Goal: Task Accomplishment & Management: Manage account settings

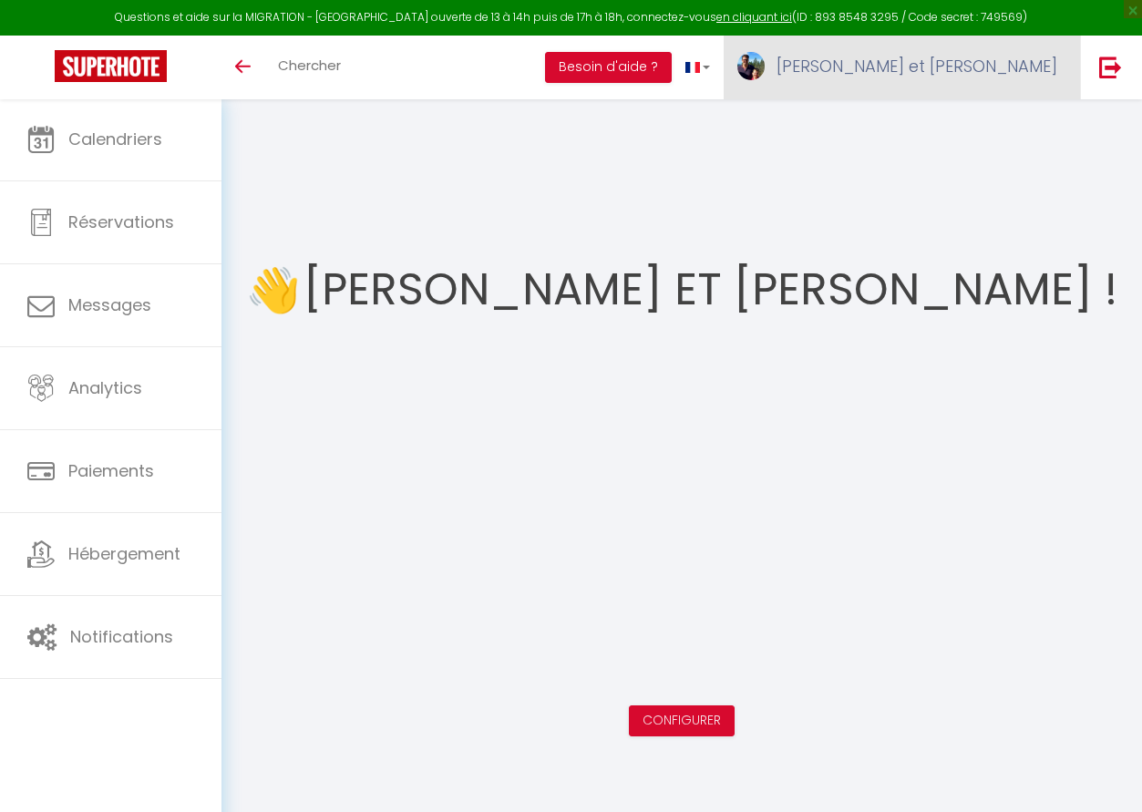
click at [940, 75] on span "[PERSON_NAME] et [PERSON_NAME]" at bounding box center [916, 66] width 281 height 23
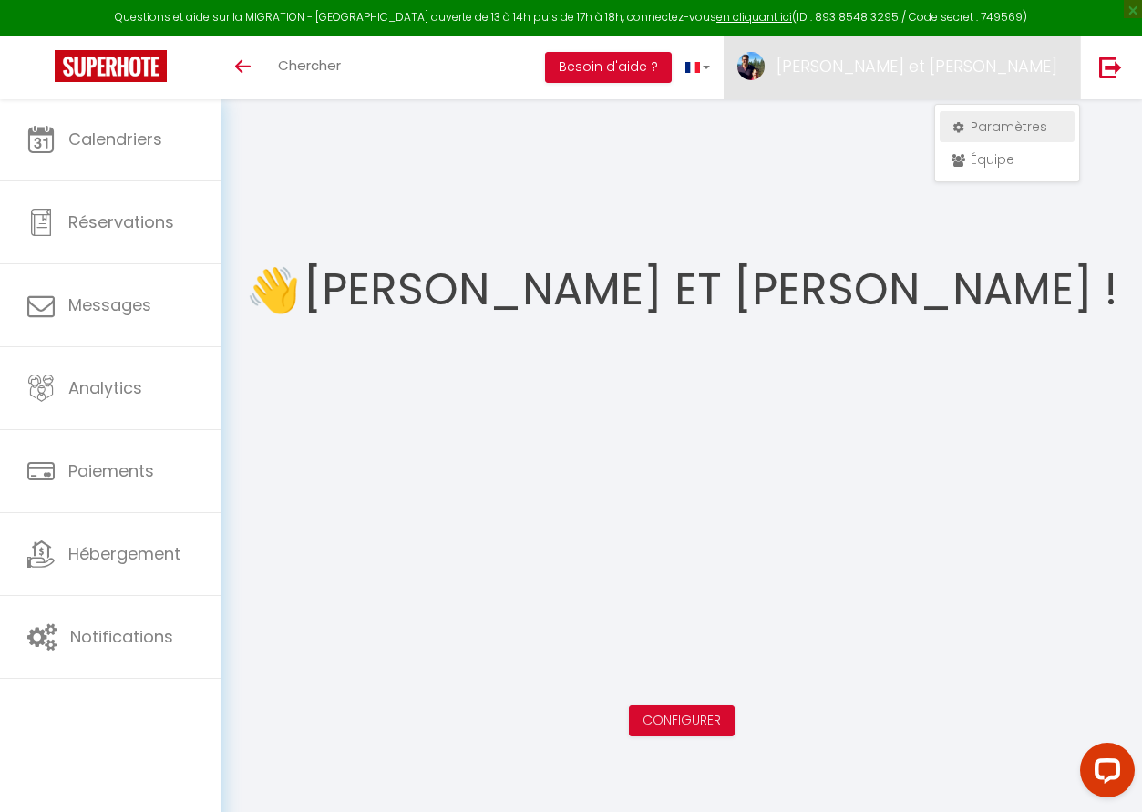
click at [971, 126] on link "Paramètres" at bounding box center [1007, 126] width 135 height 31
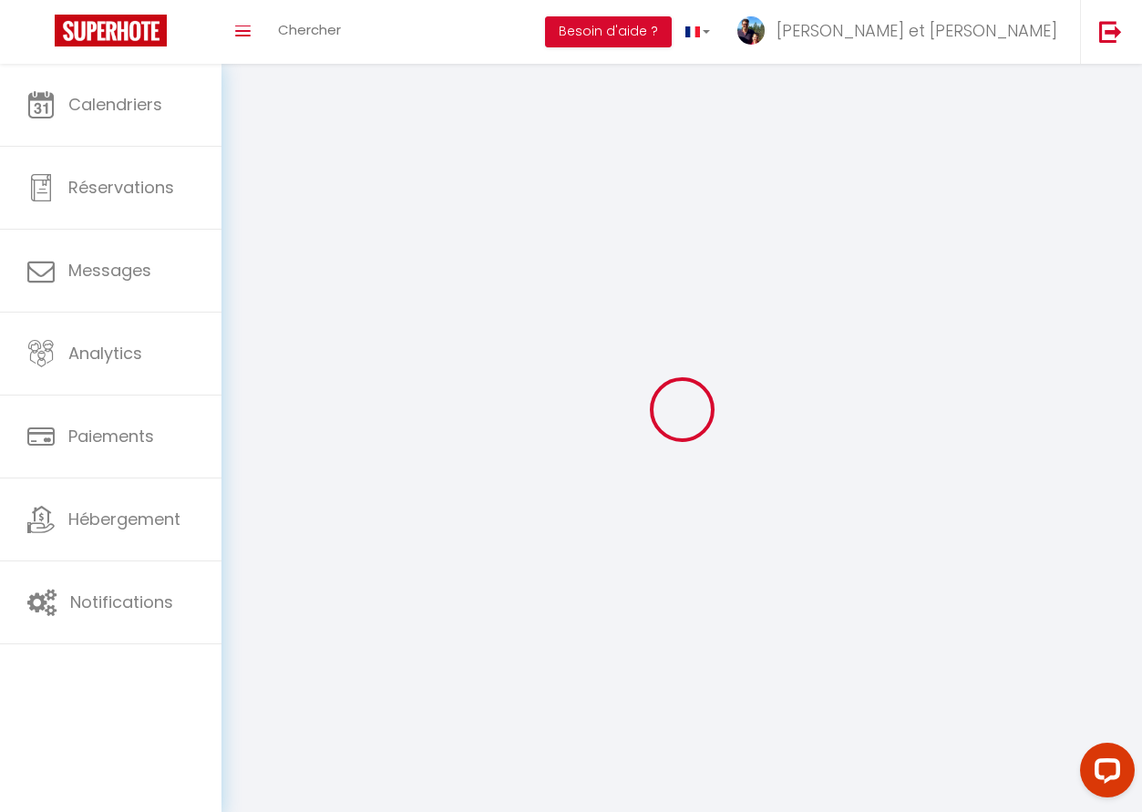
select select
type input "[PERSON_NAME] et [PERSON_NAME]"
type input "WANTIEZ"
type input "0662956185"
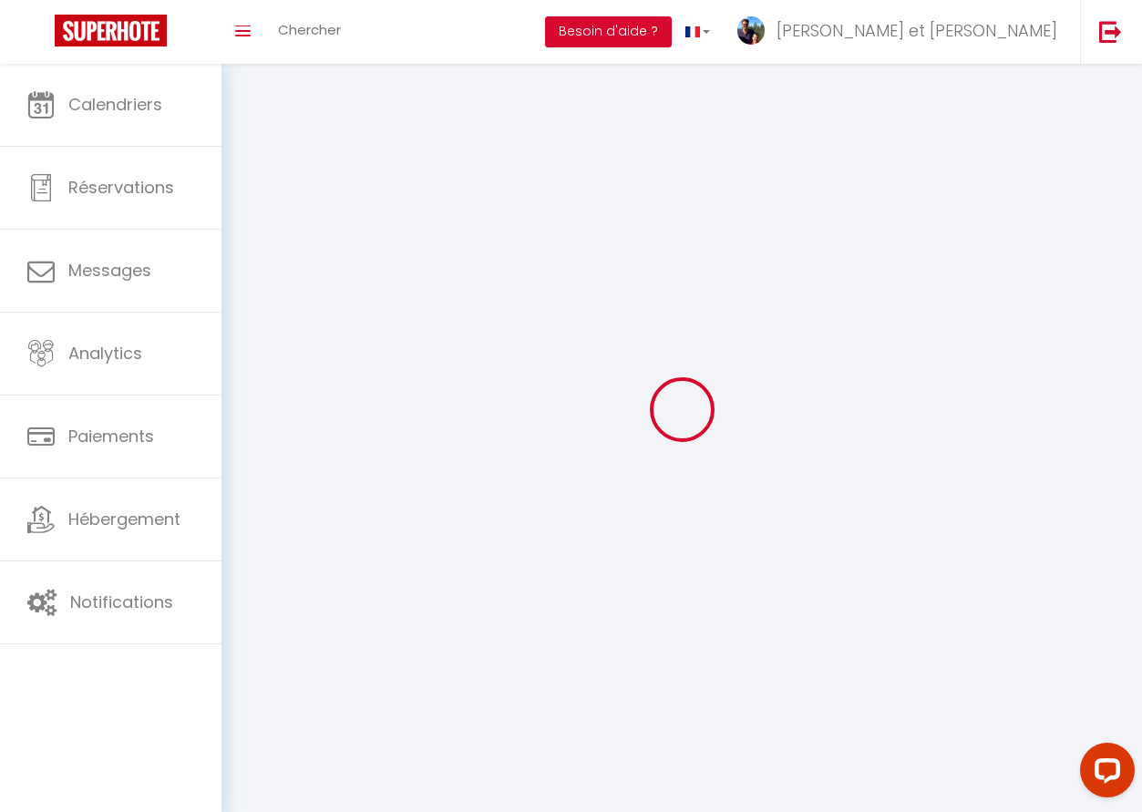
type input "42 H chemin de la Trinité"
type input "GERARDMER"
type input "88400"
type input "G09UKm6oNkpAfu6Gaau4c5dko"
type input "oetkDUrlqYEUwW4NYiDvKq3hr"
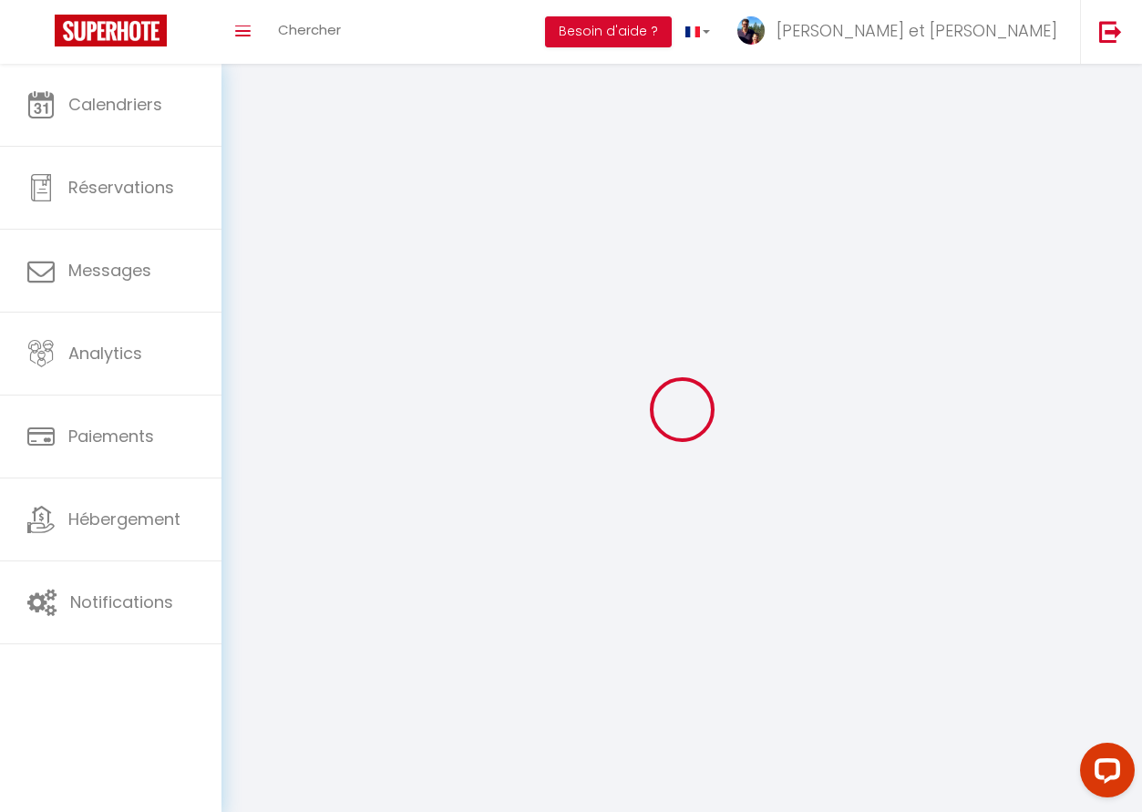
type input "G09UKm6oNkpAfu6Gaau4c5dko"
type input "oetkDUrlqYEUwW4NYiDvKq3hr"
type input "https://app.superhote.com/#/get-available-rentals/oetkDUrlqYEUwW4NYiDvKq3hr"
select select "28"
select select "fr"
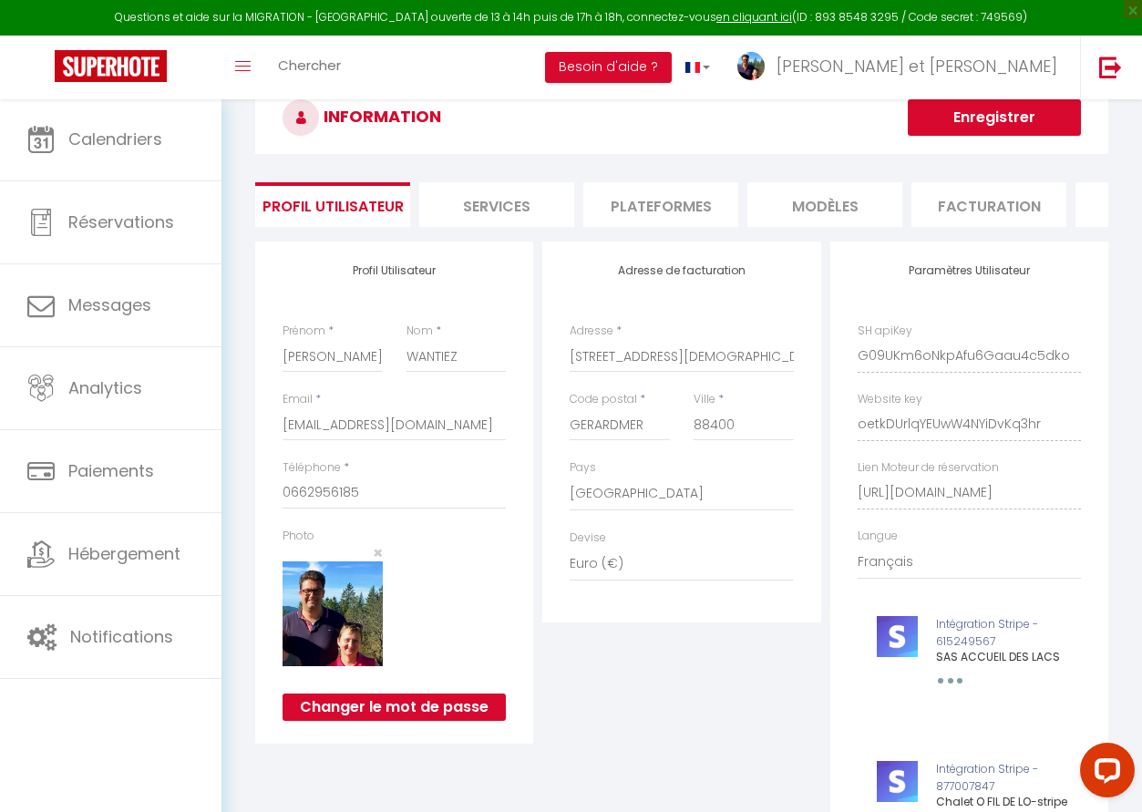
scroll to position [31, 0]
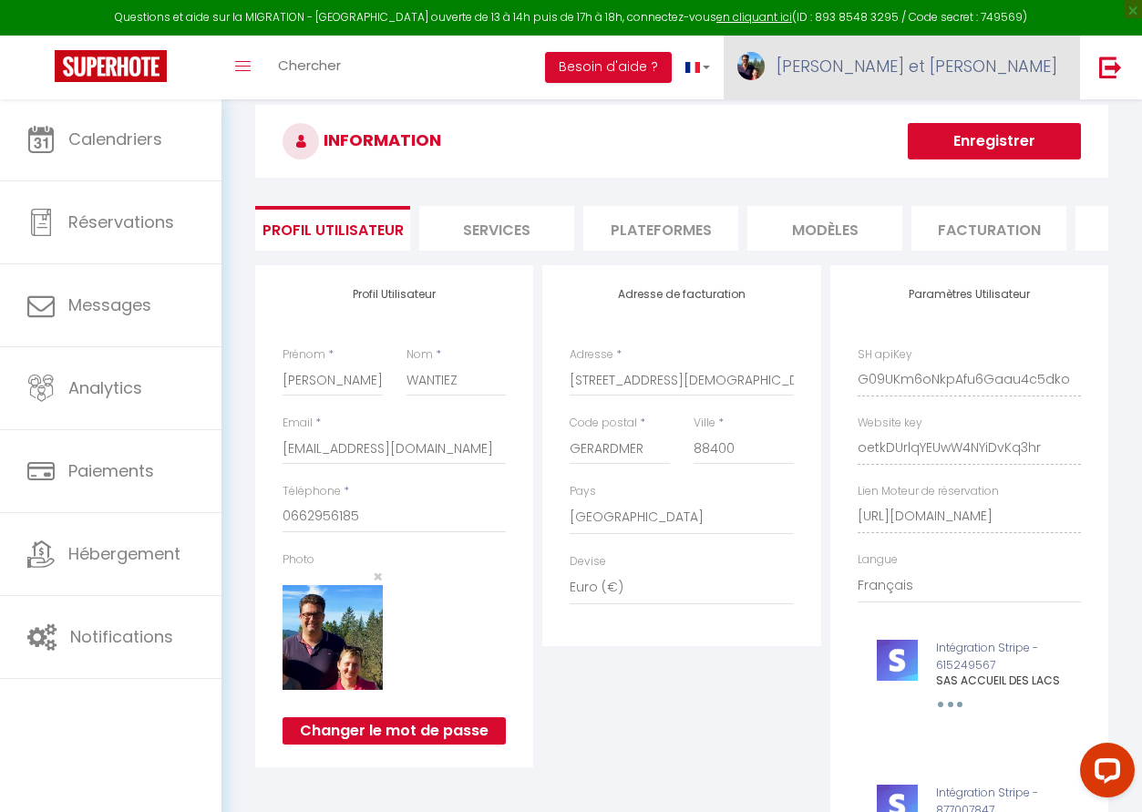
click at [1016, 74] on span "[PERSON_NAME] et [PERSON_NAME]" at bounding box center [916, 66] width 281 height 23
click at [994, 124] on link "Paramètres" at bounding box center [1007, 126] width 135 height 31
click at [999, 124] on link "Paramètres" at bounding box center [1007, 126] width 135 height 31
click at [519, 225] on li "Services" at bounding box center [496, 228] width 155 height 45
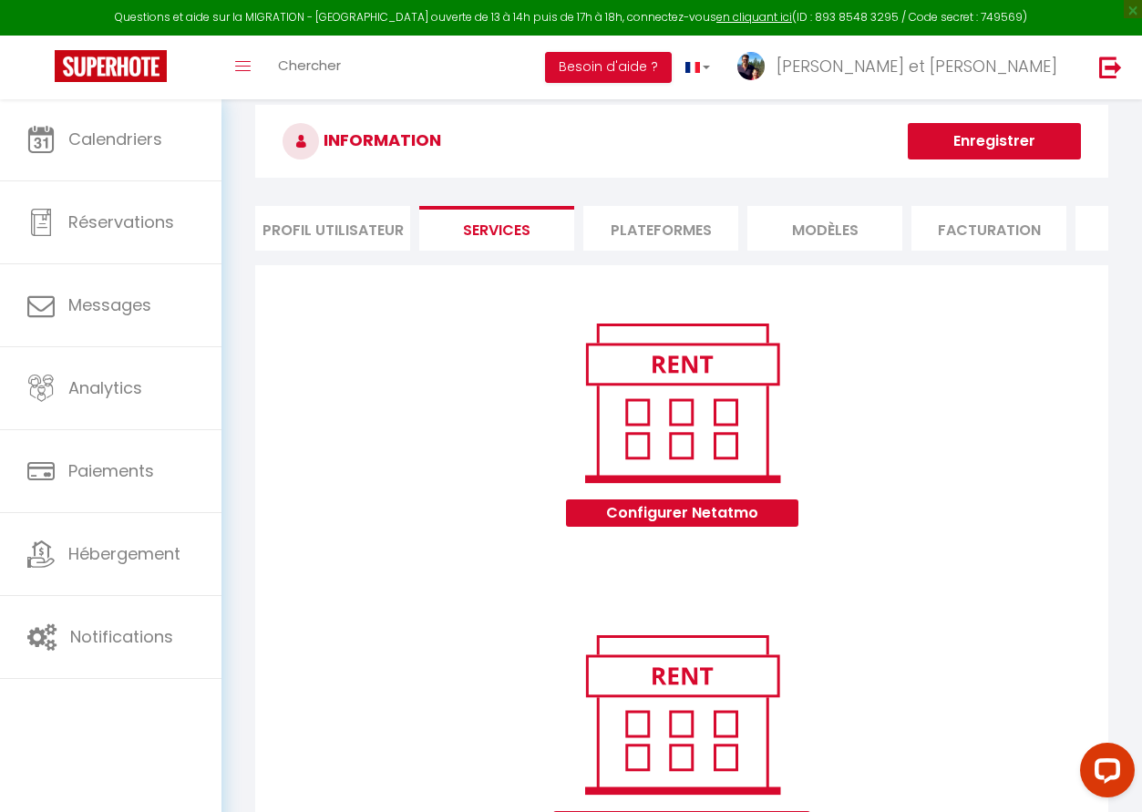
click at [357, 220] on li "Profil Utilisateur" at bounding box center [332, 228] width 155 height 45
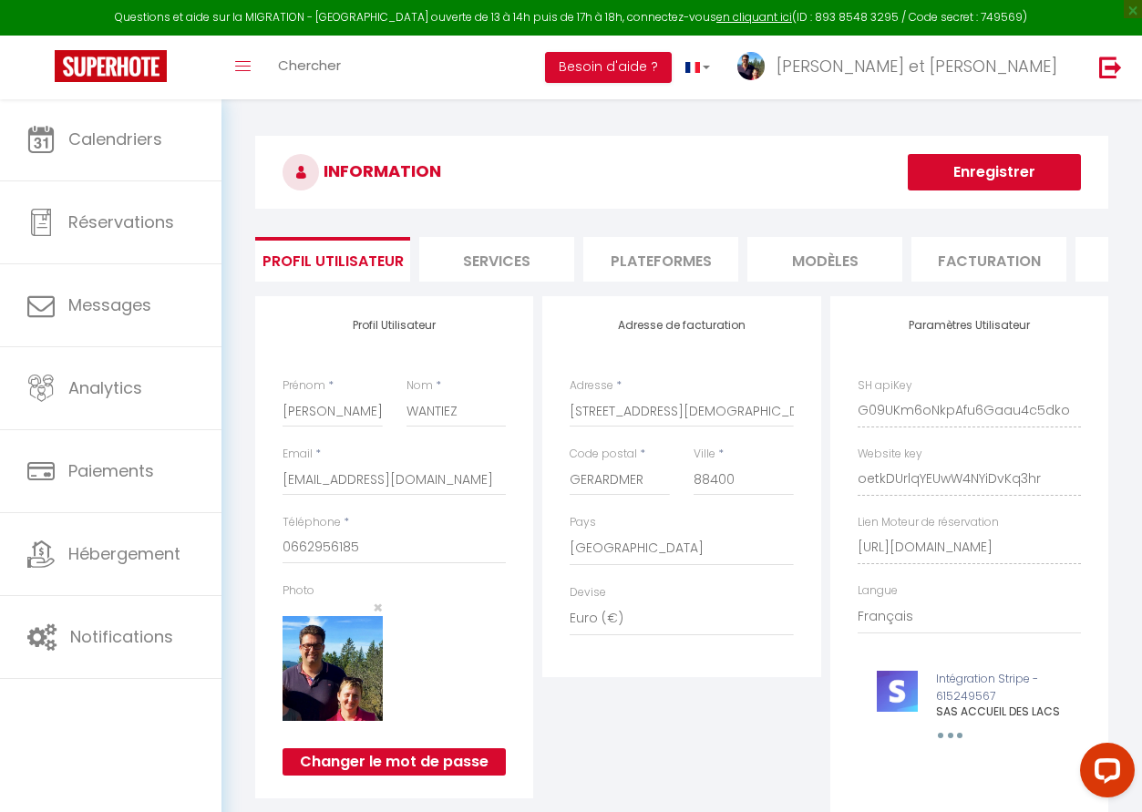
click at [473, 252] on li "Services" at bounding box center [496, 259] width 155 height 45
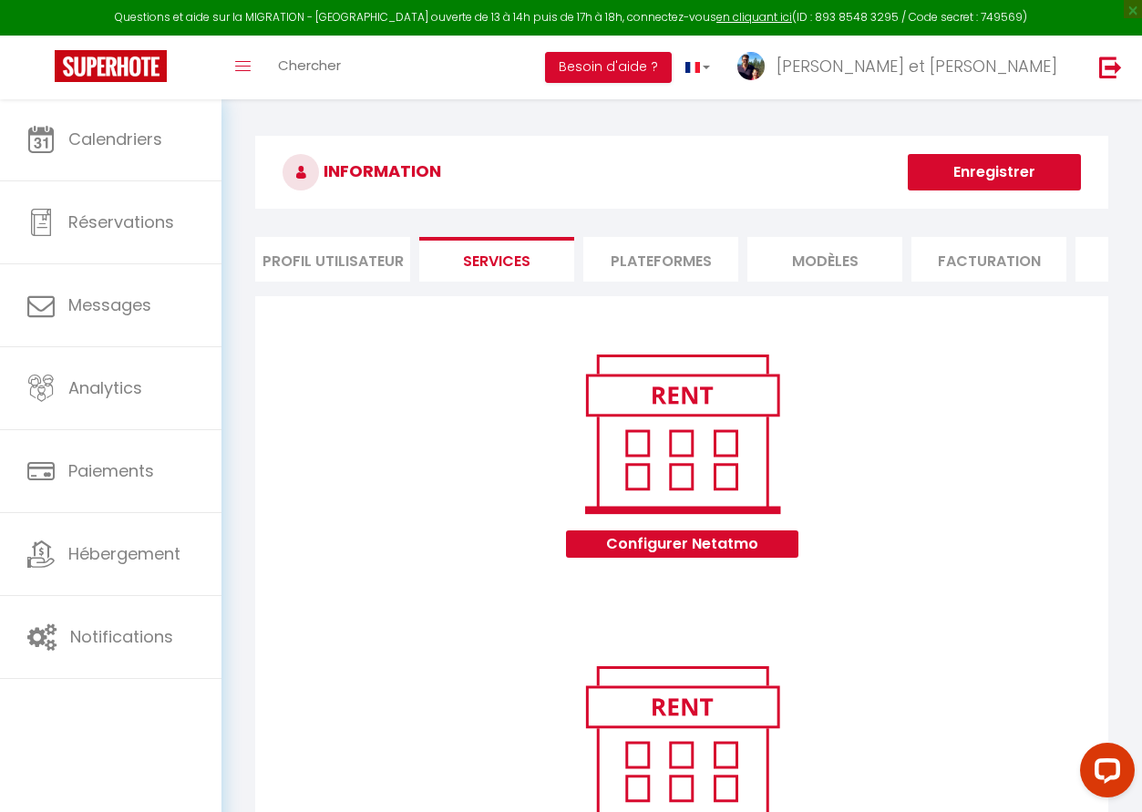
click at [617, 258] on li "Plateformes" at bounding box center [660, 259] width 155 height 45
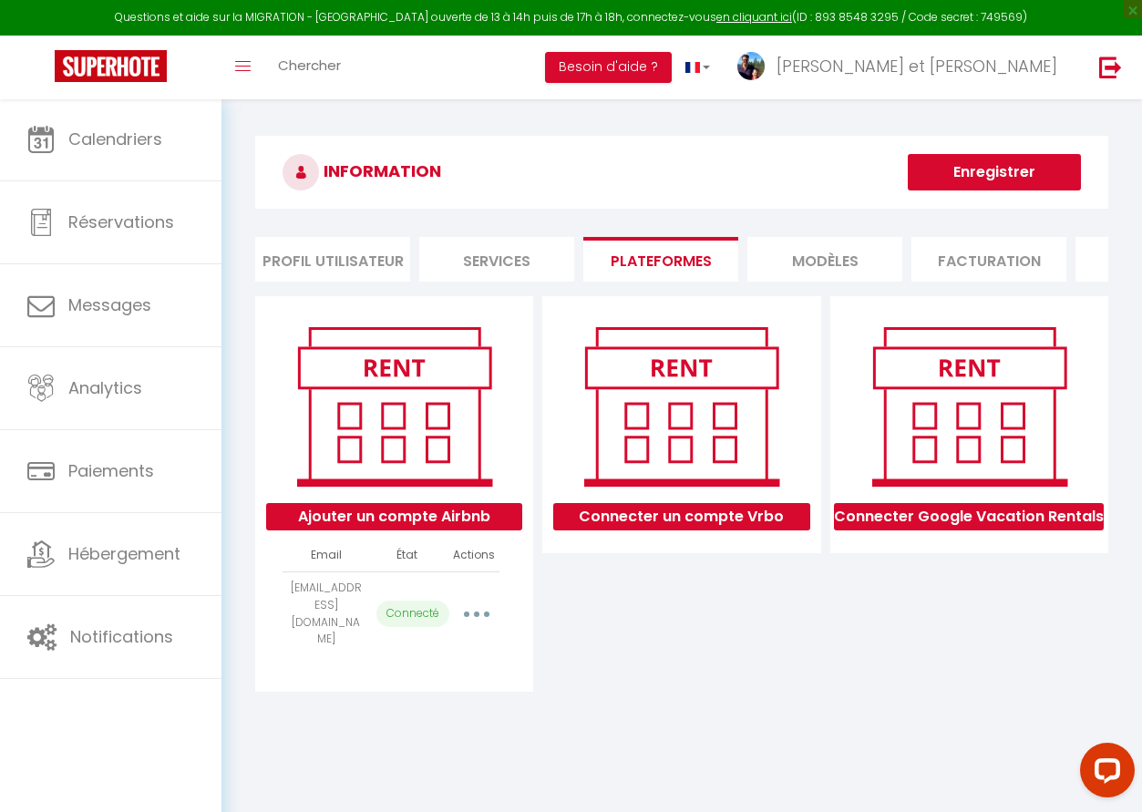
click at [778, 256] on li "MODÈLES" at bounding box center [824, 259] width 155 height 45
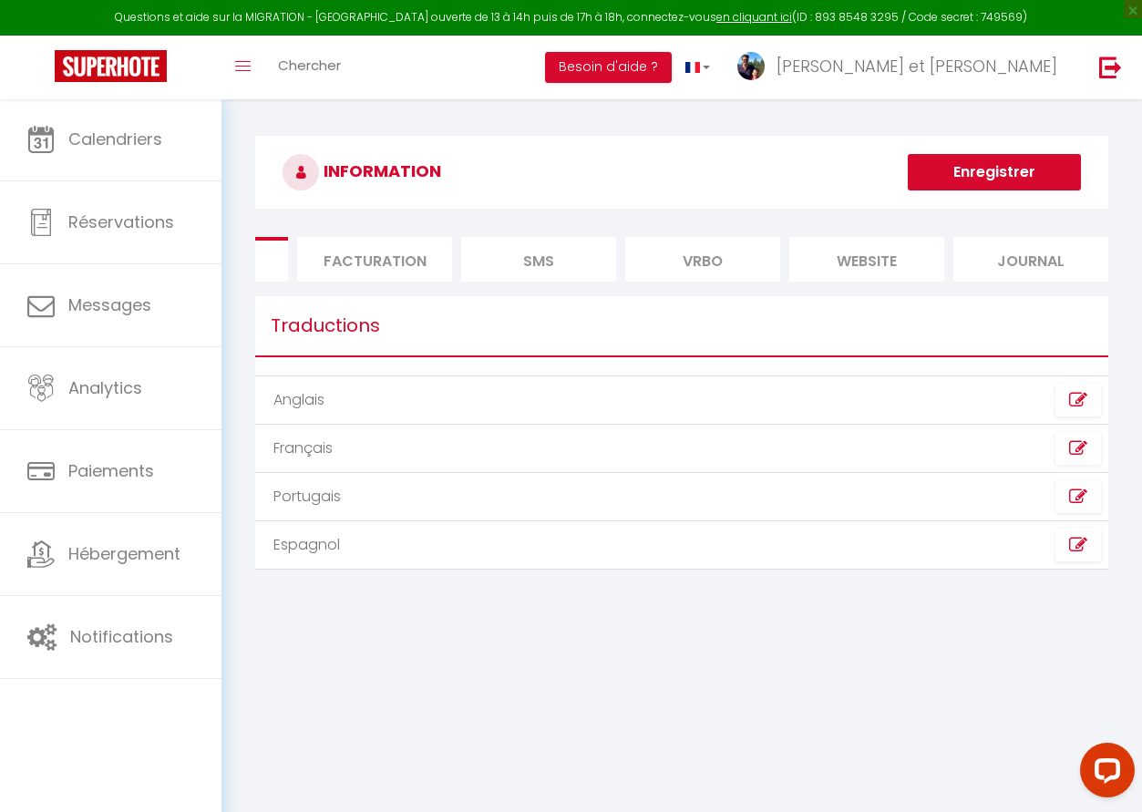
click at [996, 251] on li "Journal" at bounding box center [1030, 259] width 155 height 45
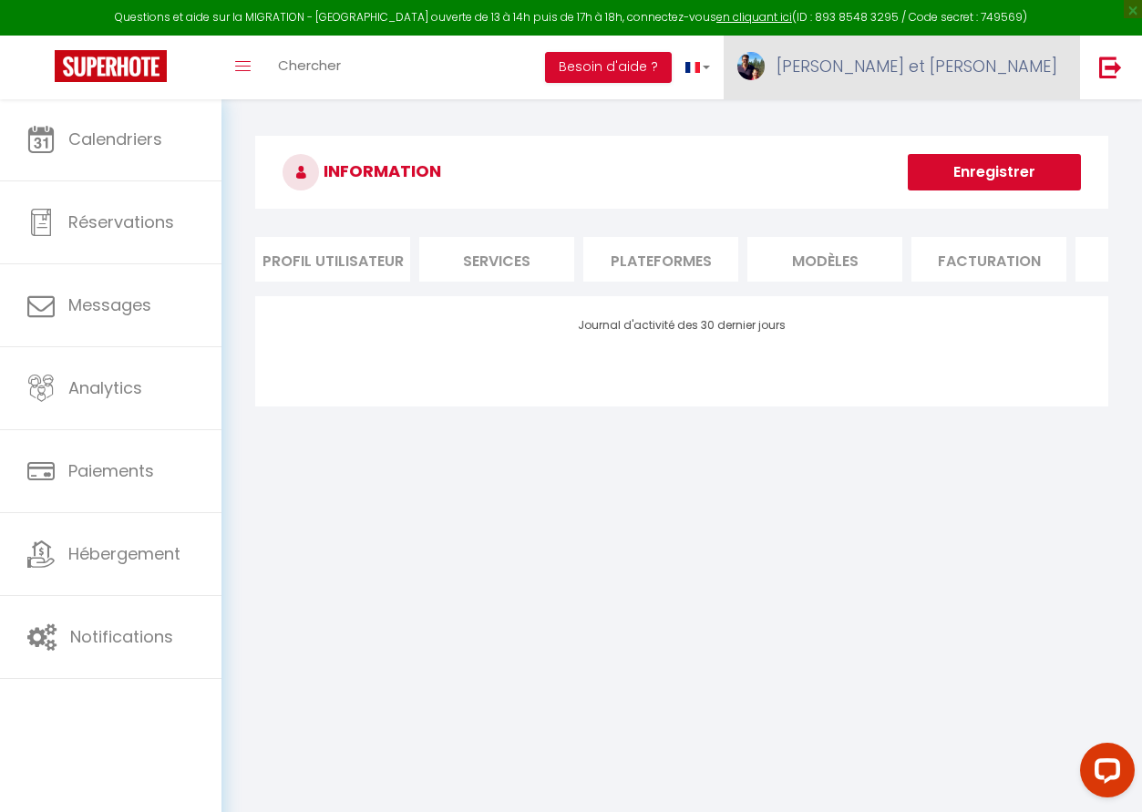
click at [946, 70] on span "[PERSON_NAME] et [PERSON_NAME]" at bounding box center [916, 66] width 281 height 23
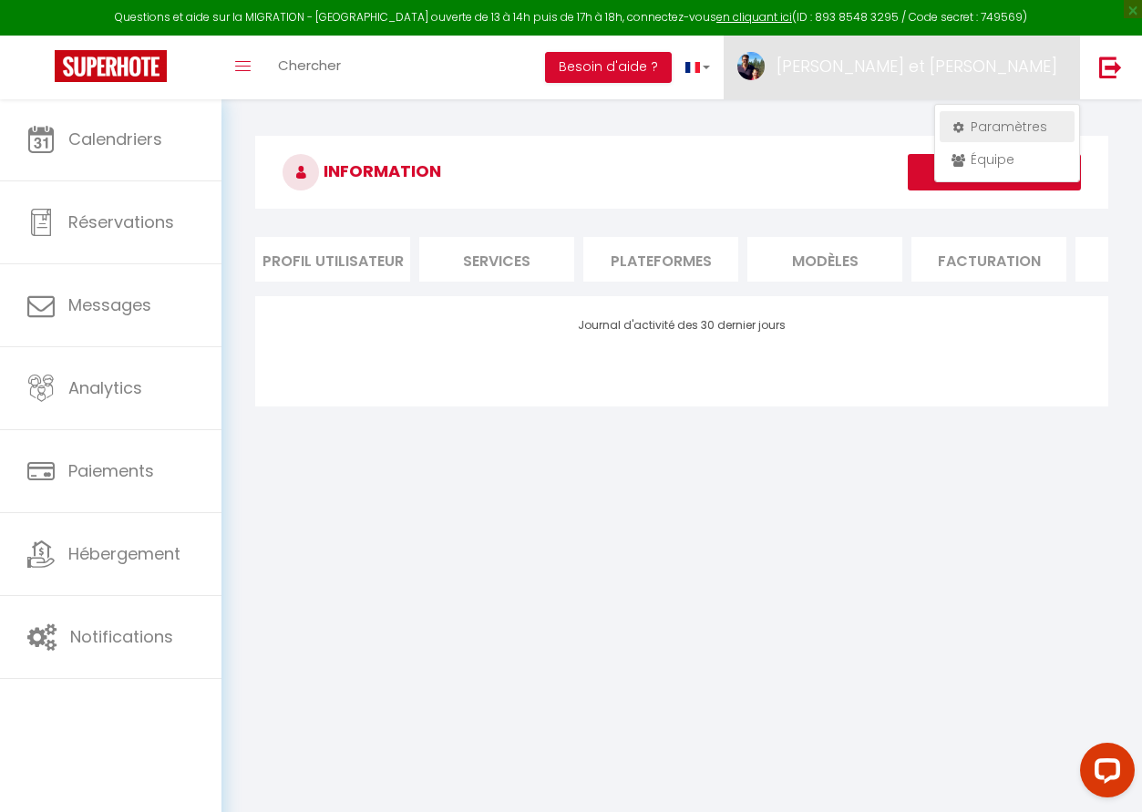
click at [958, 125] on icon at bounding box center [957, 127] width 13 height 13
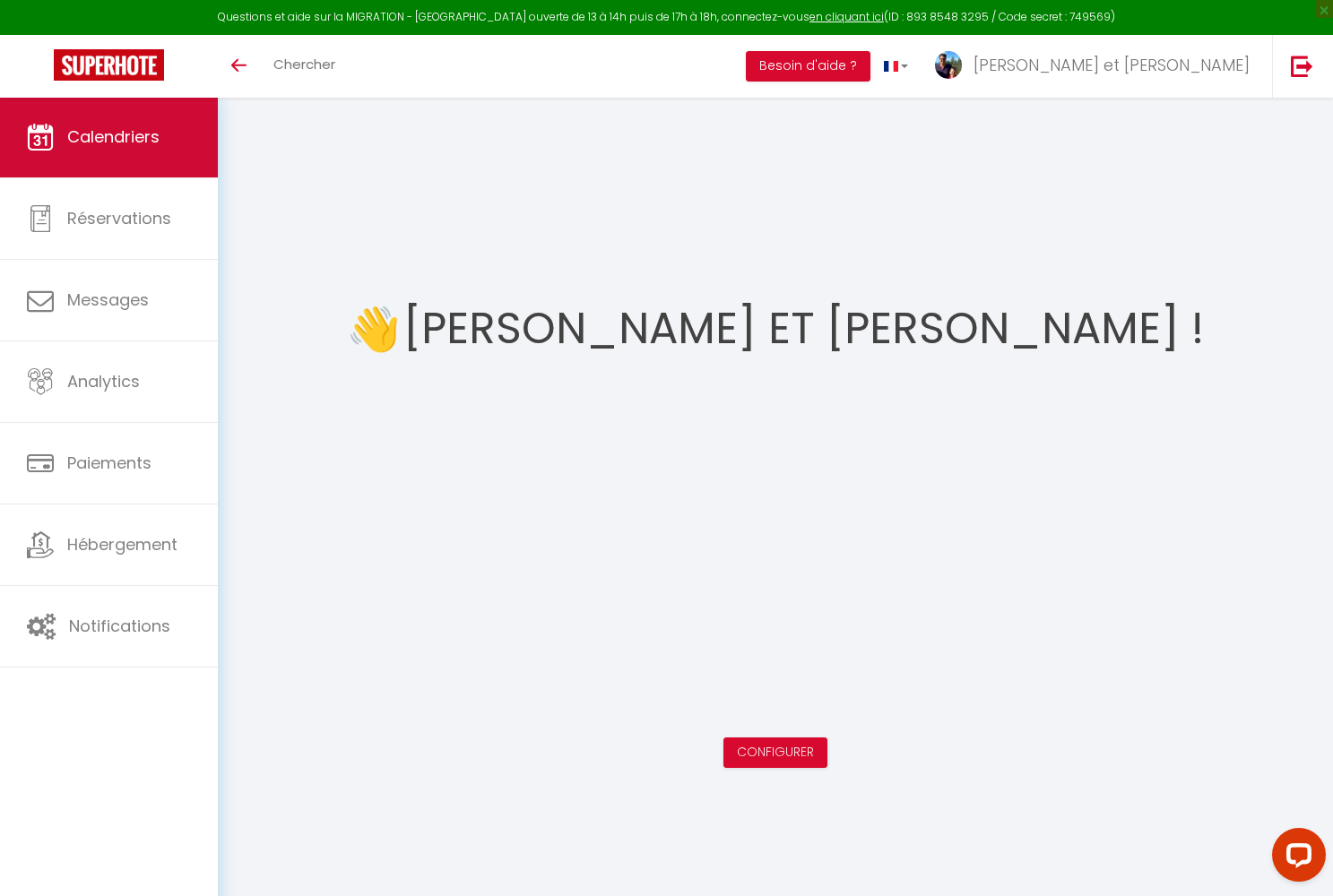
click at [74, 147] on span "Calendriers" at bounding box center [113, 137] width 92 height 23
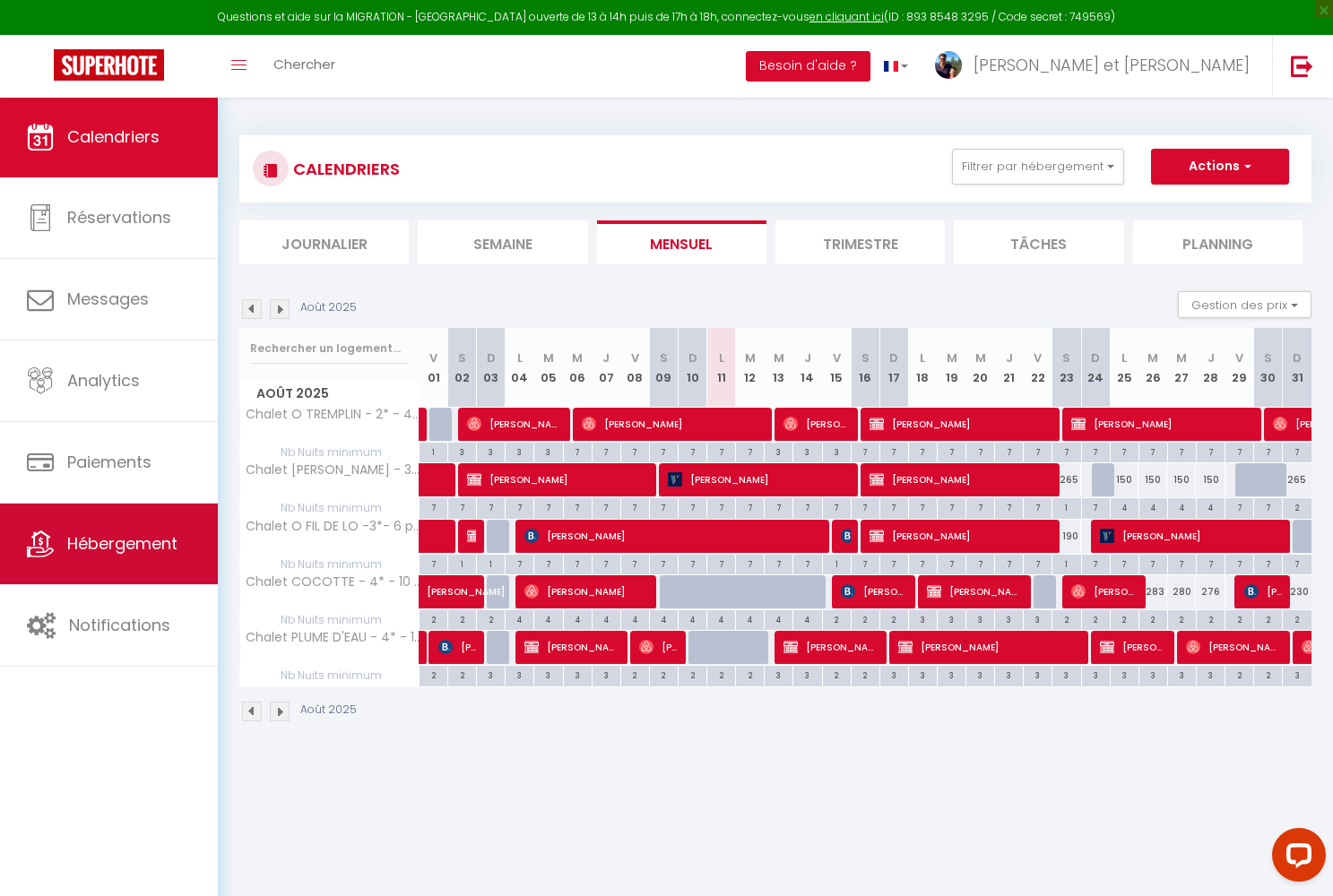
click at [176, 551] on span "Hébergement" at bounding box center [122, 543] width 110 height 23
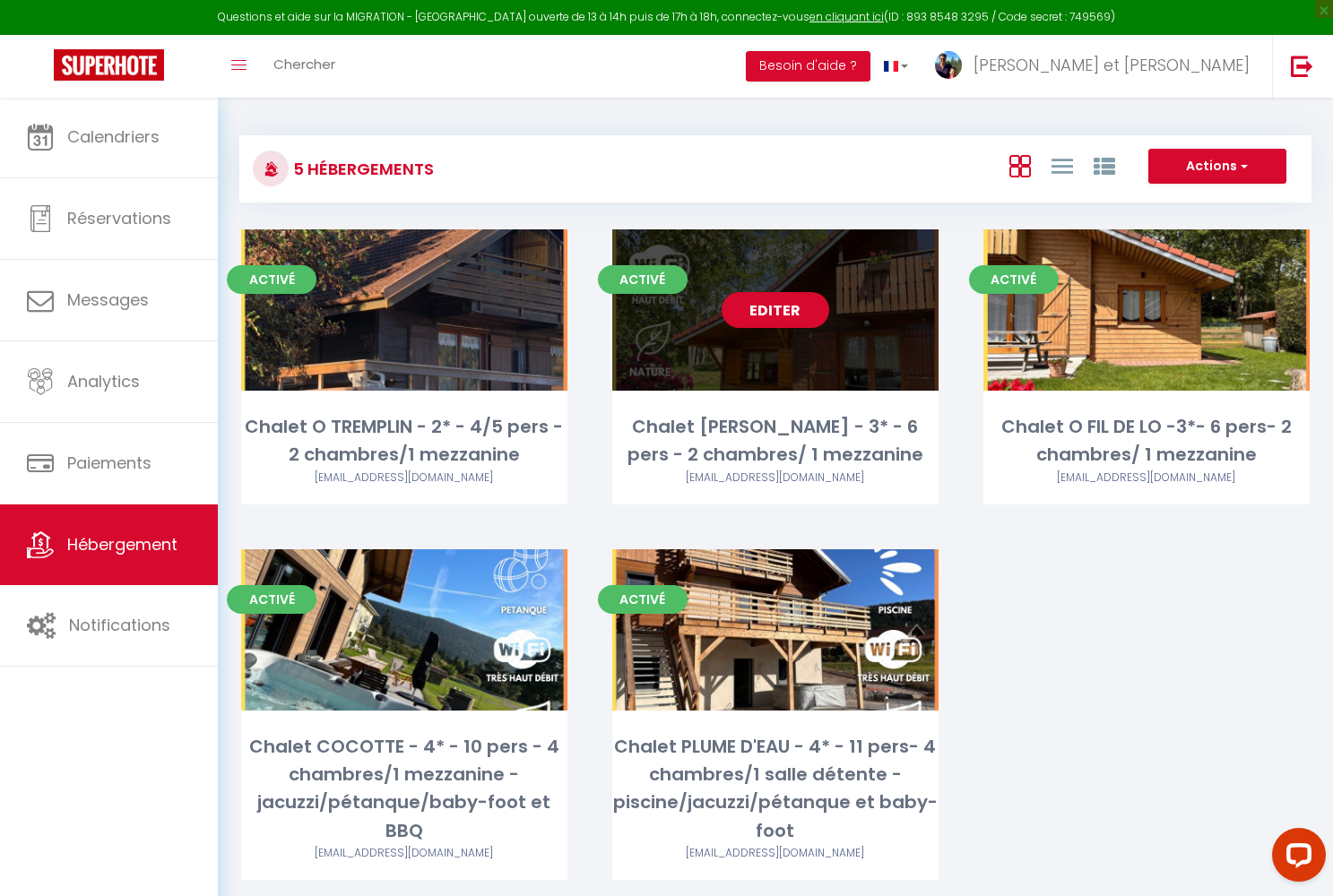
click at [784, 318] on link "Editer" at bounding box center [775, 310] width 107 height 35
click at [784, 313] on link "Editer" at bounding box center [775, 310] width 107 height 35
select select "3"
select select "2"
select select "1"
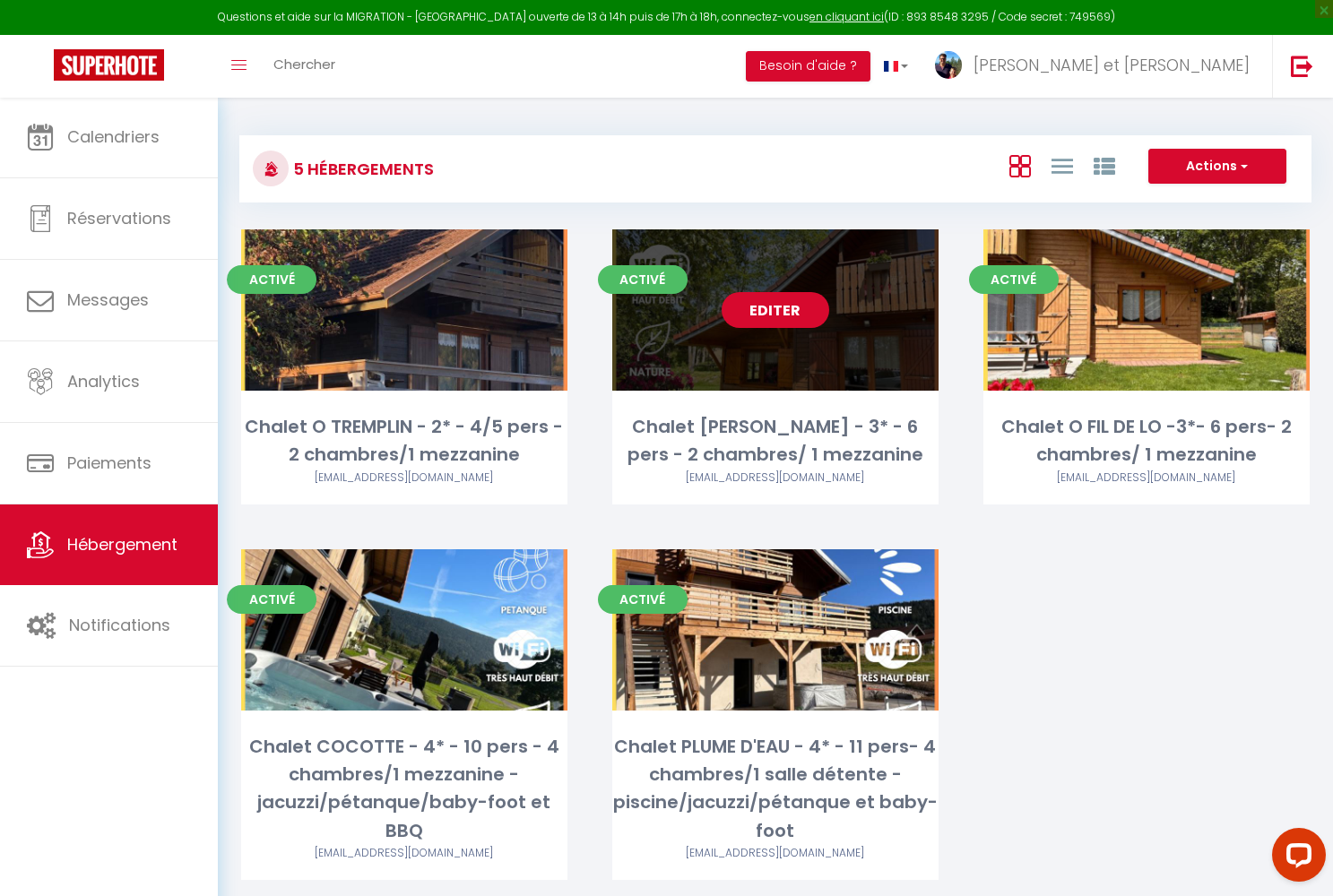
select select "1"
select select
select select "28"
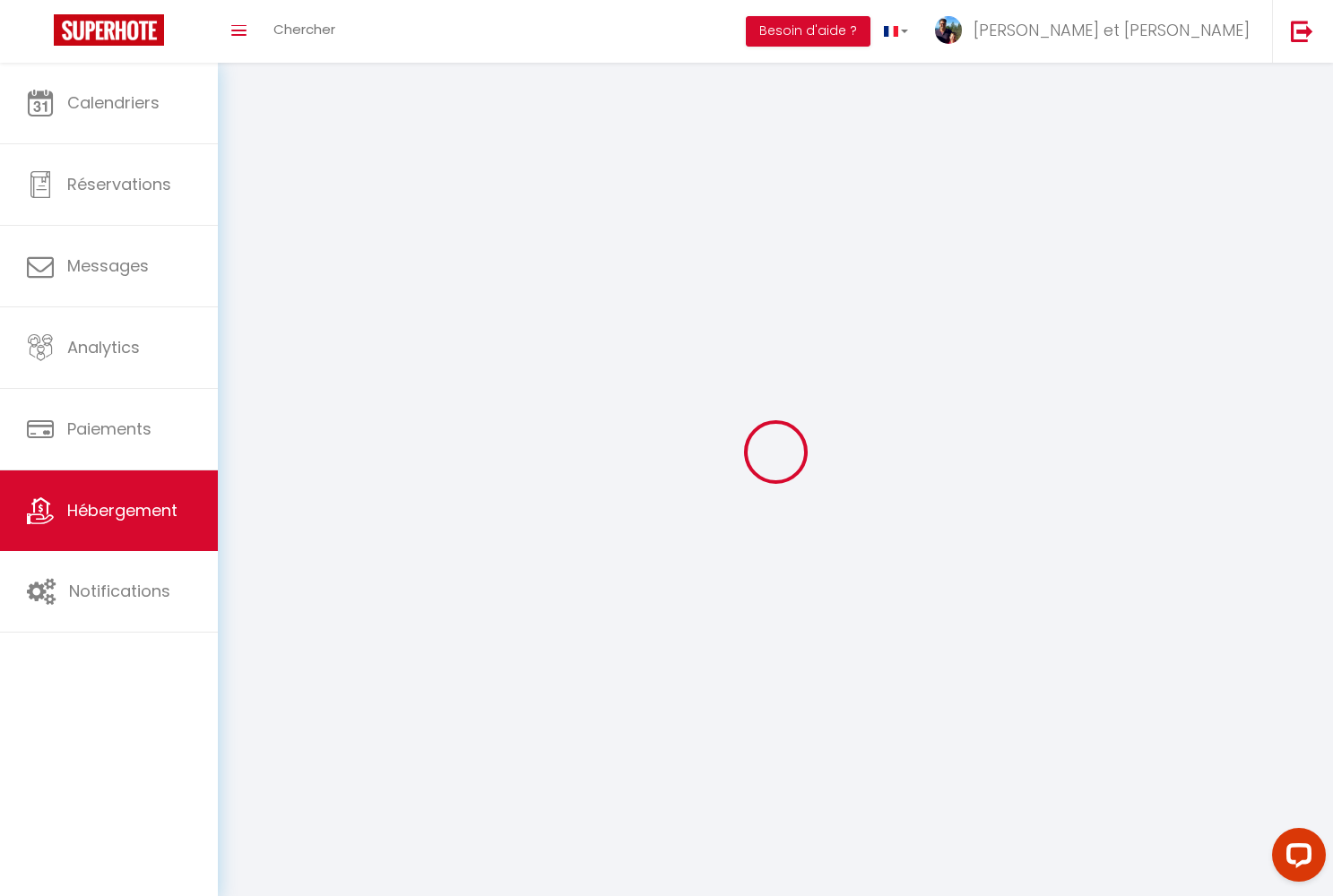
select select
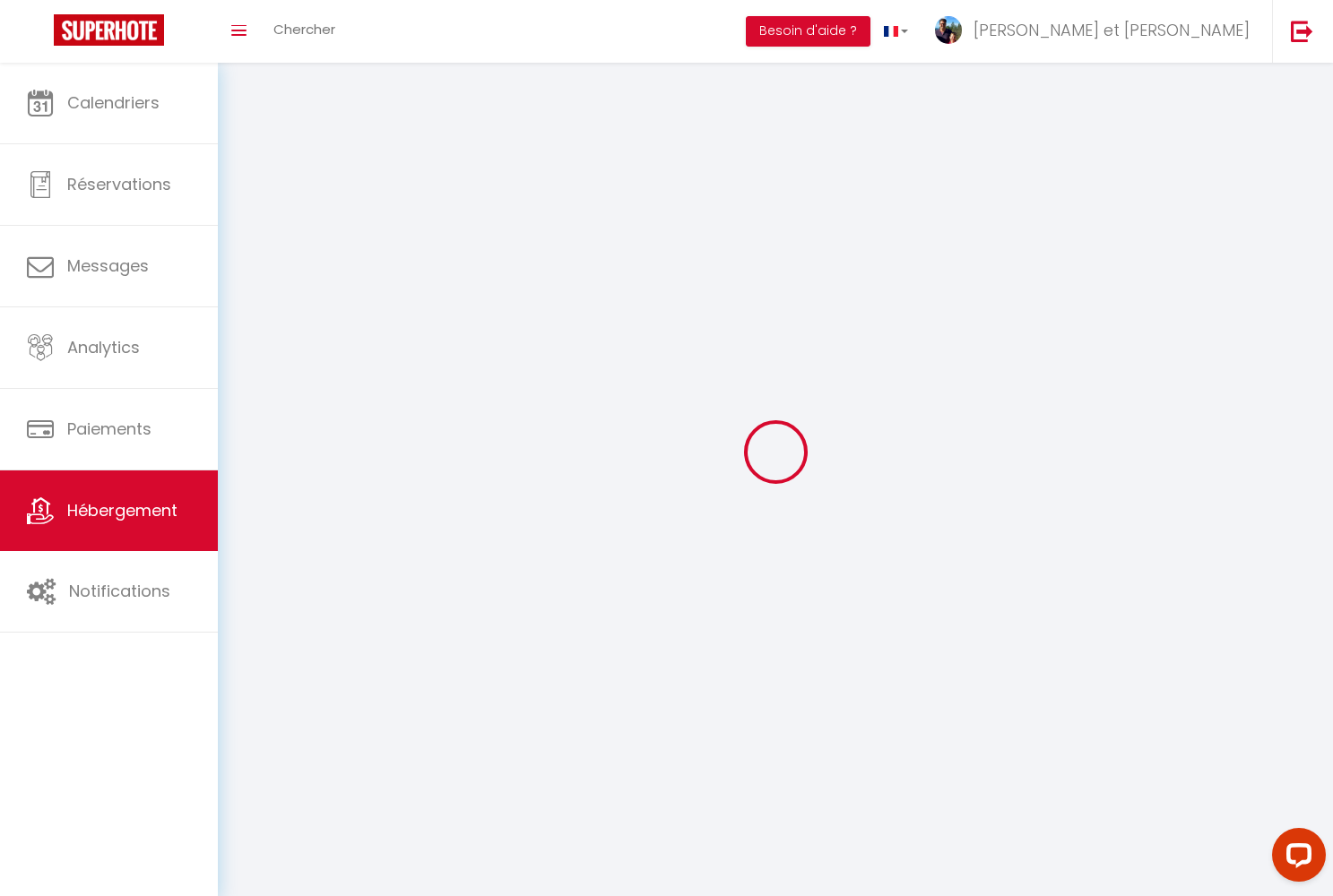
select select
checkbox input "false"
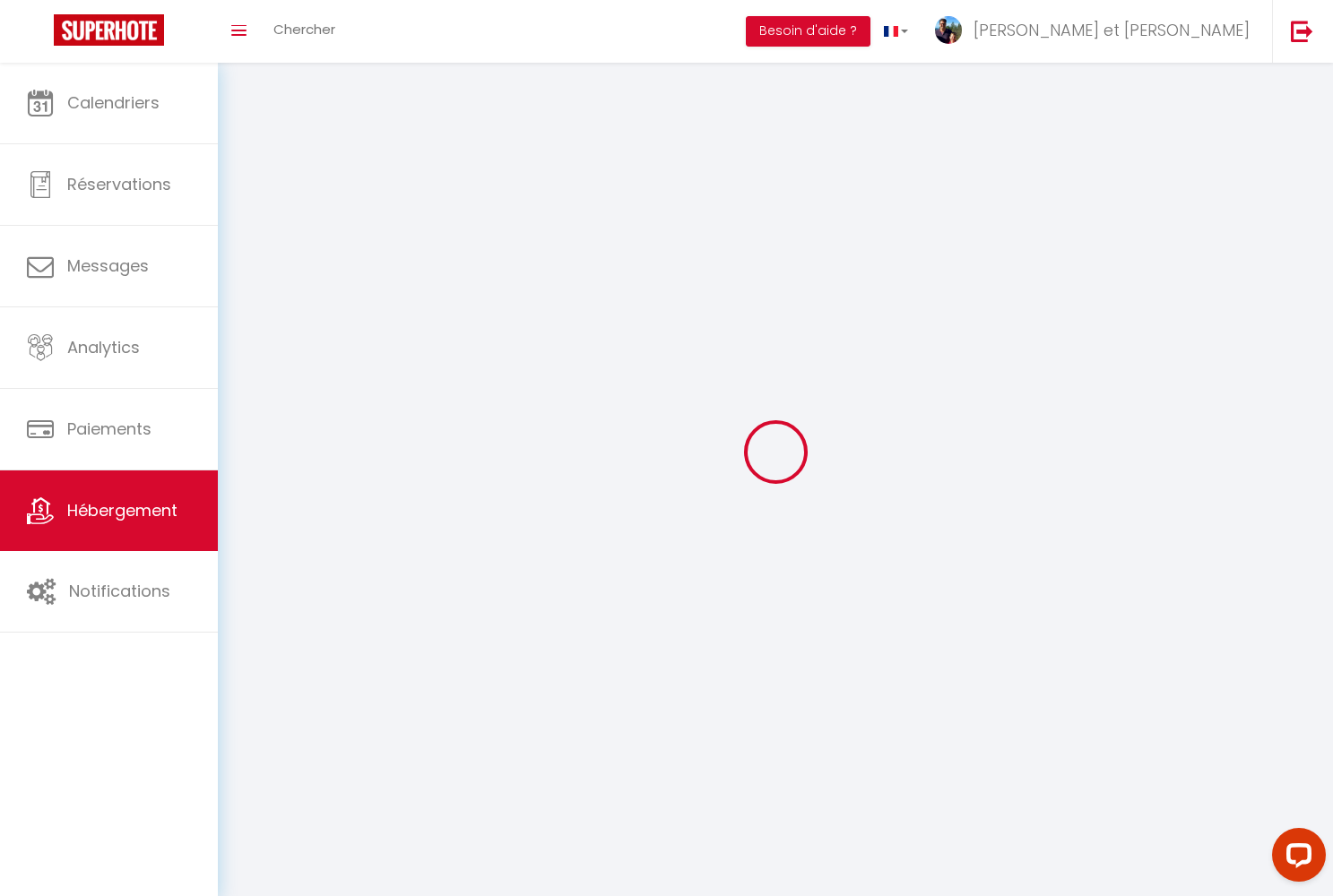
select select
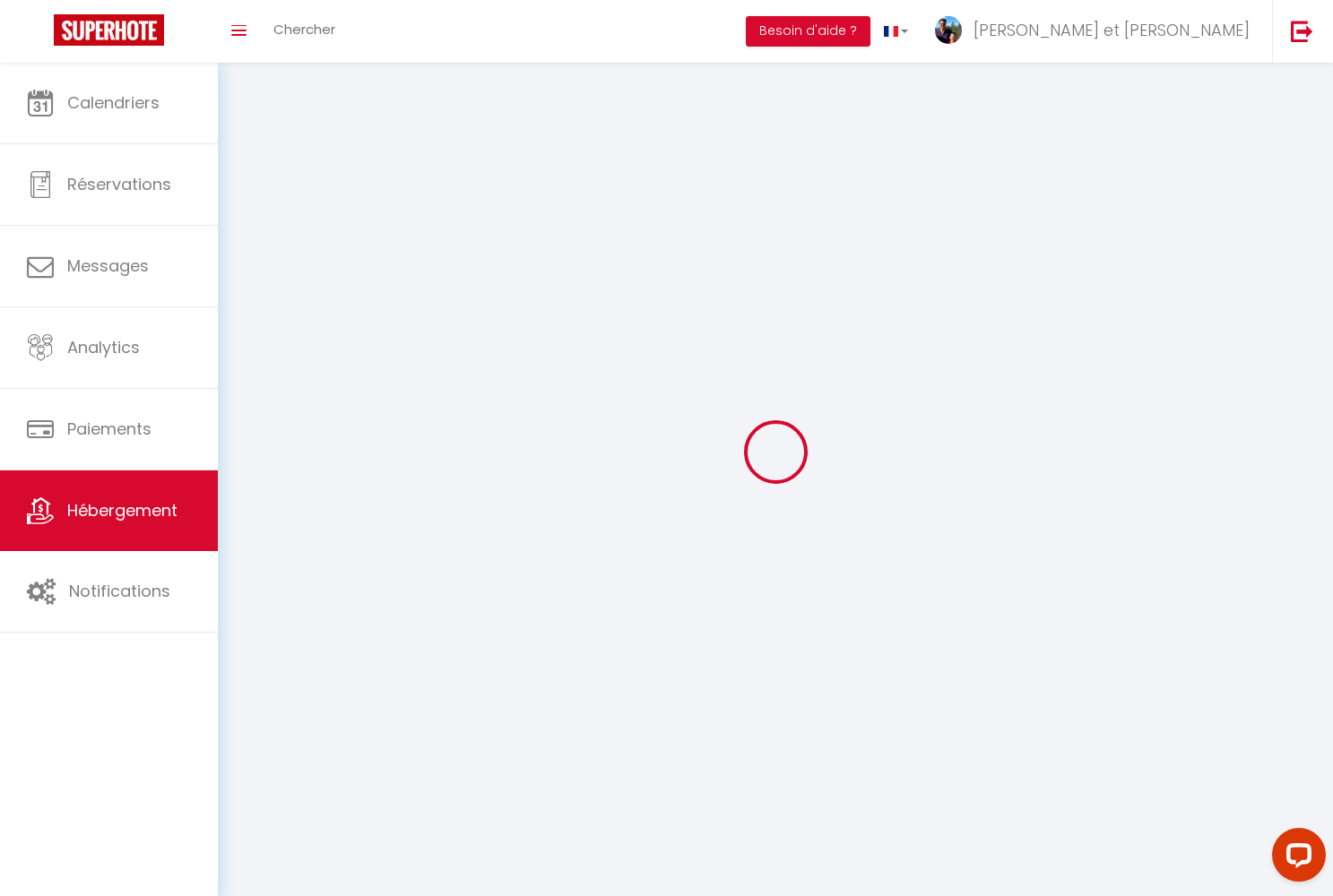
select select
checkbox input "false"
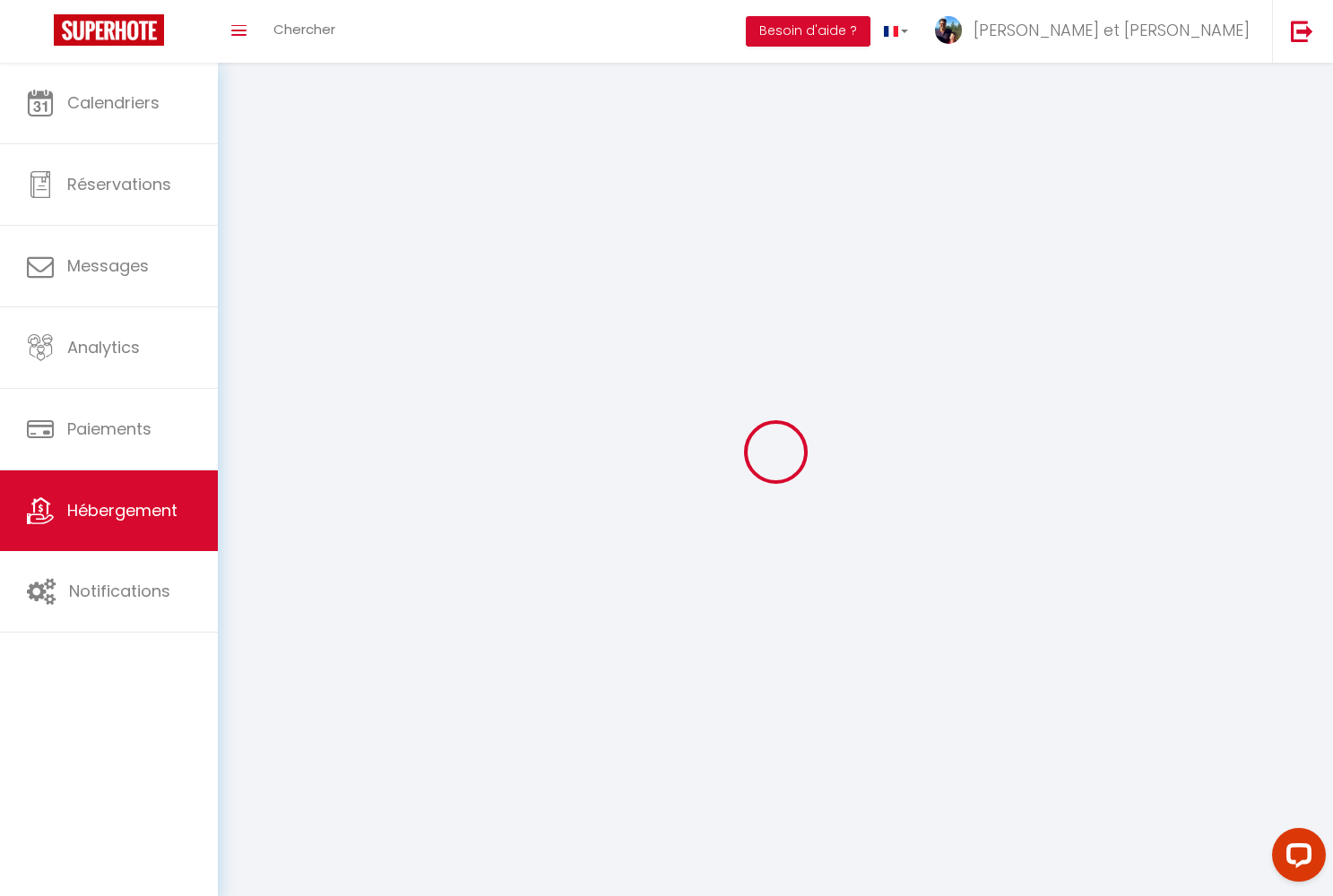
checkbox input "false"
select select
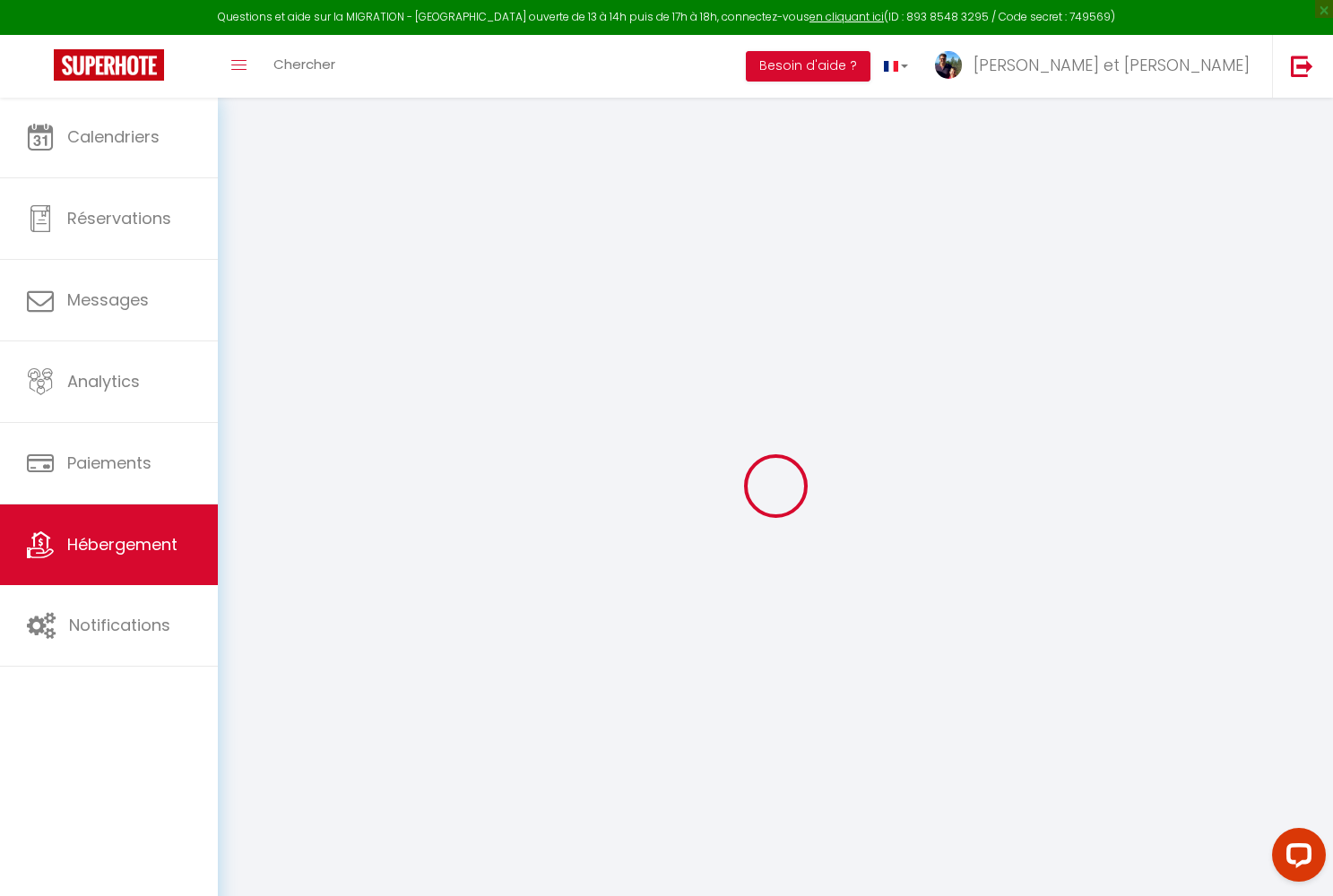
select select
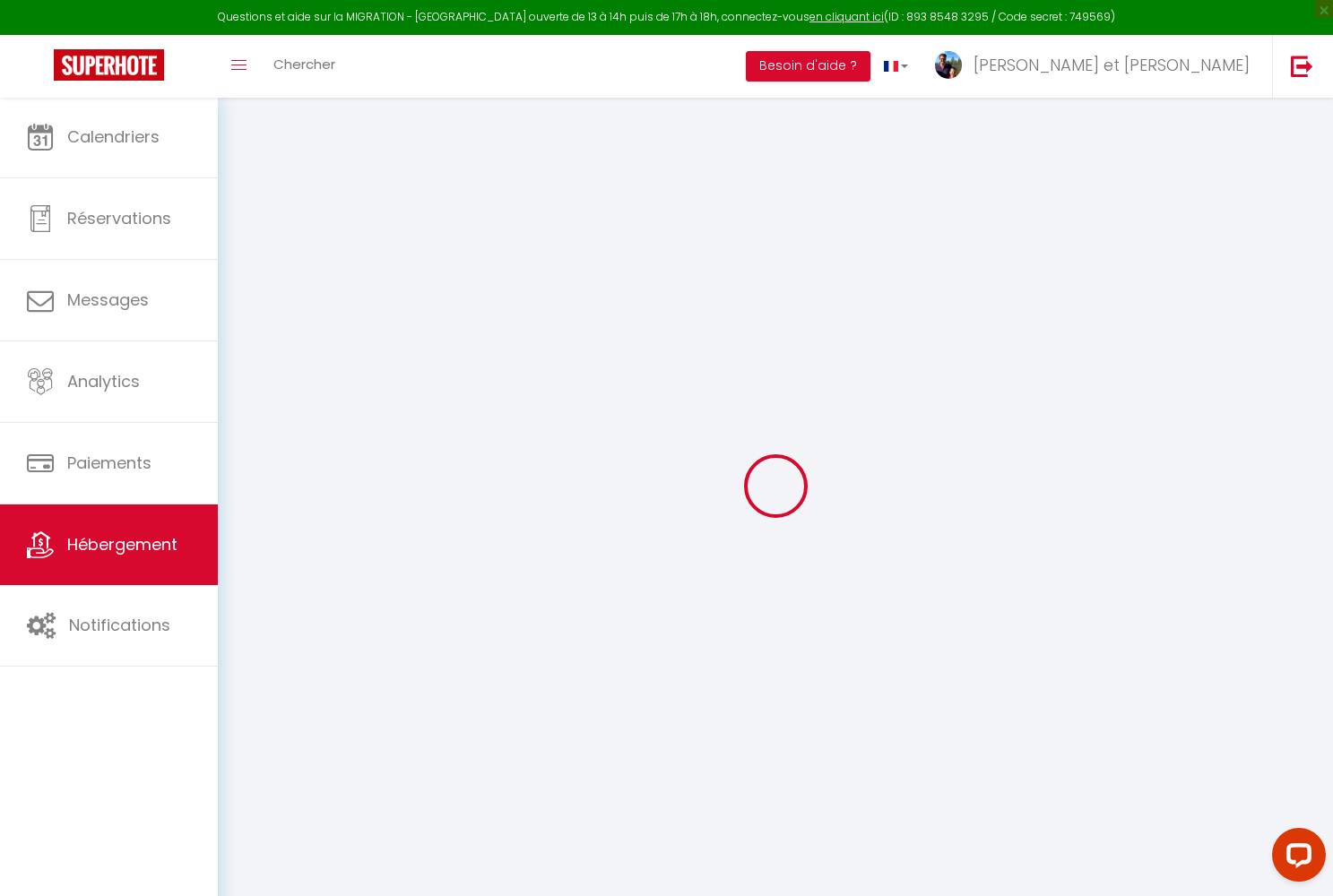
select select
checkbox input "false"
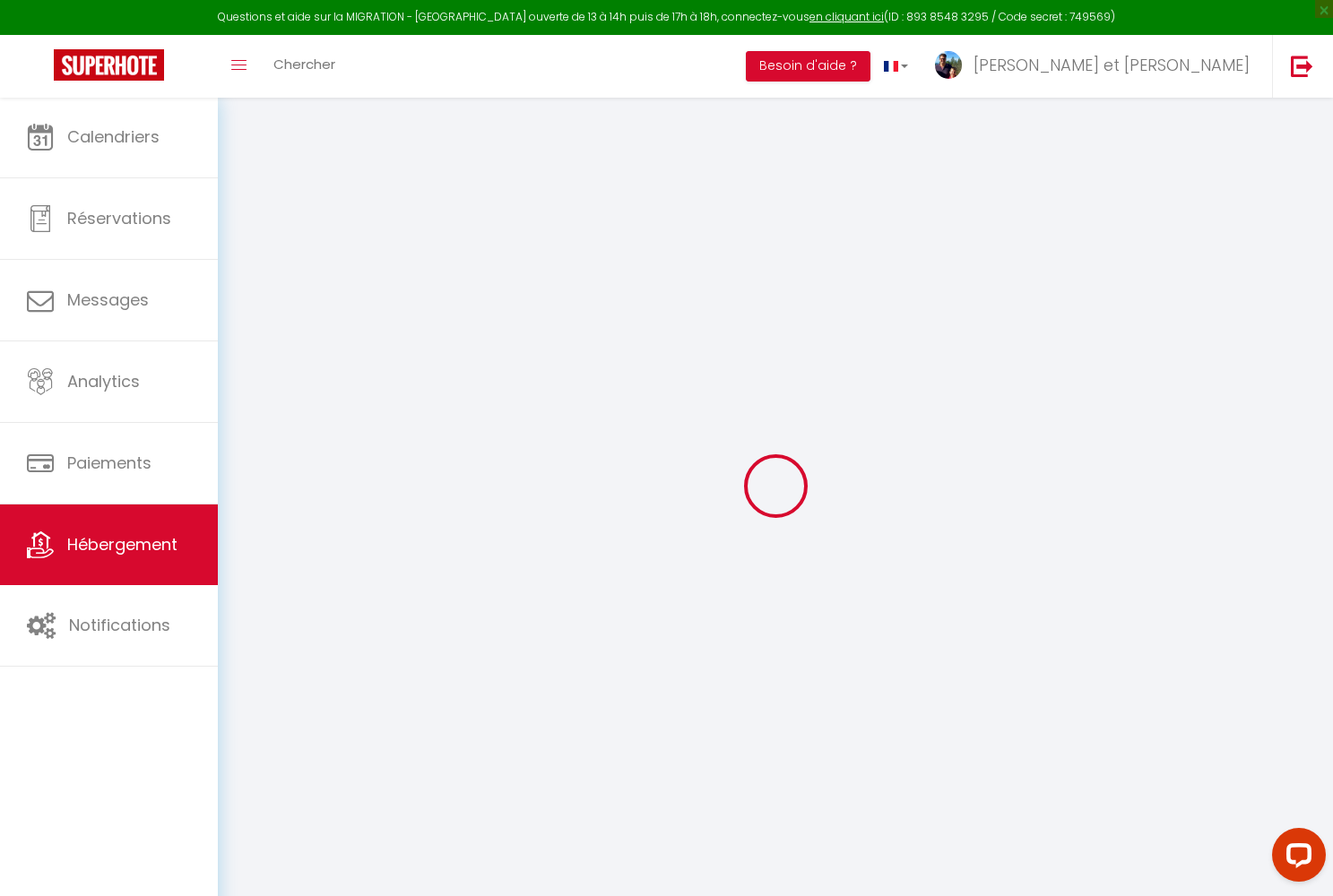
select select
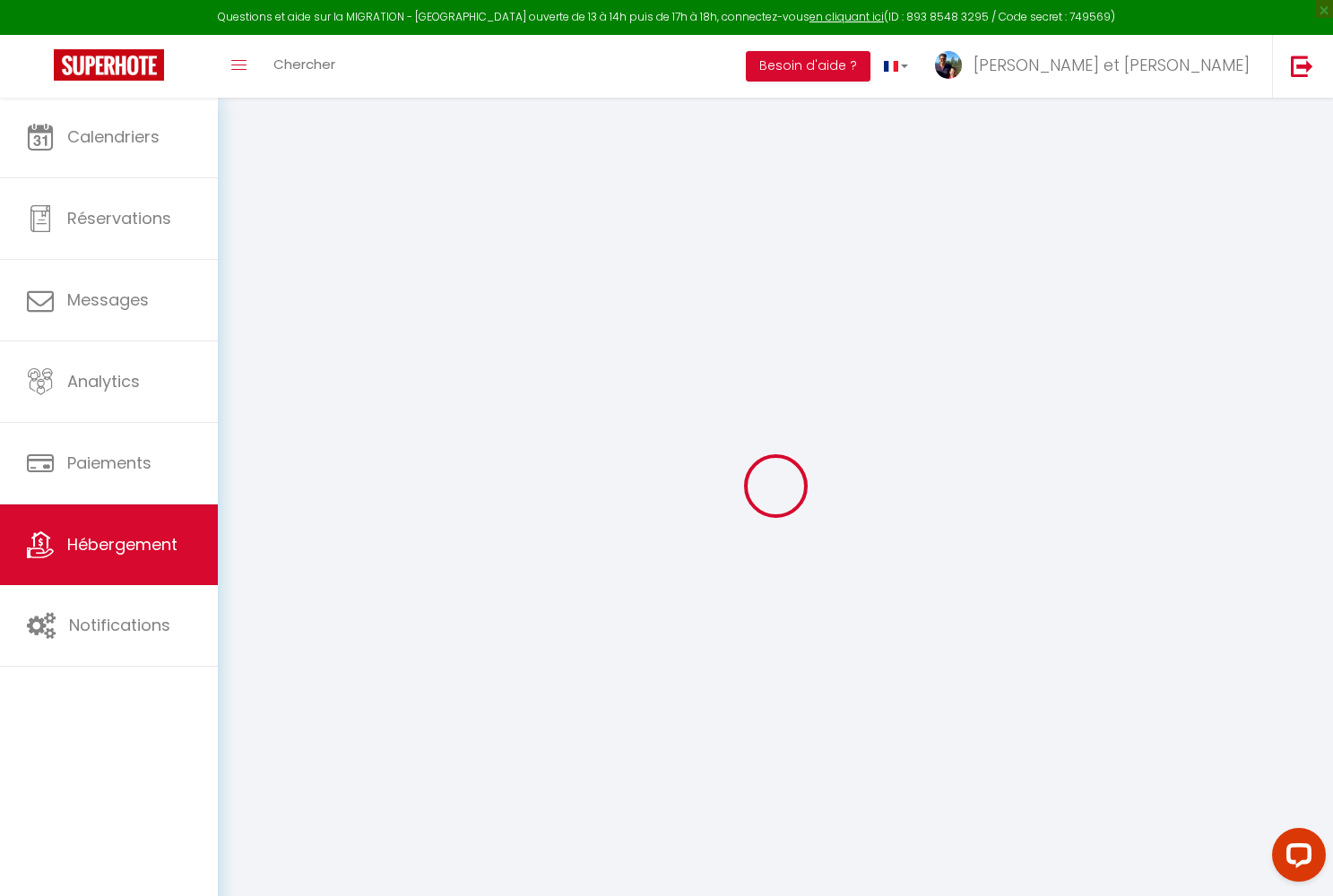
select select
checkbox input "false"
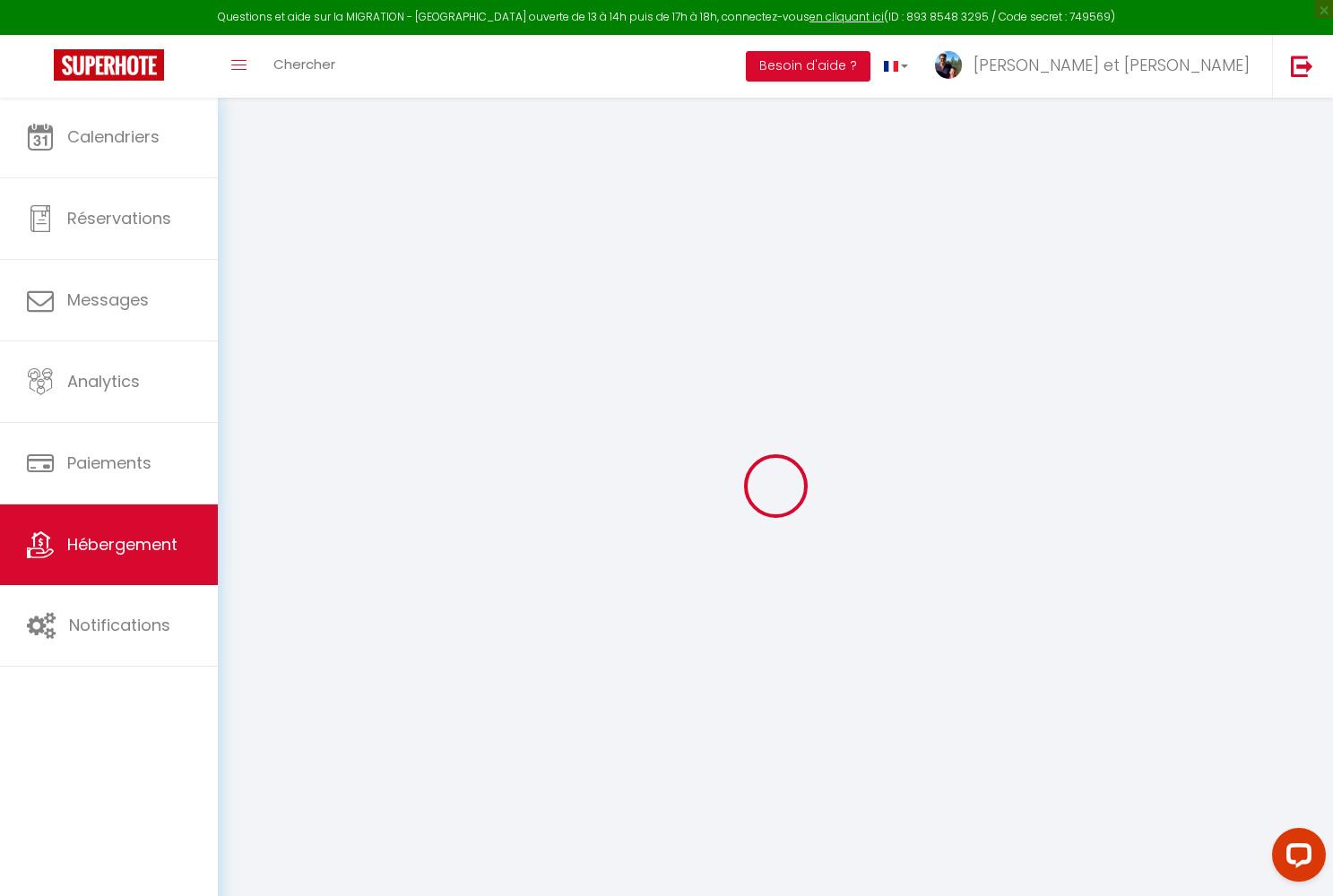
checkbox input "false"
select select
type input "Chalet [PERSON_NAME] - 3* - 6 pers - 2 chambres/ 1 mezzanine"
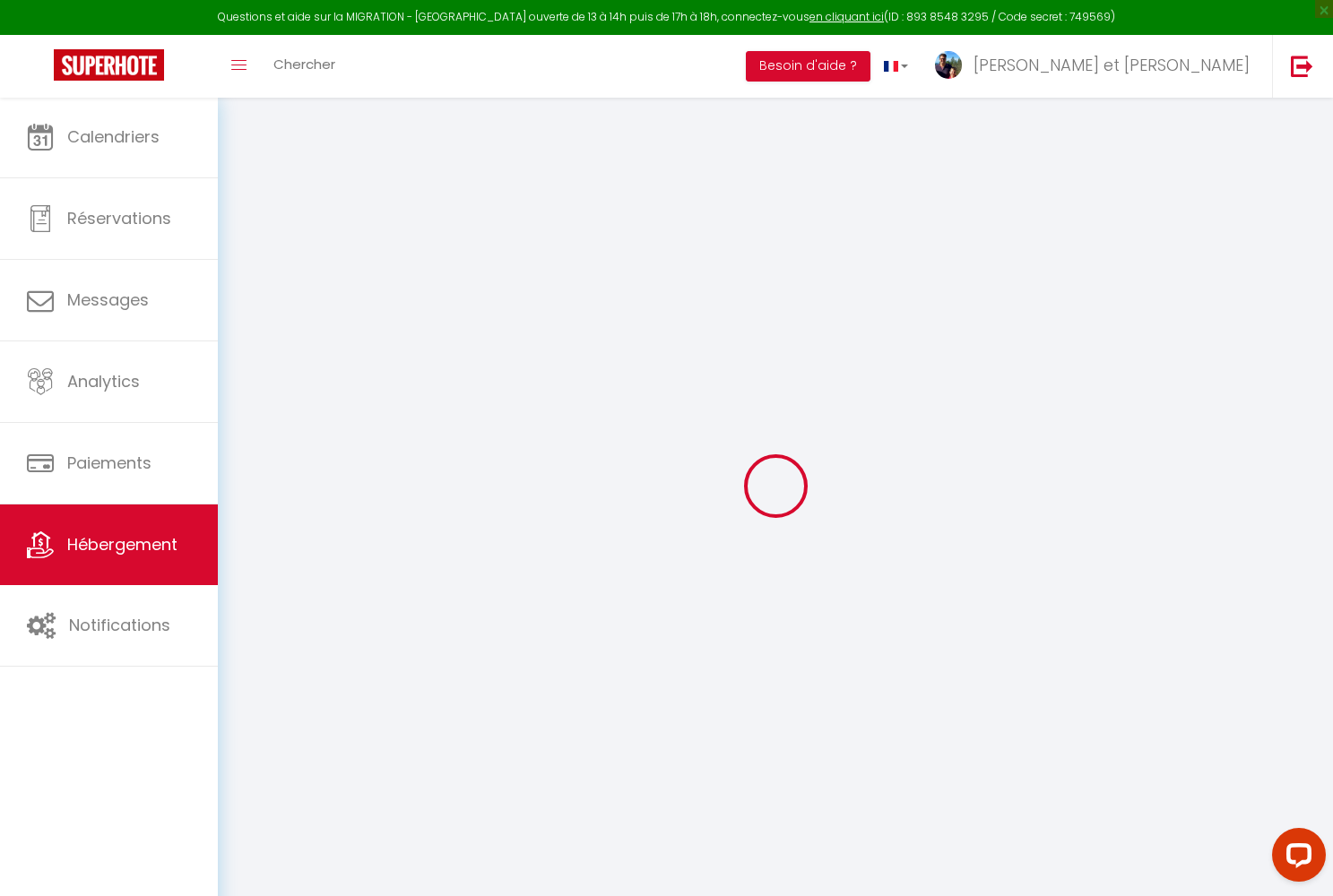
type input "Cécile Et Michaël"
type input "WANTIEZ"
type input "42 H chemin de la Trinité"
type input "88400"
type input "GERARDMER"
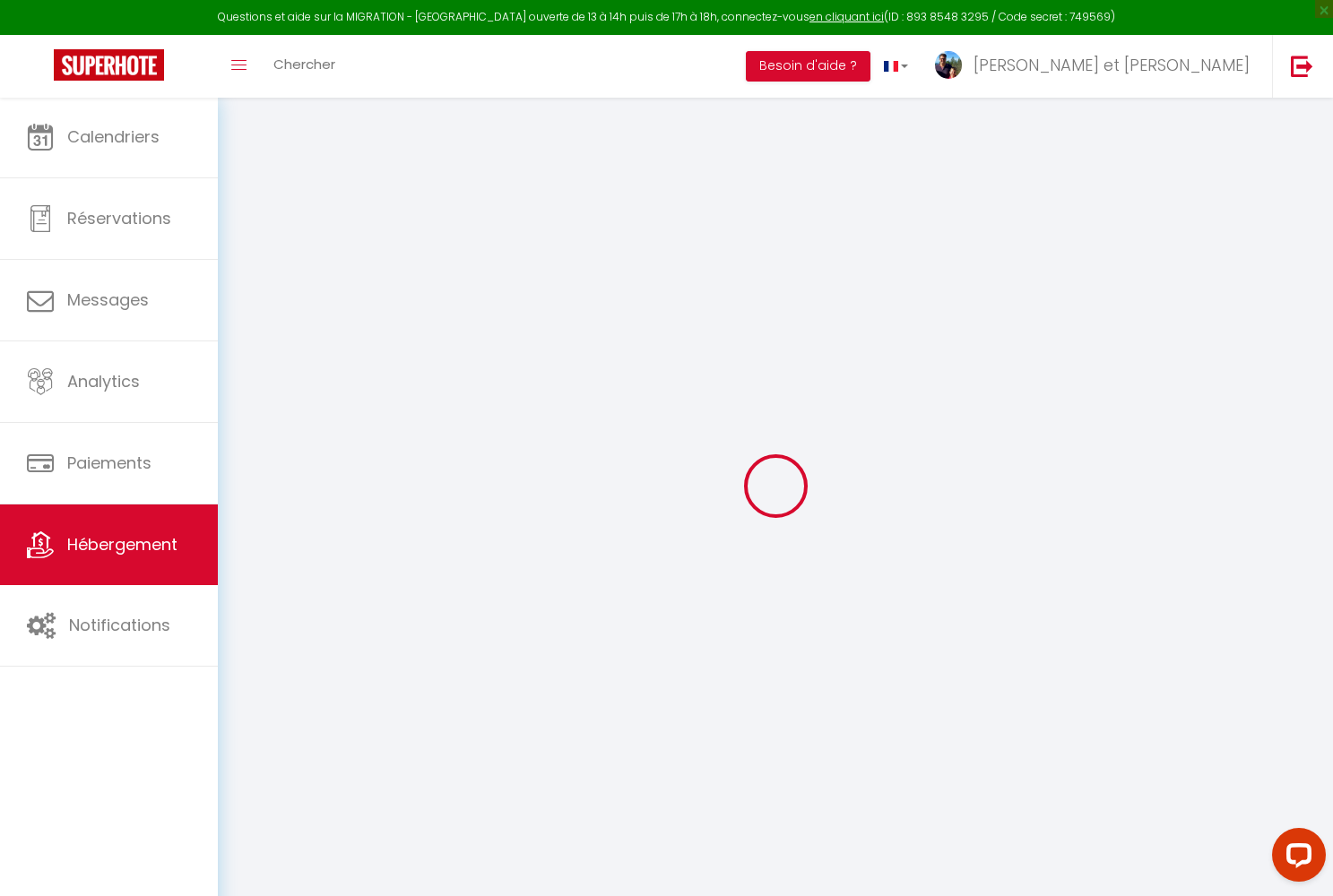
select select "houses"
select select "6"
select select "2"
type input "65"
type input "1.30"
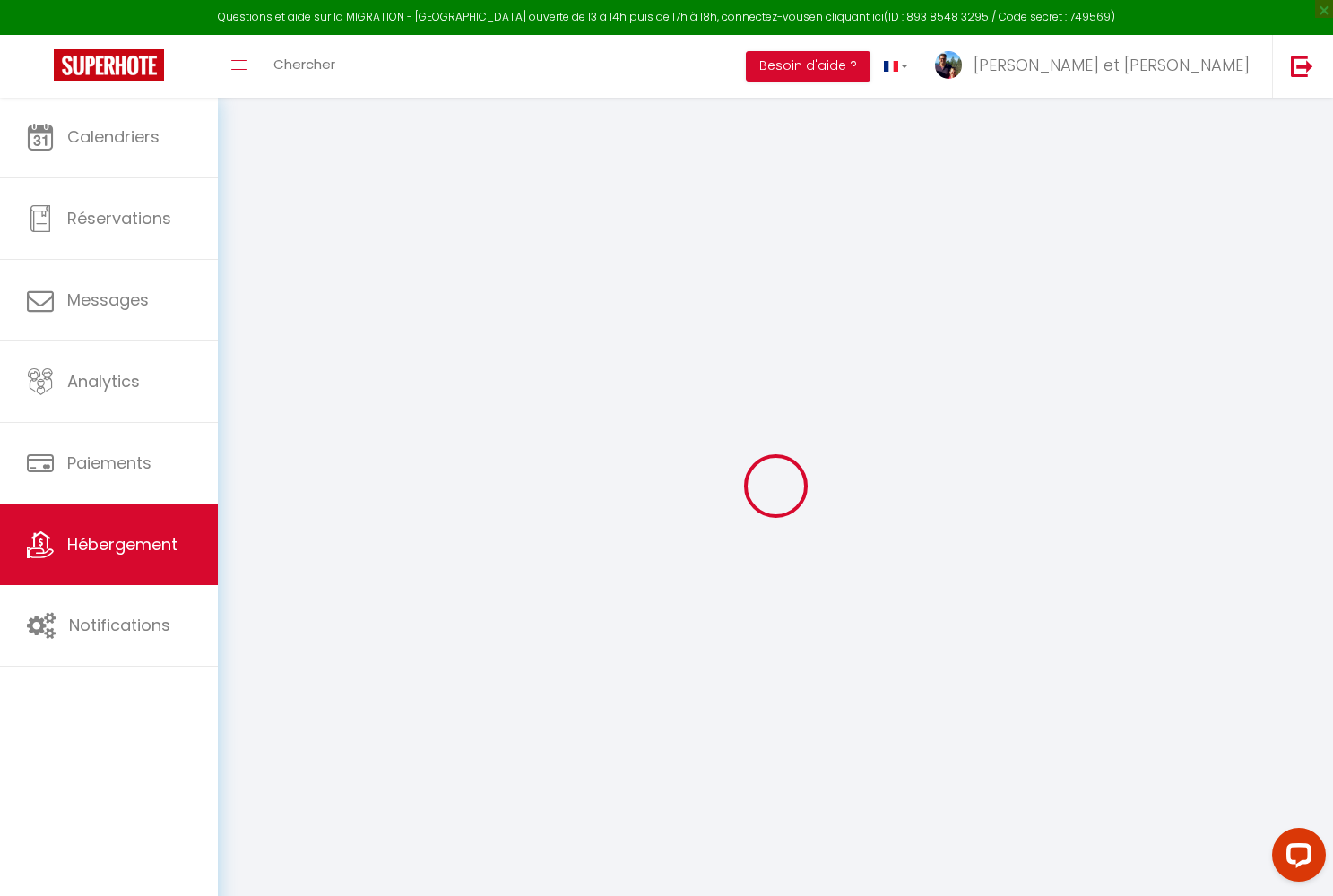
type input "300"
select select
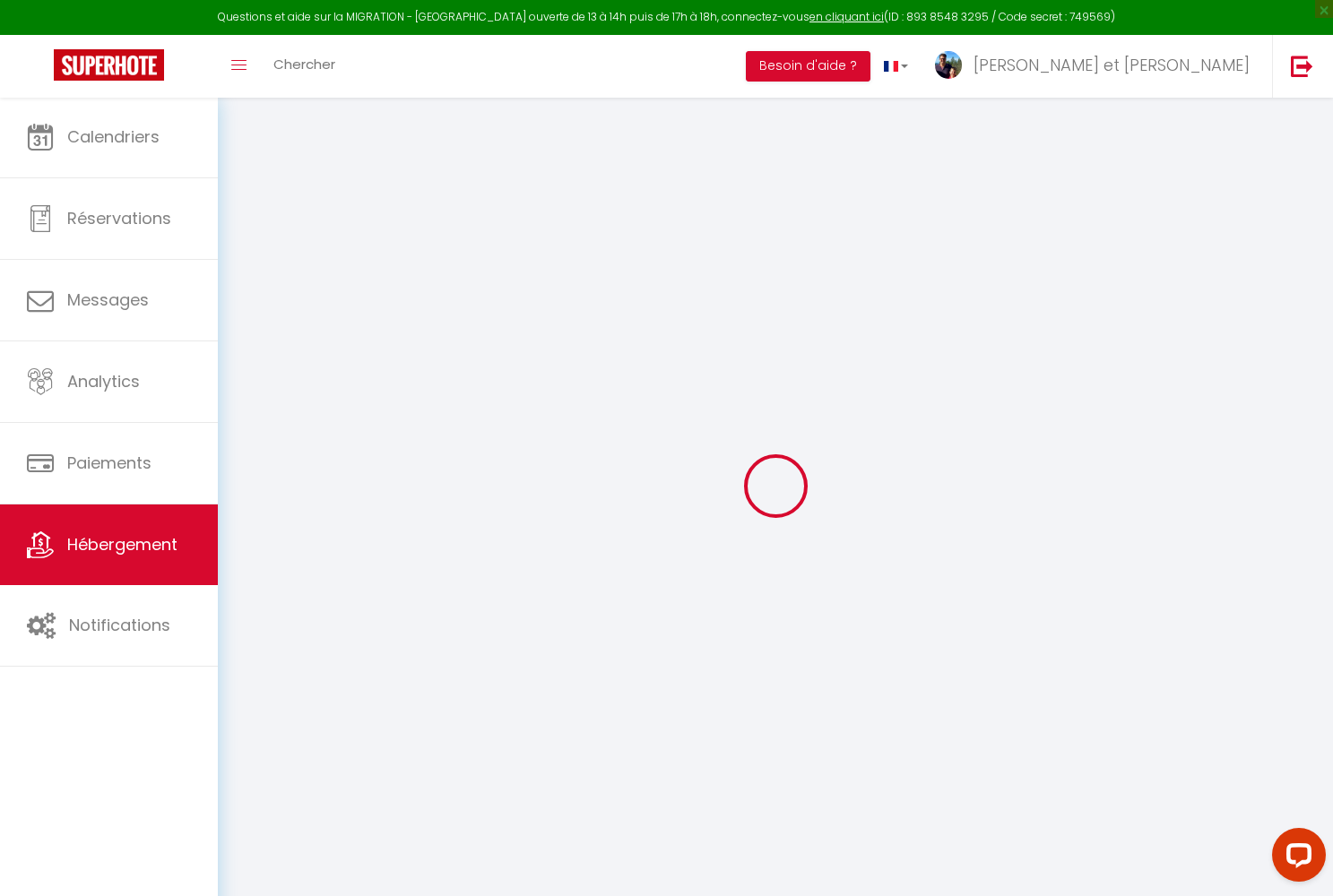
select select
type input "."
type input "88400"
type input "XONRUPT-LONGEMER"
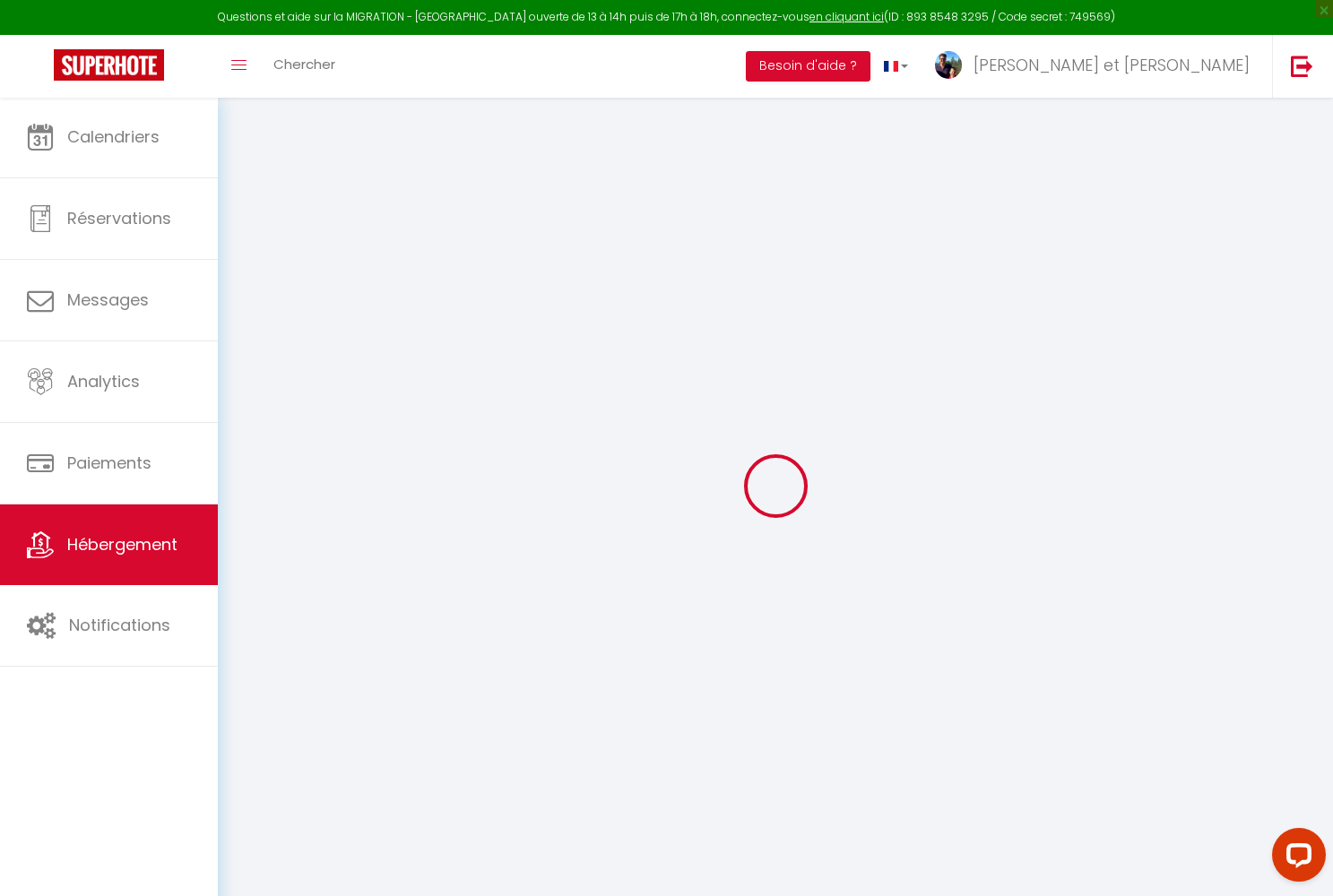
type input "[EMAIL_ADDRESS][DOMAIN_NAME]"
select select "7585"
checkbox input "false"
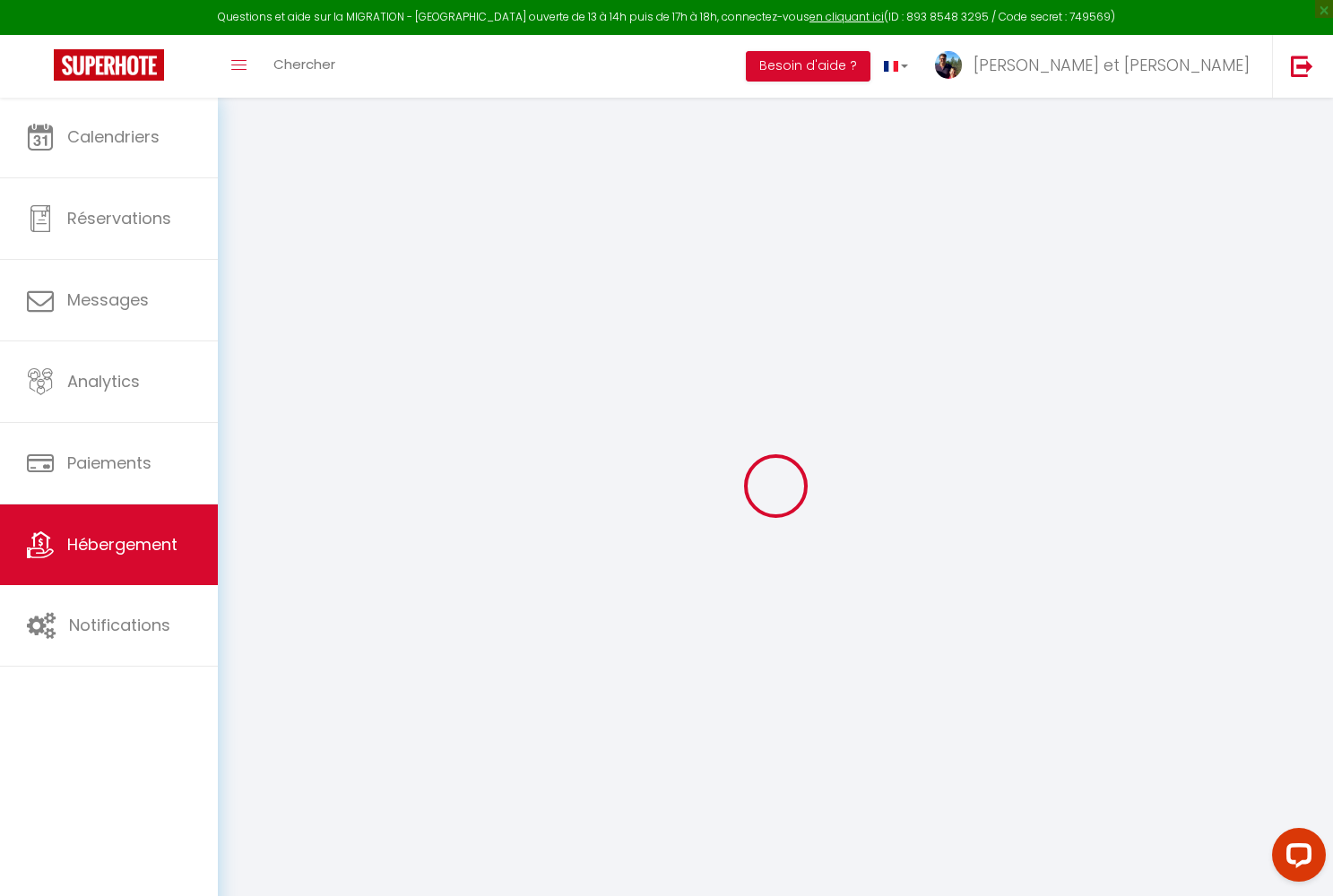
checkbox input "false"
type input "0"
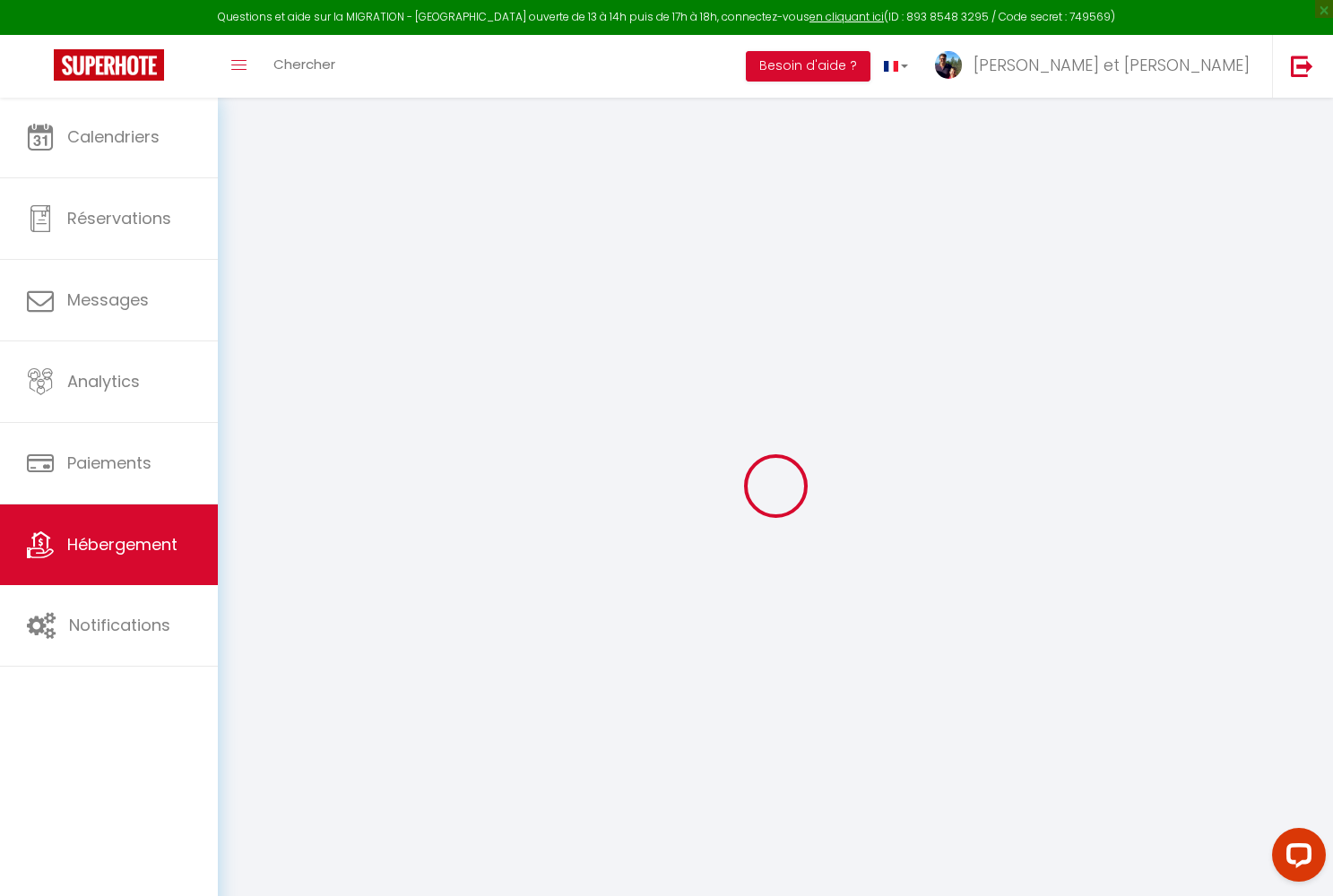
select select
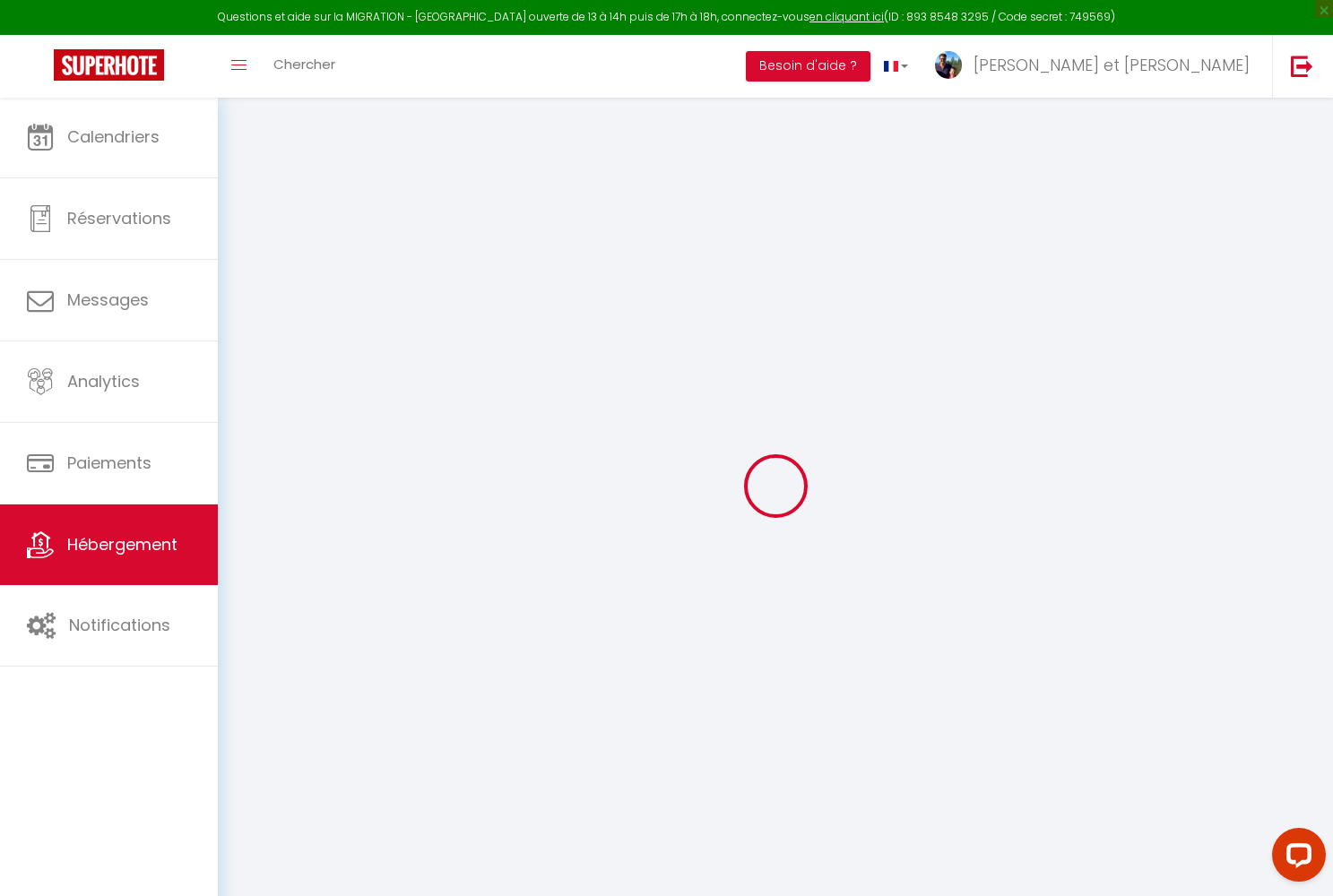
select select
checkbox input "false"
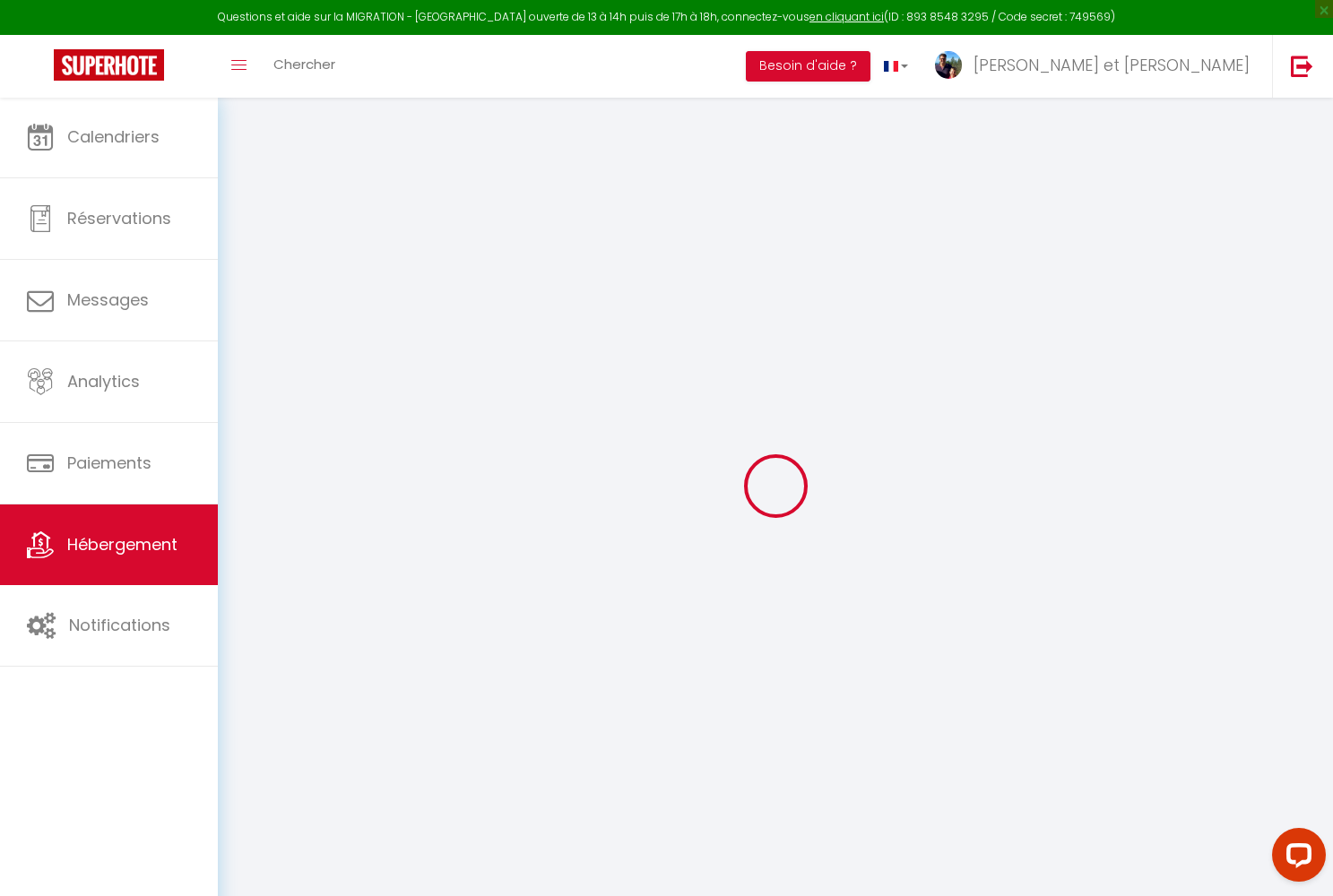
select select
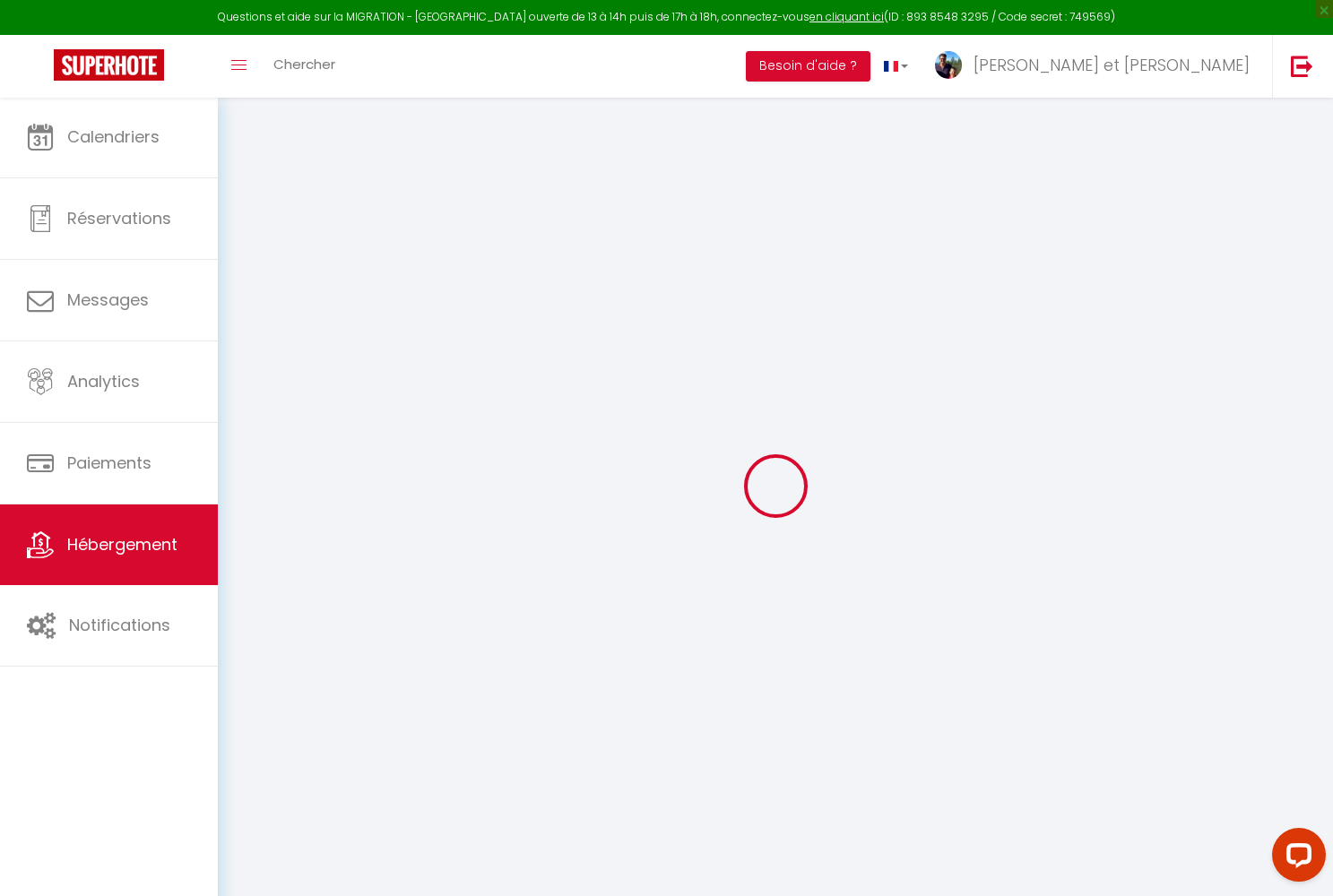
select select
checkbox input "false"
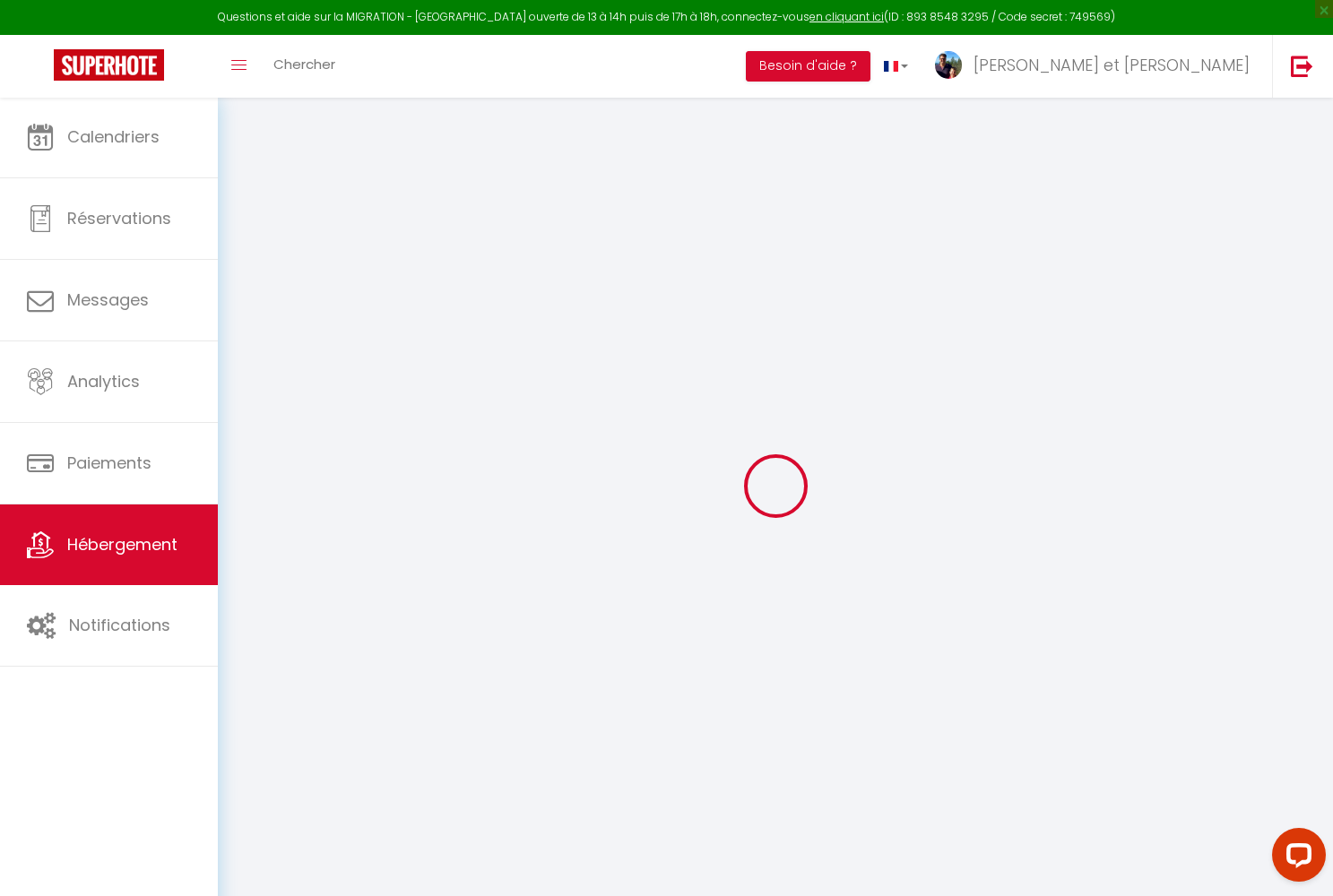
select select
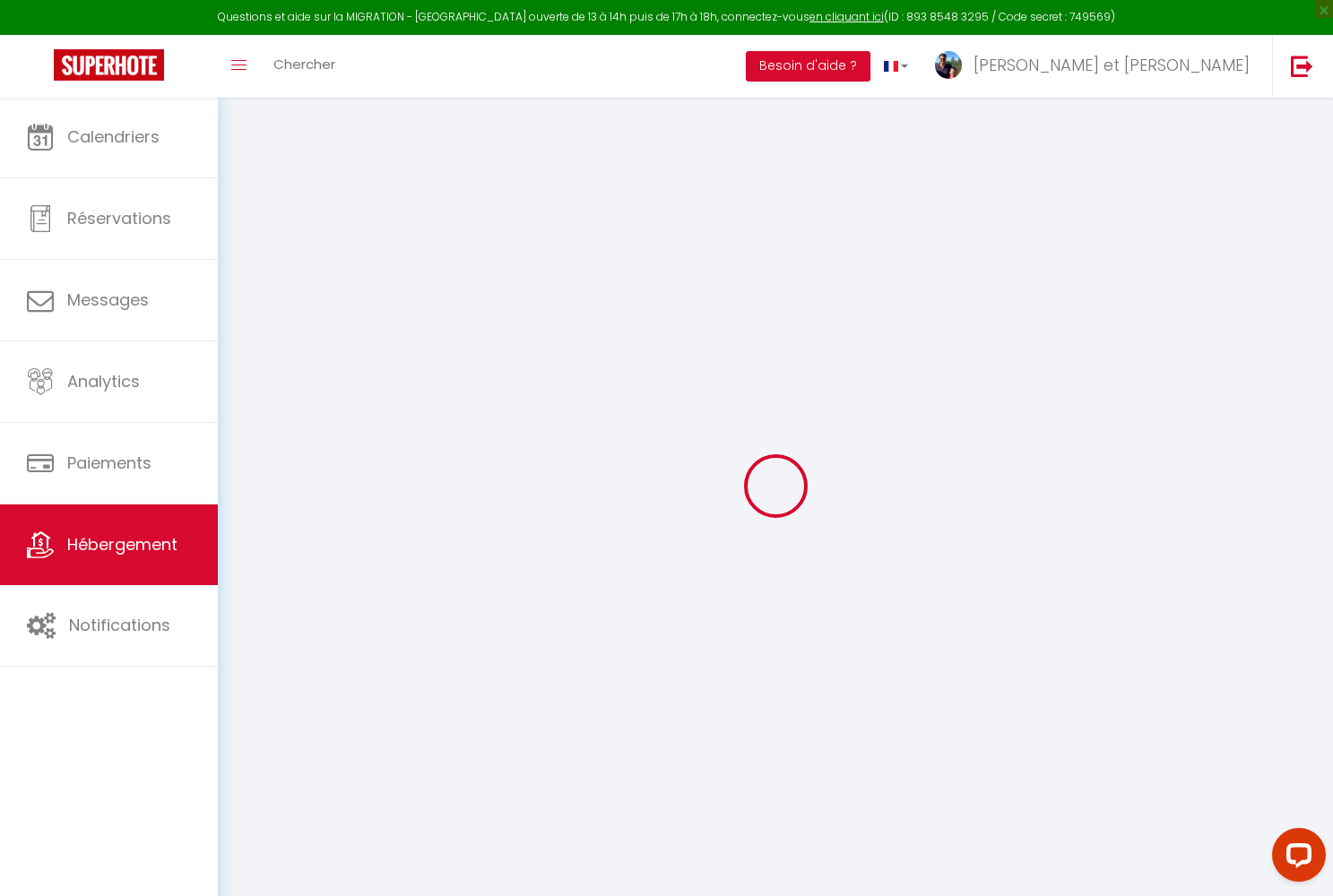
select select
checkbox input "false"
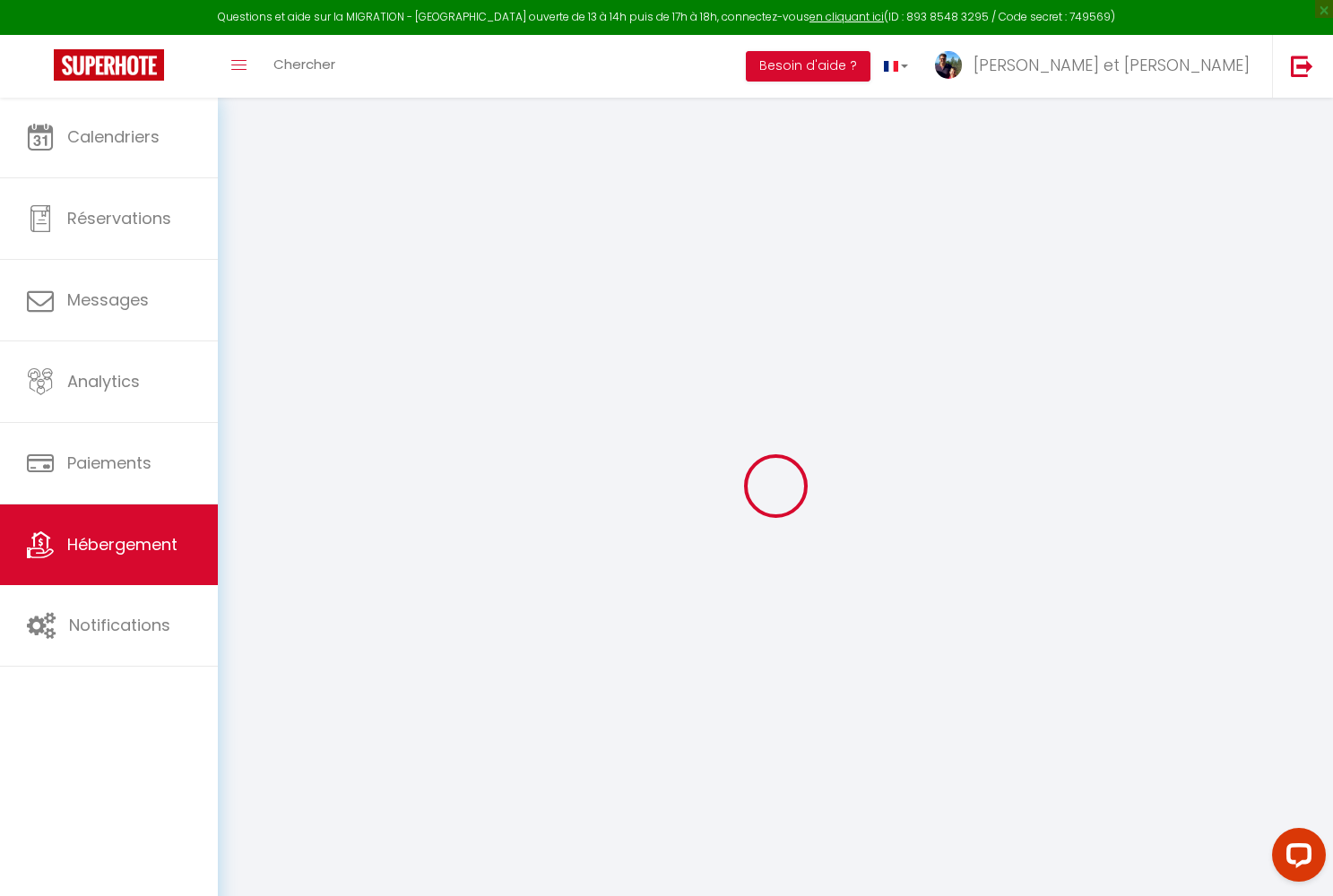
select select "chalet"
checkbox input "false"
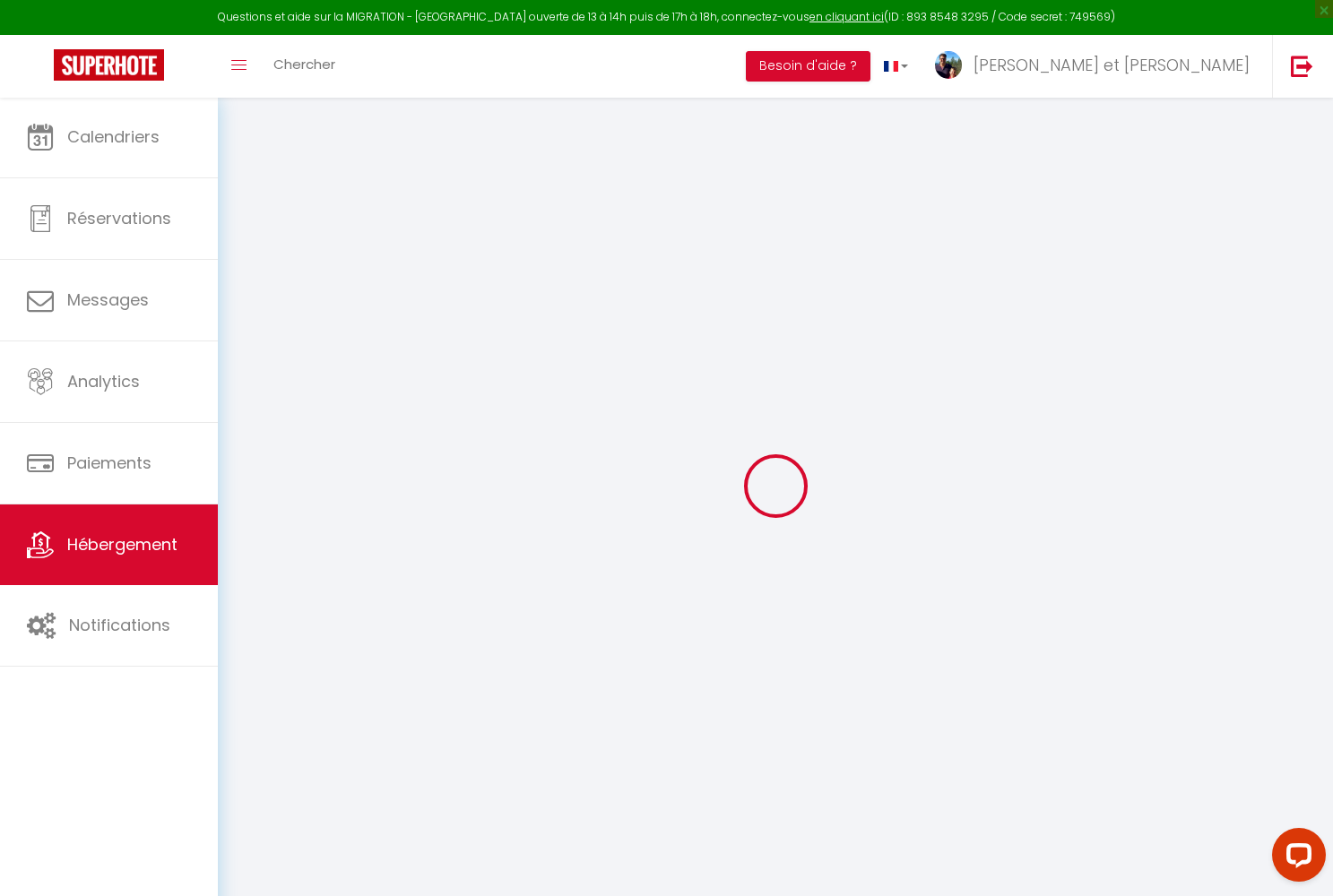
checkbox input "false"
select select "16:00"
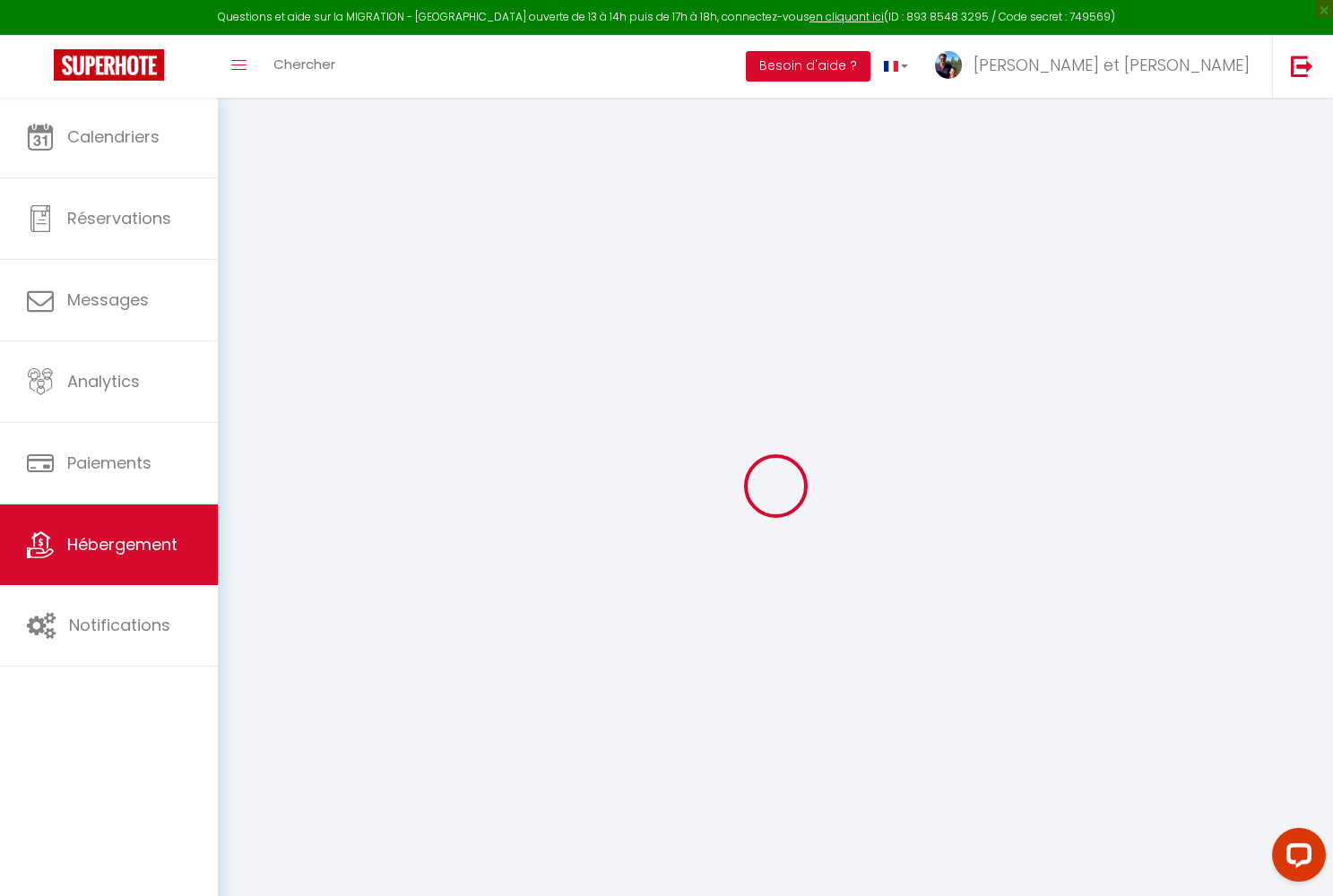
select select "21:00"
select select "10:00"
select select "30"
select select "120"
select select "14:00"
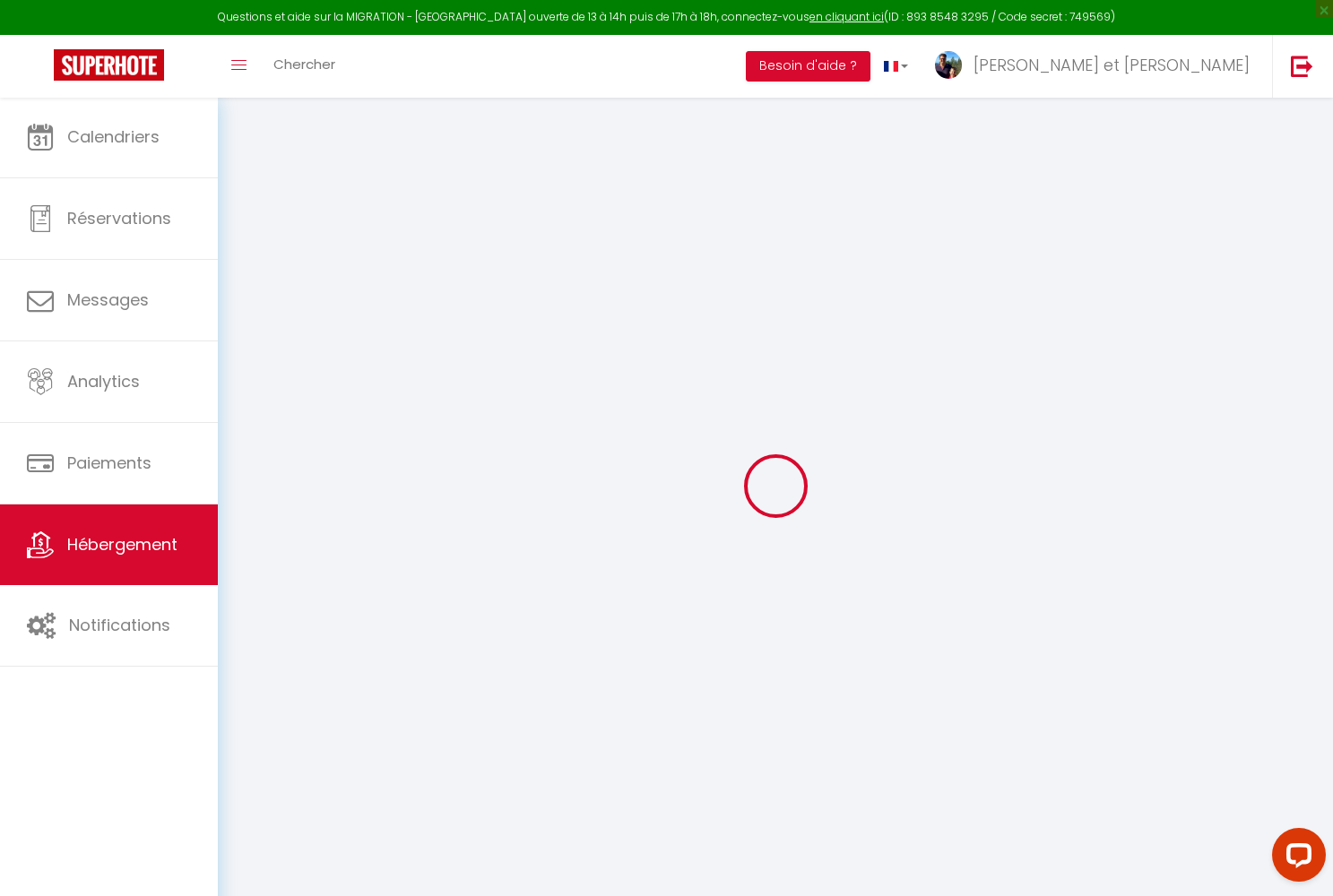
checkbox input "false"
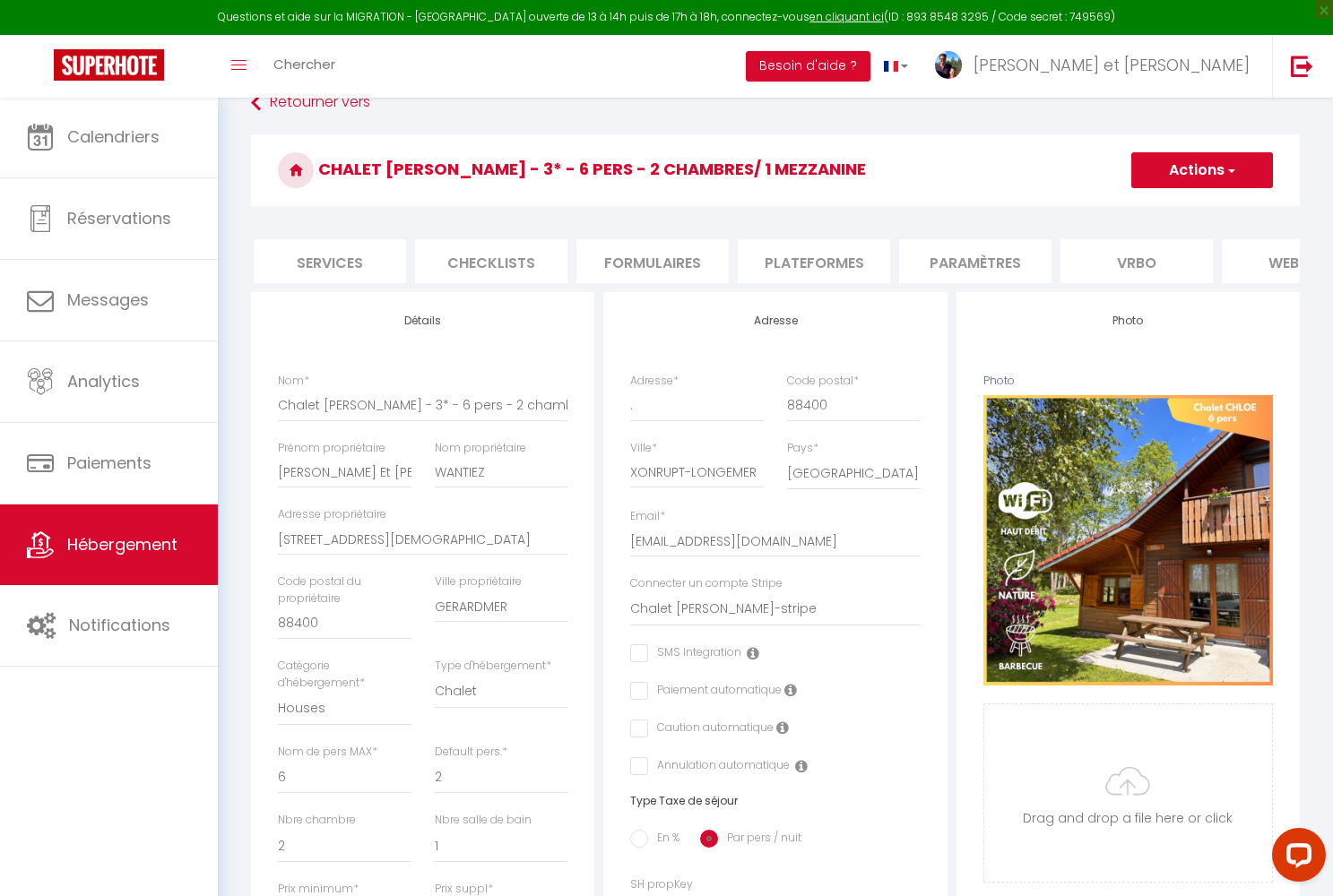
scroll to position [0, 553]
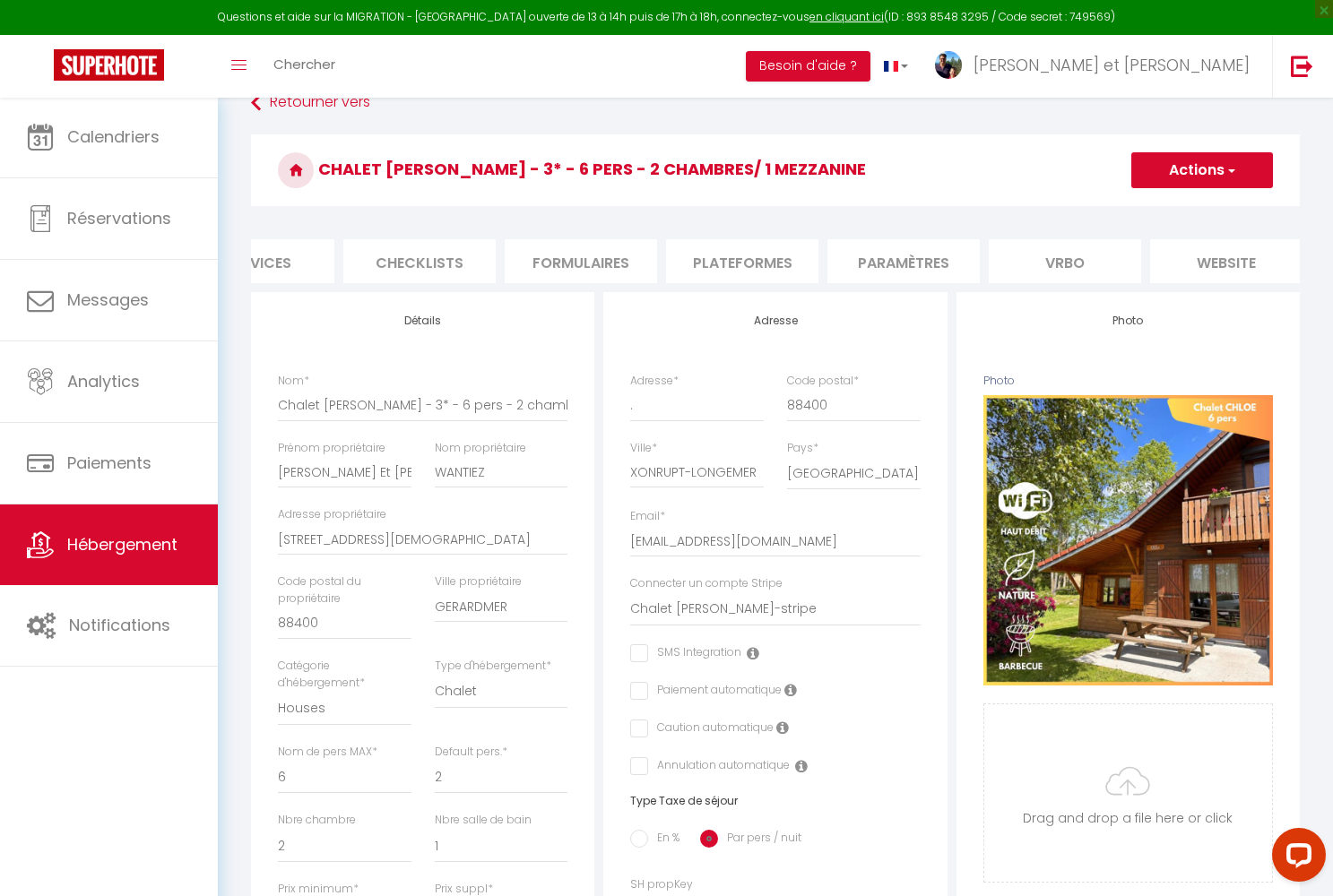
click at [759, 265] on li "Plateformes" at bounding box center [742, 261] width 152 height 44
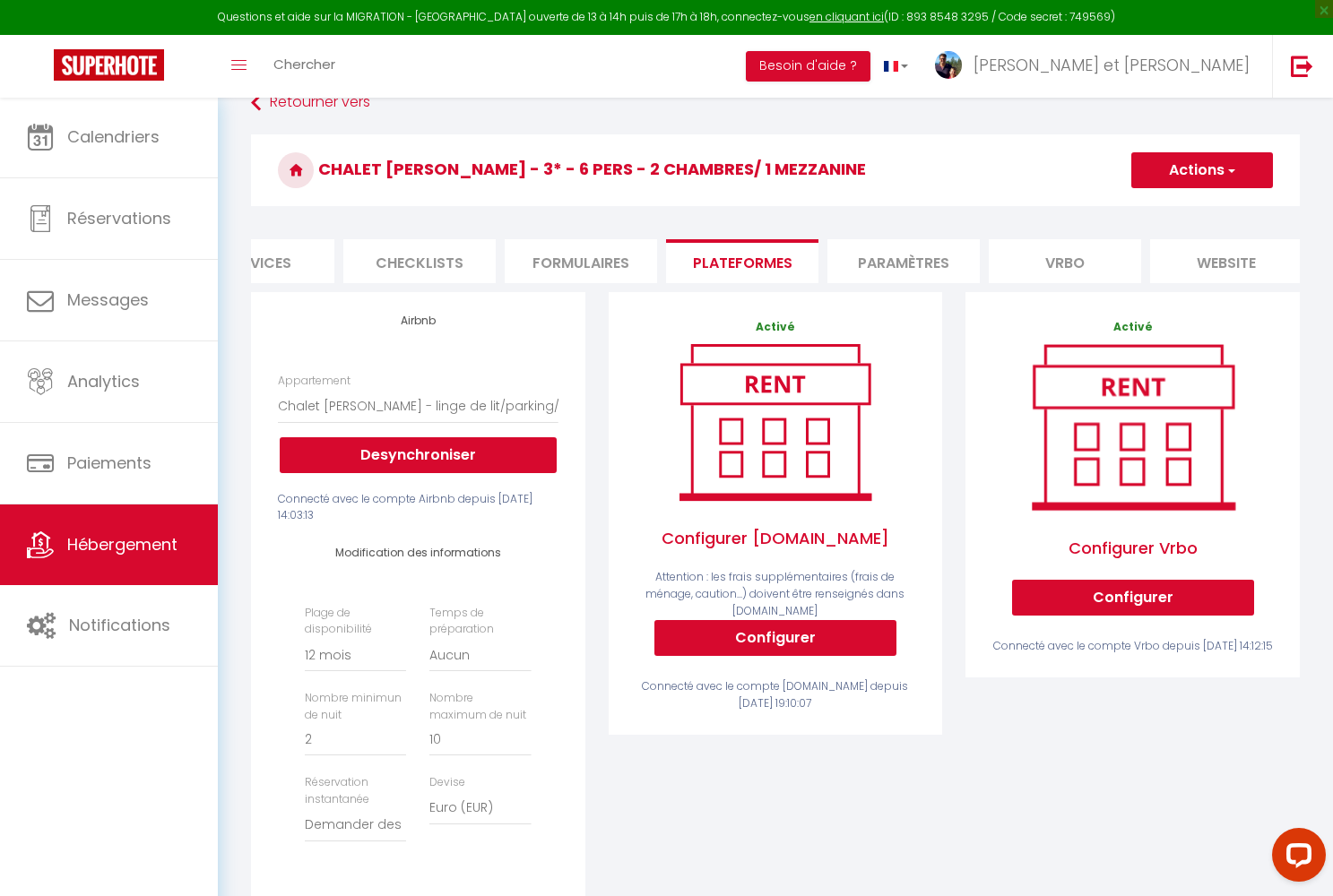
click at [908, 259] on li "Paramètres" at bounding box center [903, 261] width 152 height 44
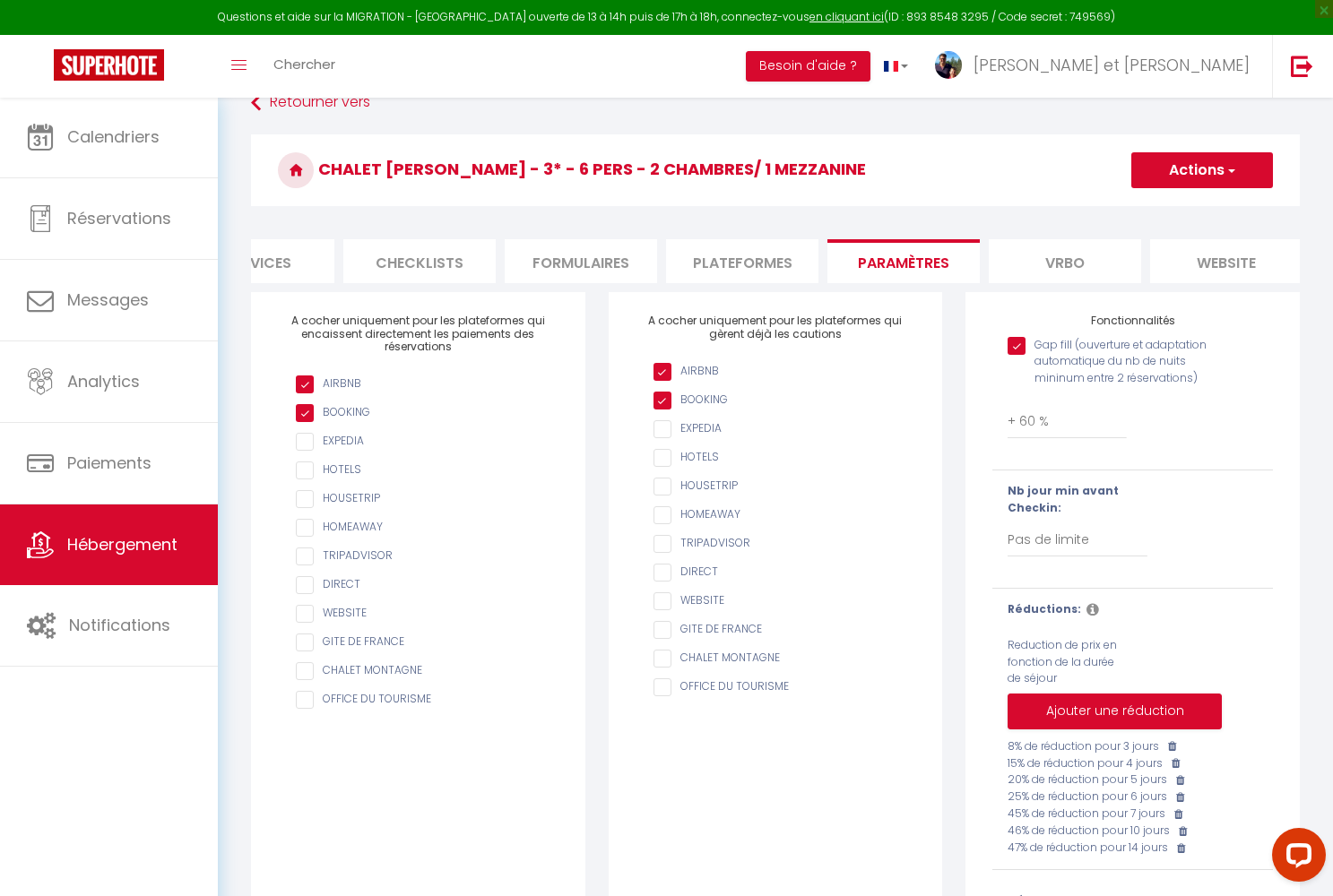
click at [781, 265] on li "Plateformes" at bounding box center [742, 261] width 152 height 44
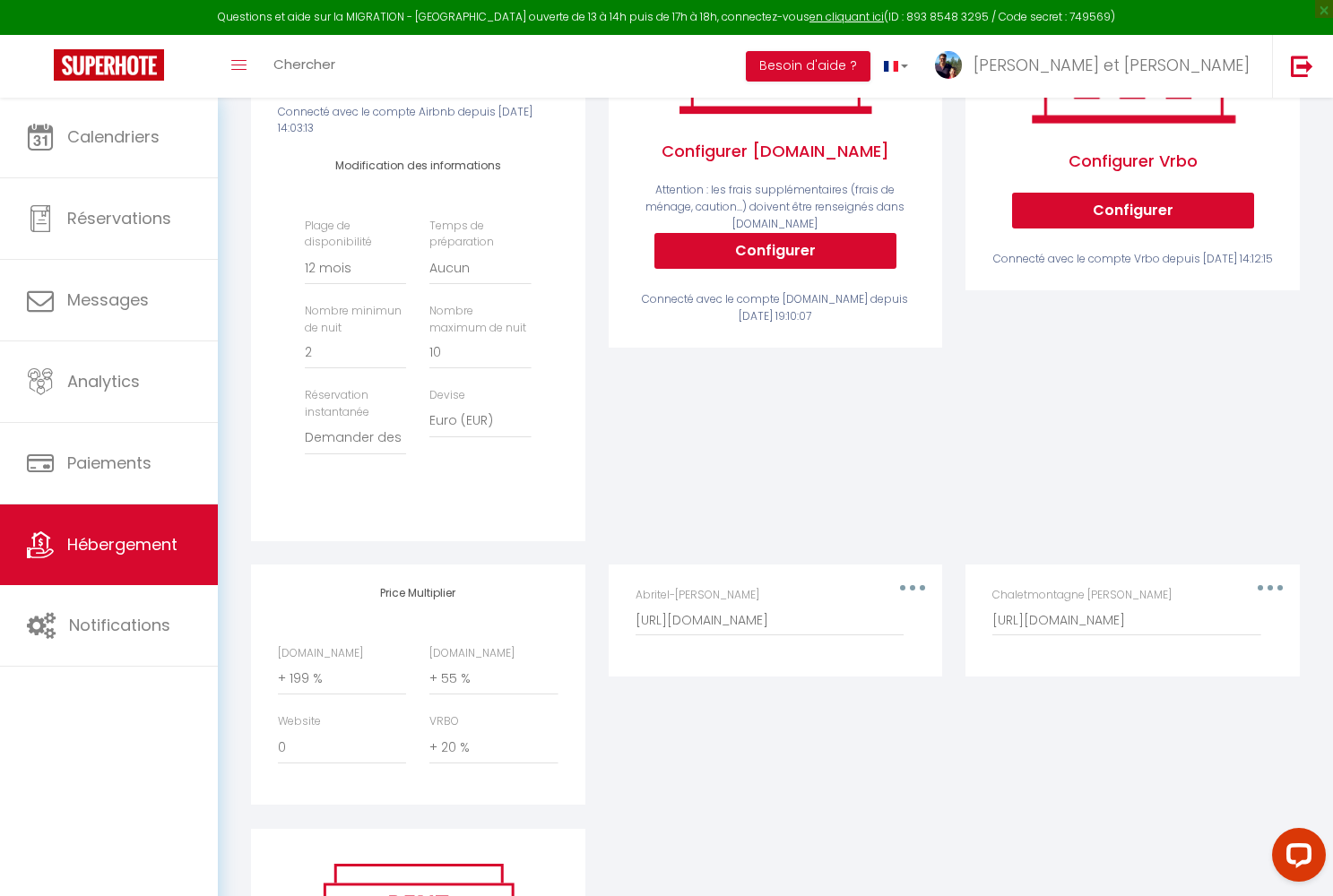
scroll to position [422, 0]
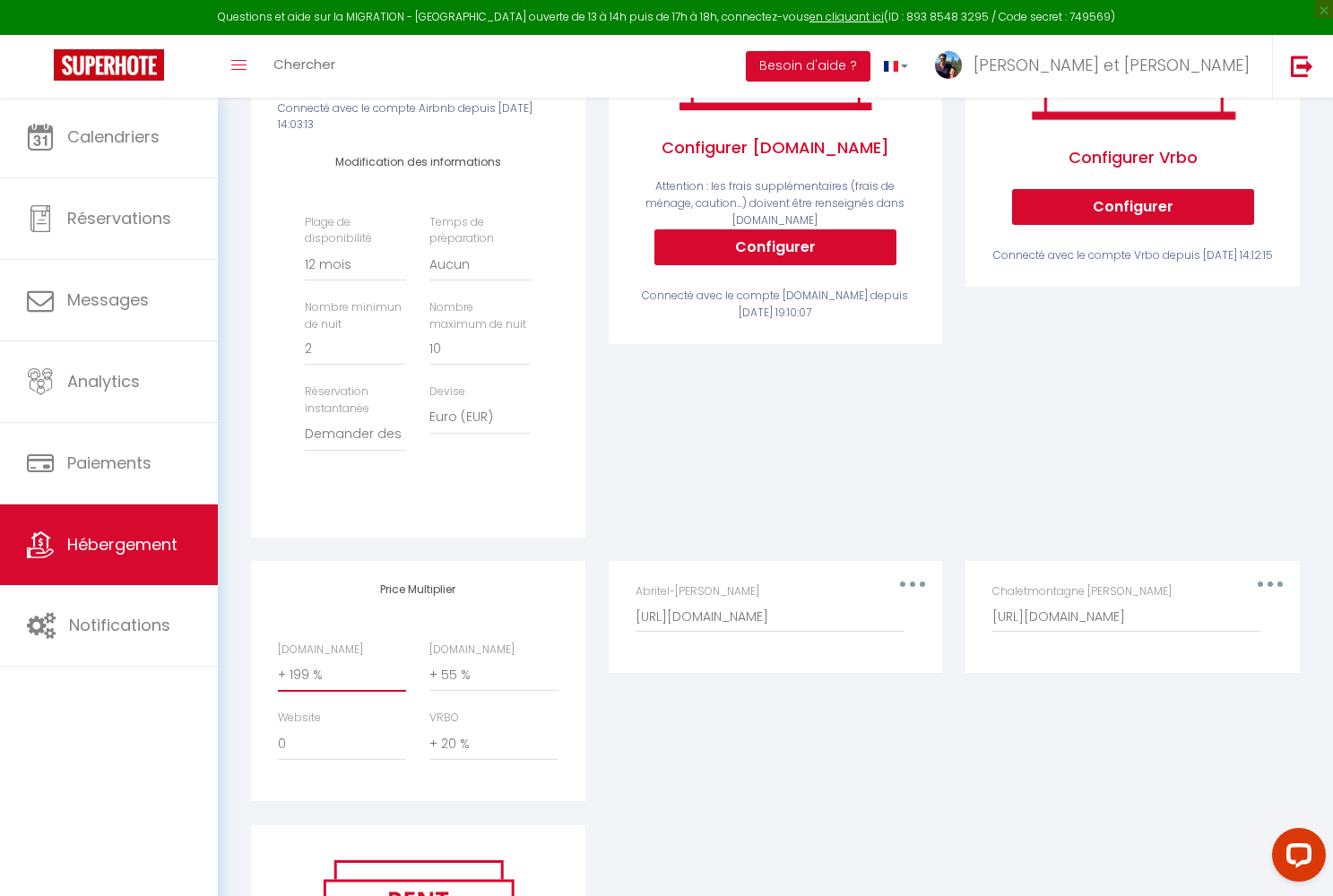
click at [126, 537] on span "Hébergement" at bounding box center [122, 544] width 110 height 23
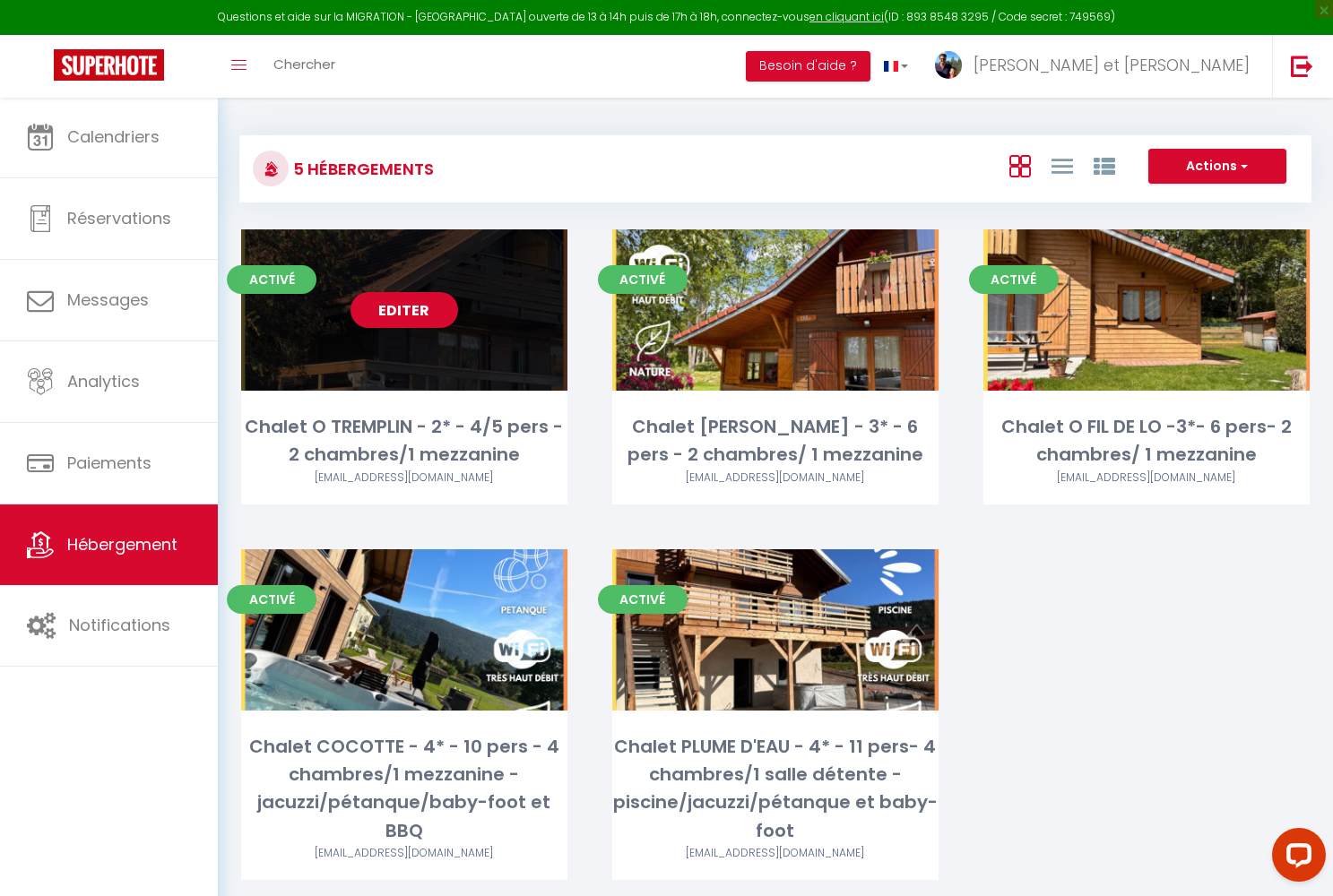
click at [409, 319] on link "Editer" at bounding box center [403, 310] width 107 height 35
select select "3"
select select "2"
select select "1"
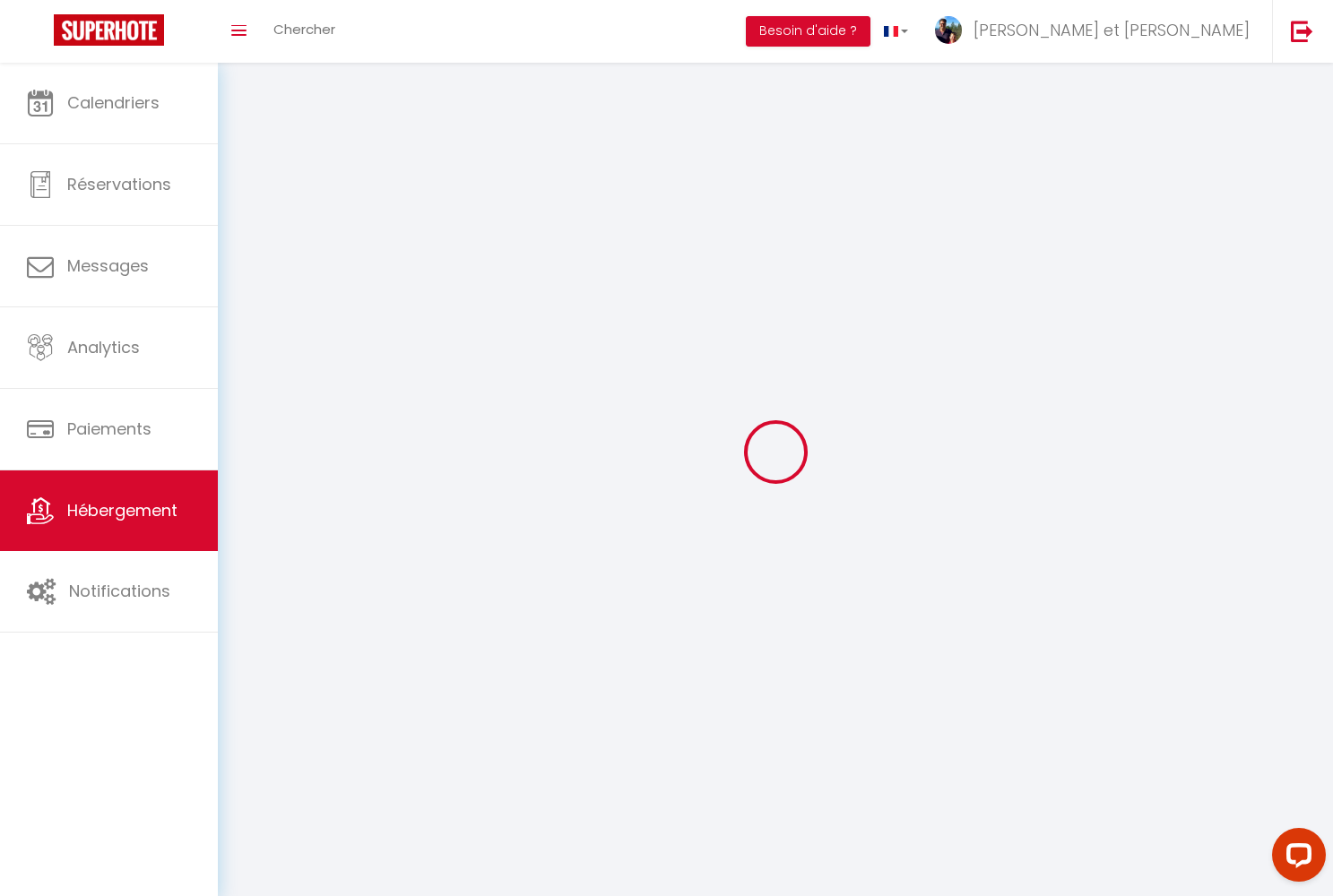
select select
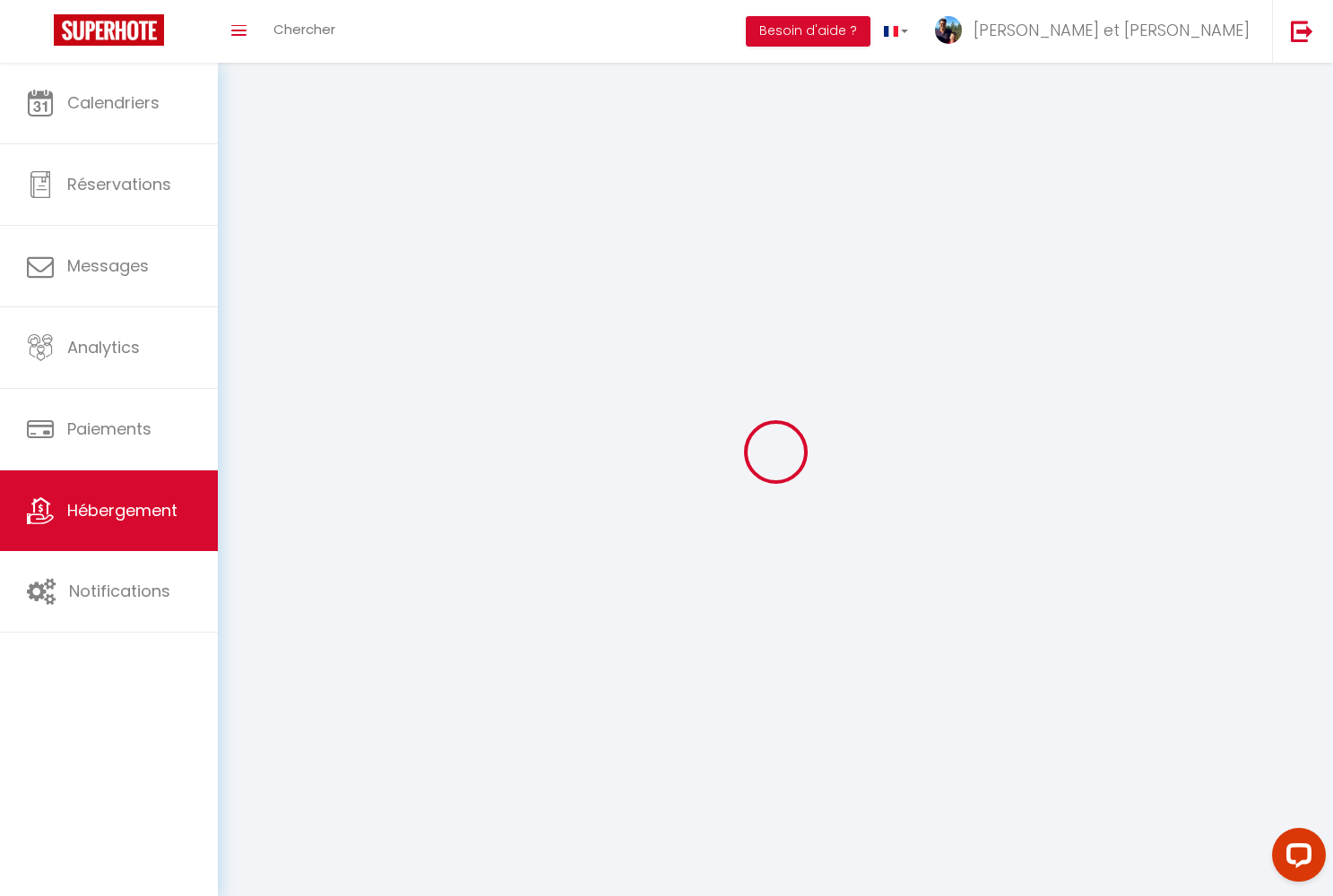
select select
checkbox input "false"
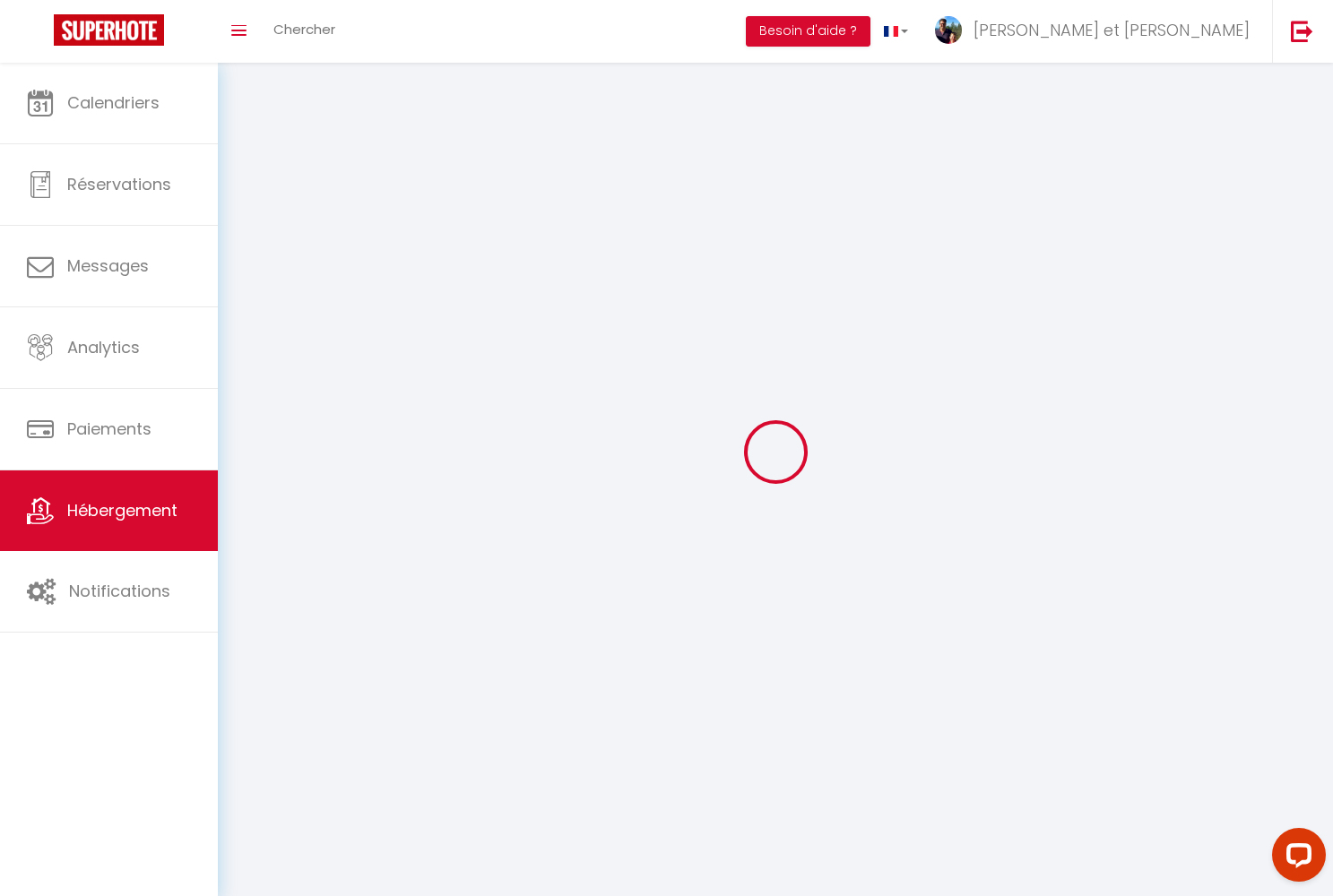
checkbox input "false"
select select
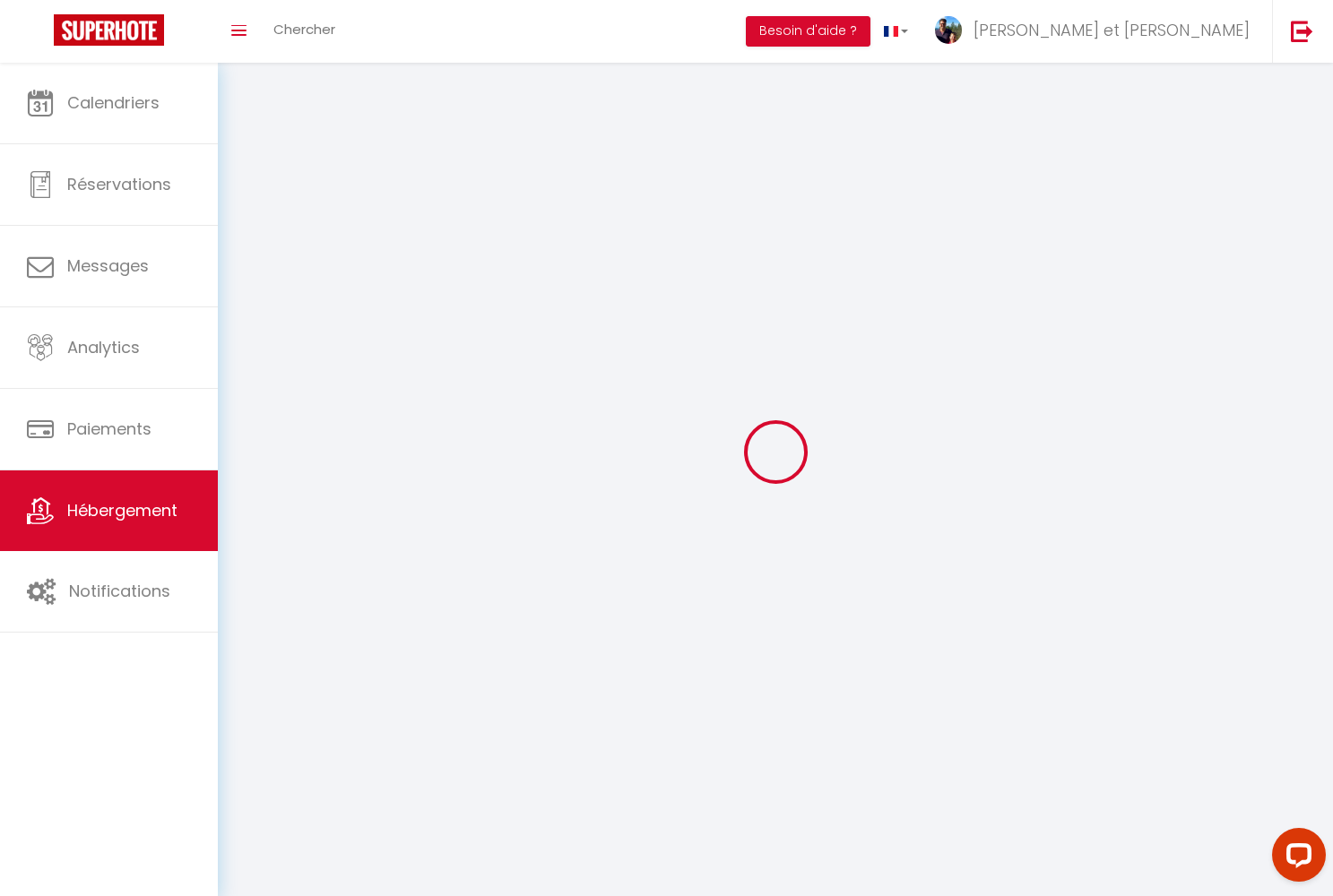
select select
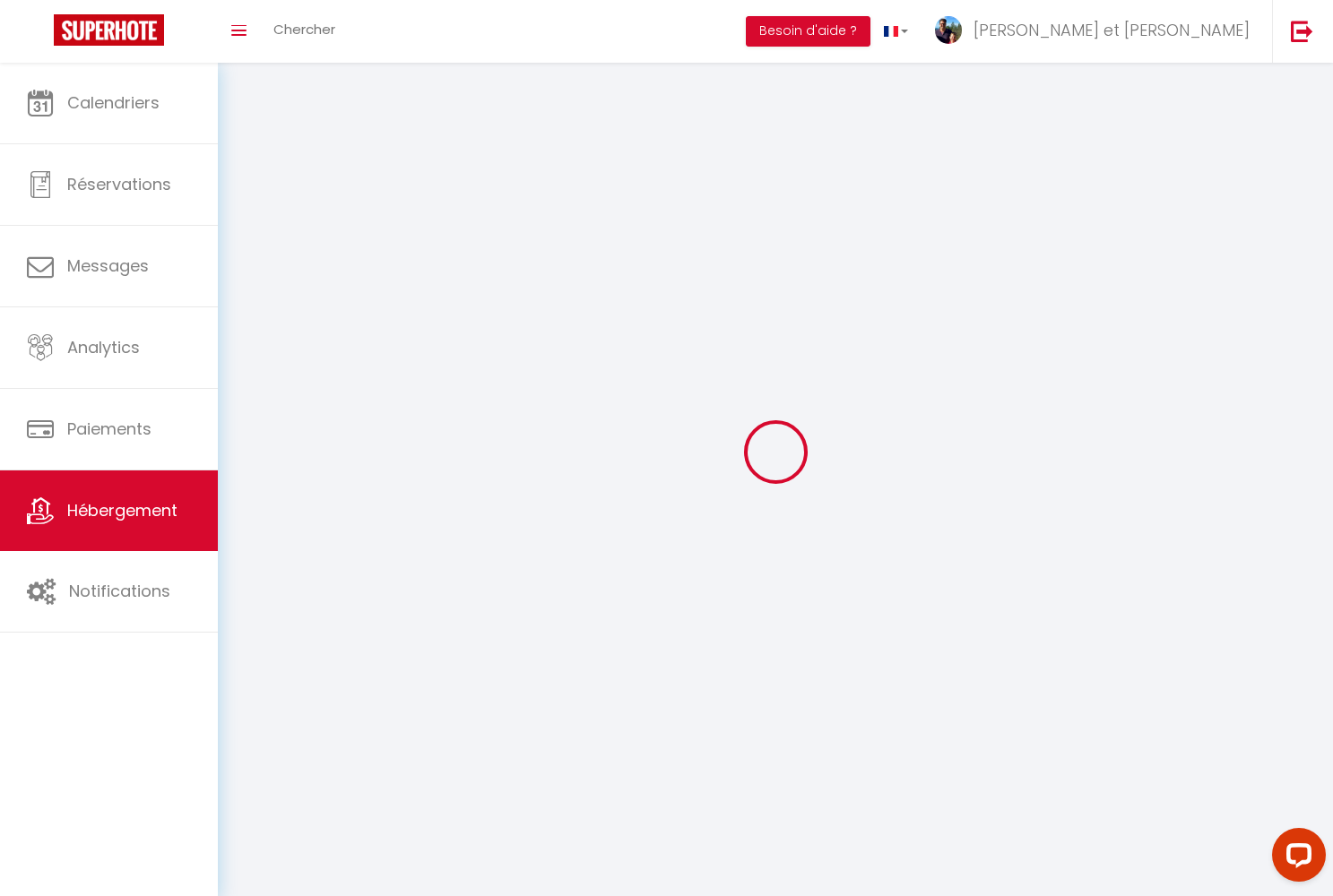
select select
checkbox input "false"
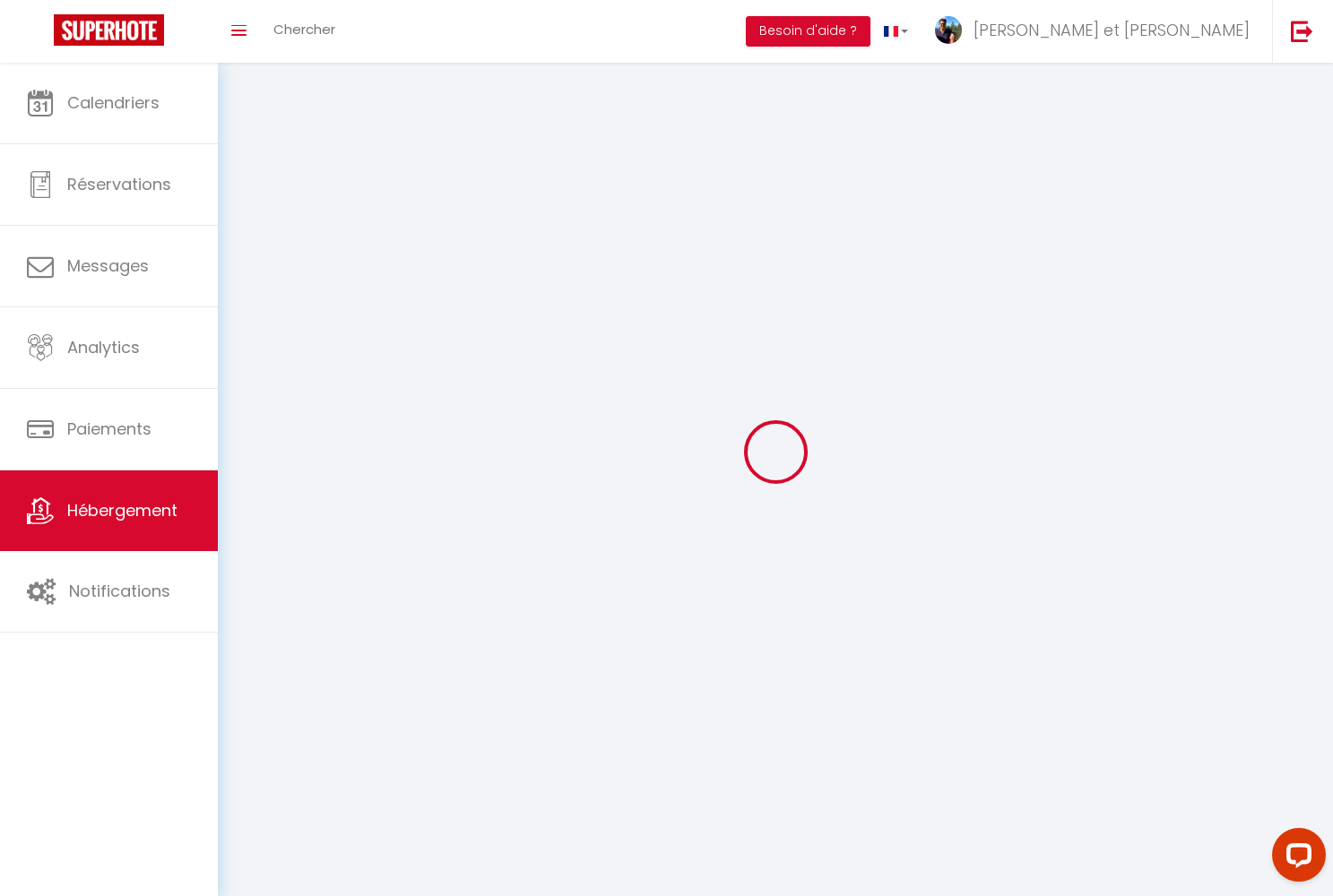
select select
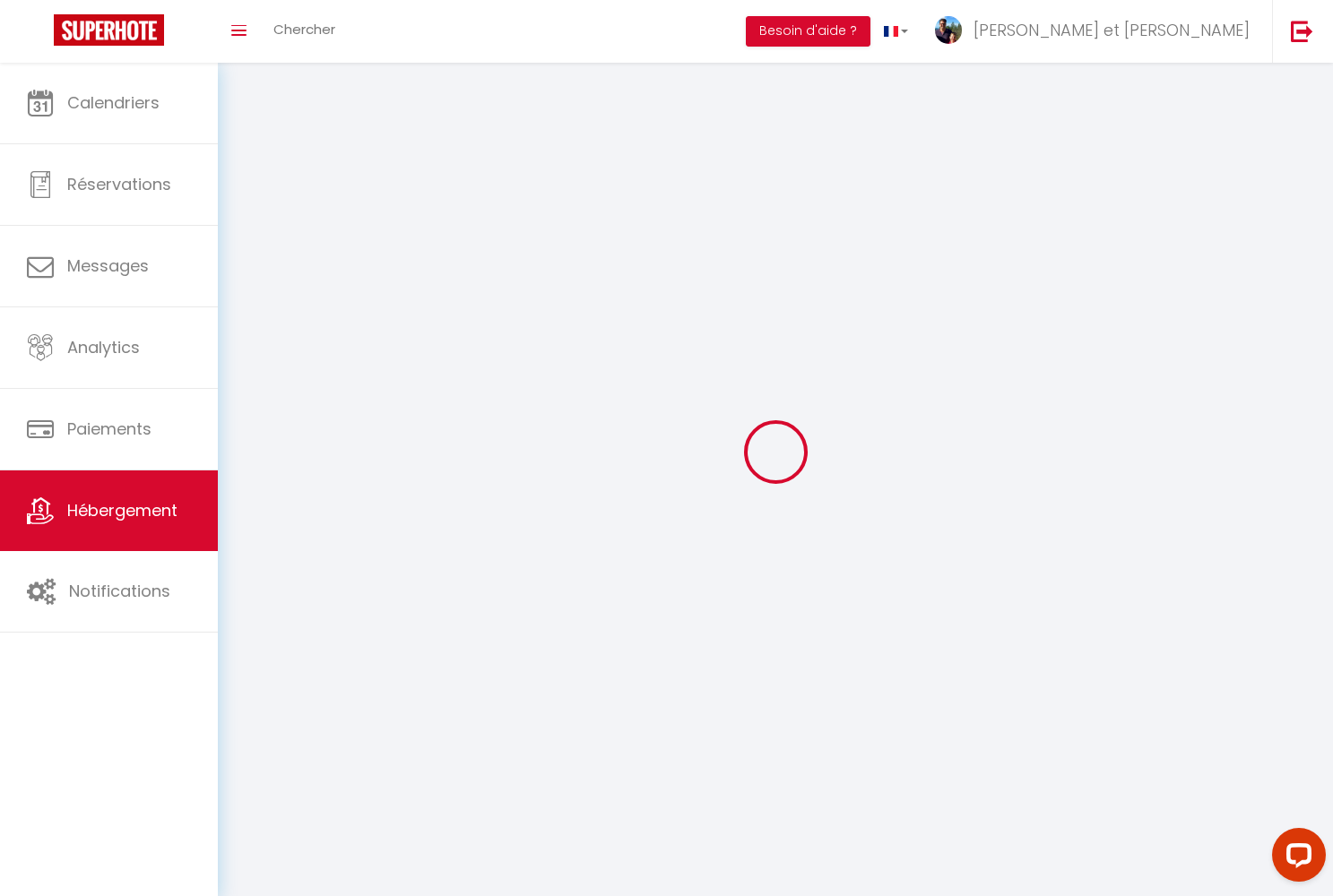
select select
checkbox input "false"
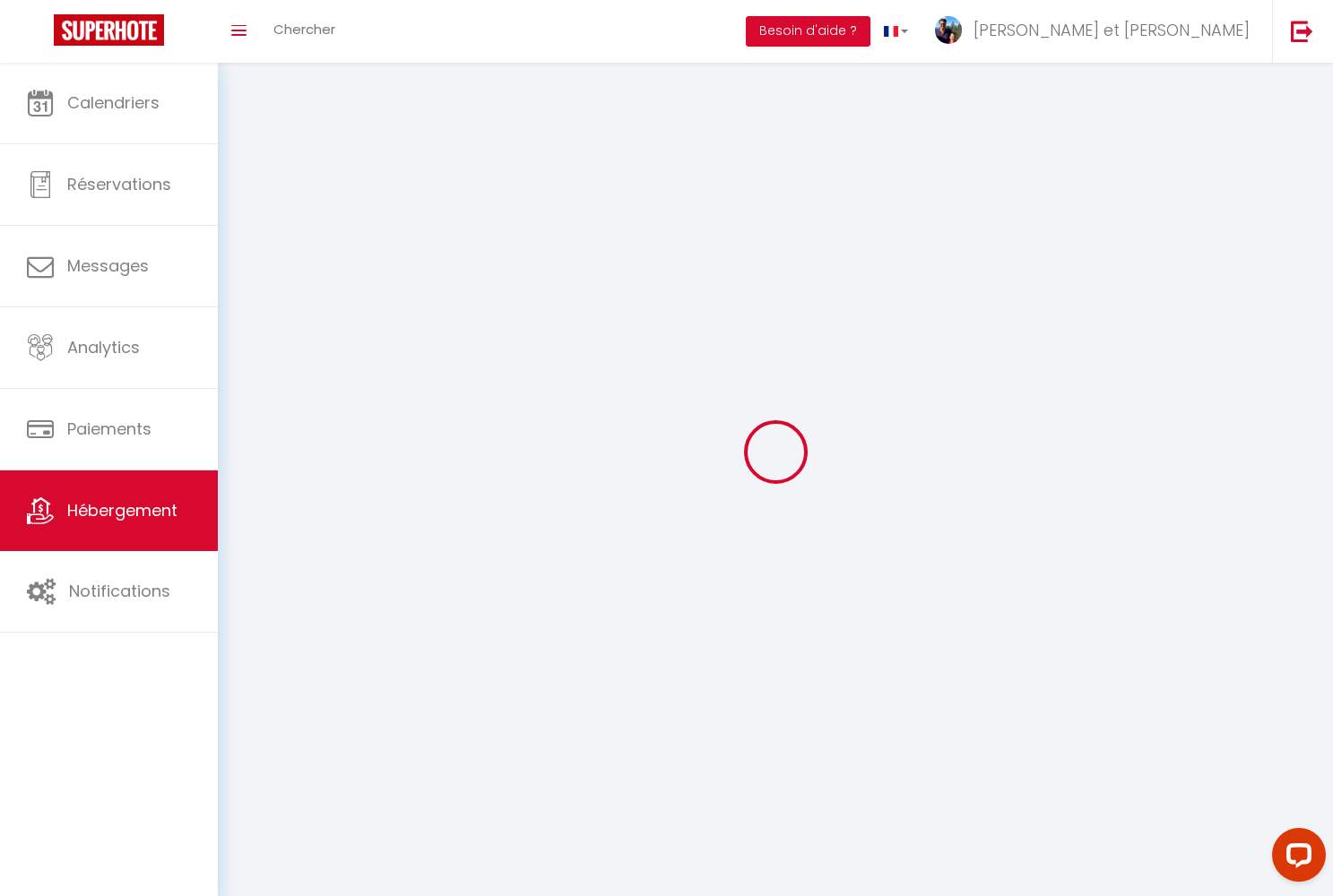
checkbox input "false"
select select
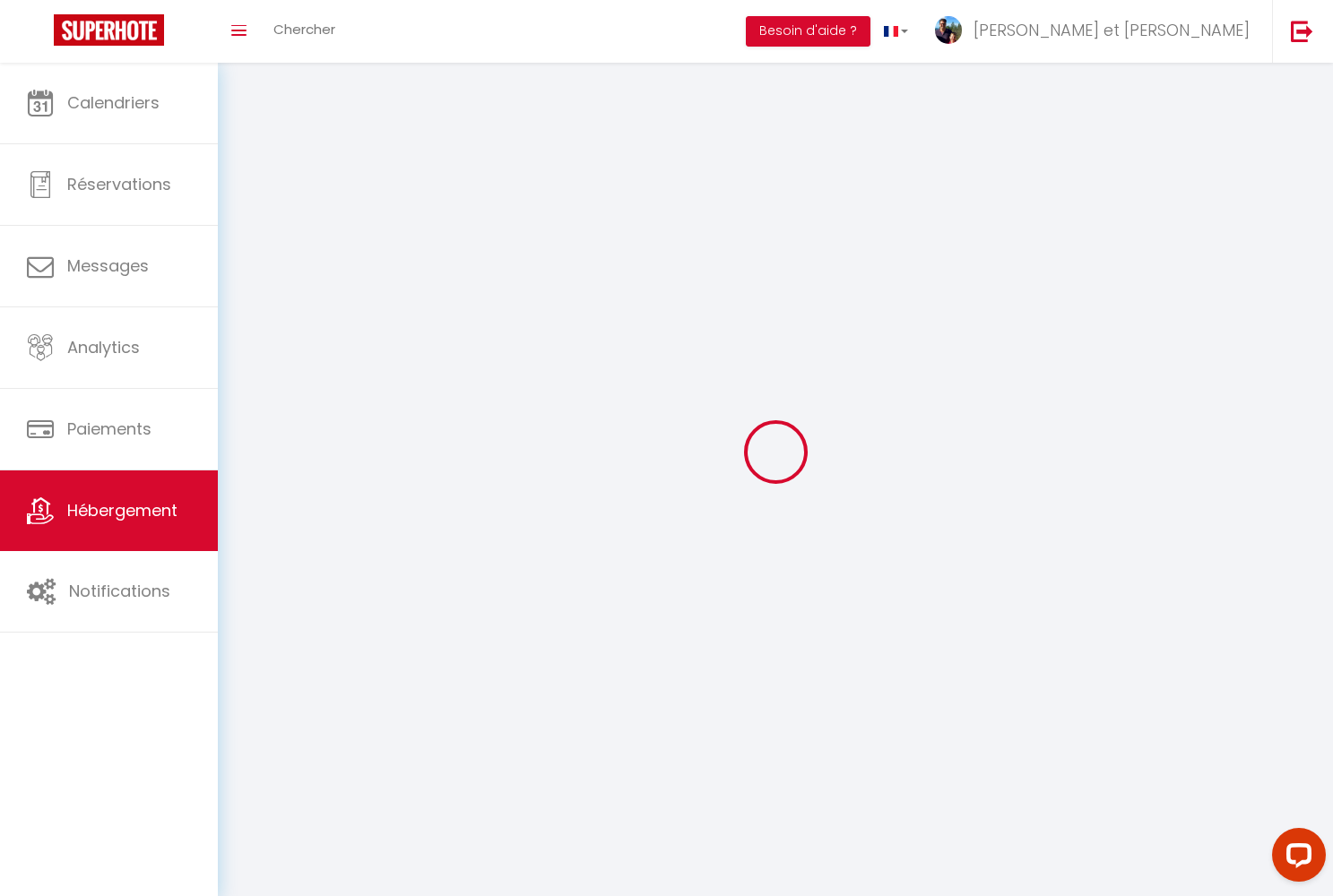
select select
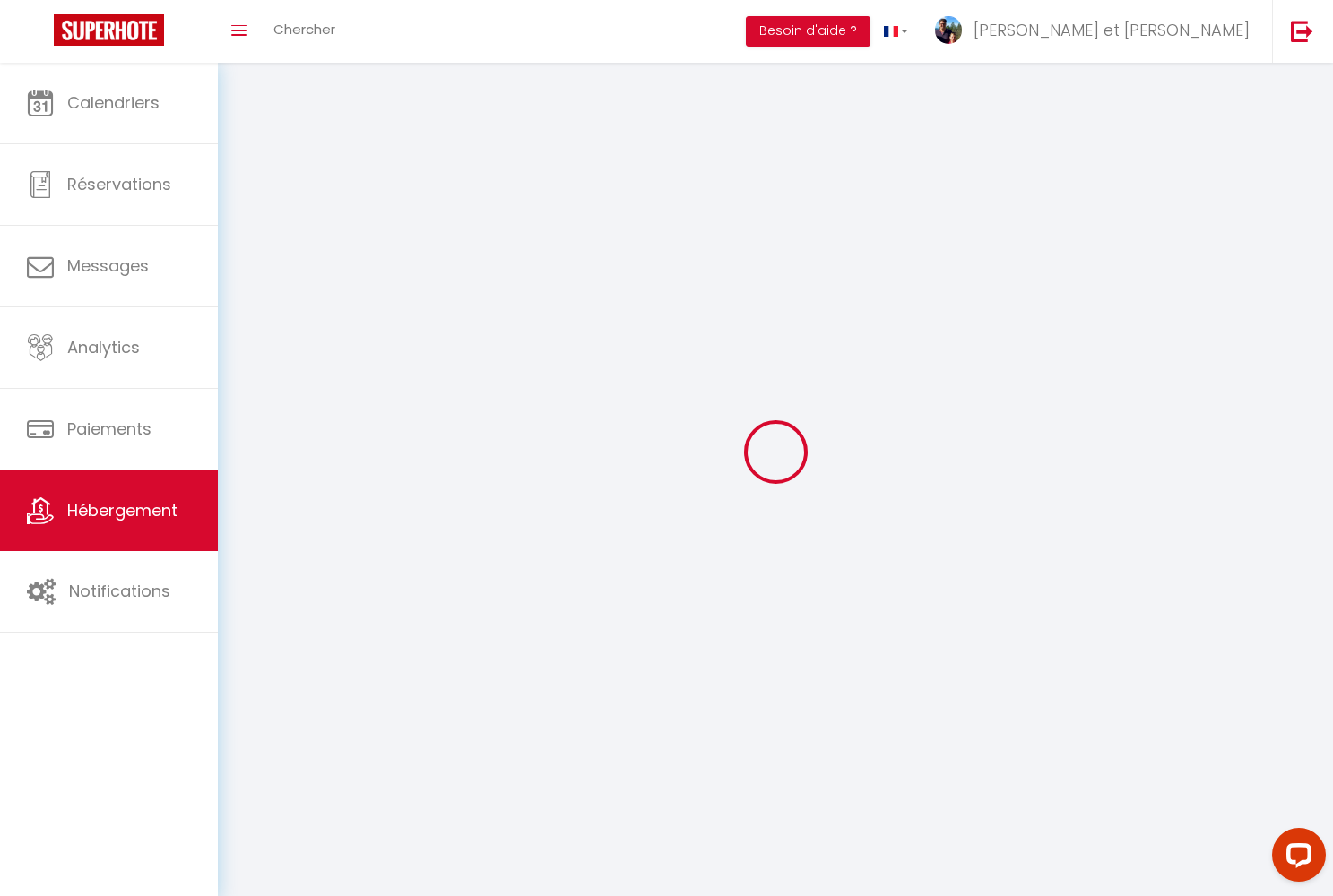
select select
checkbox input "false"
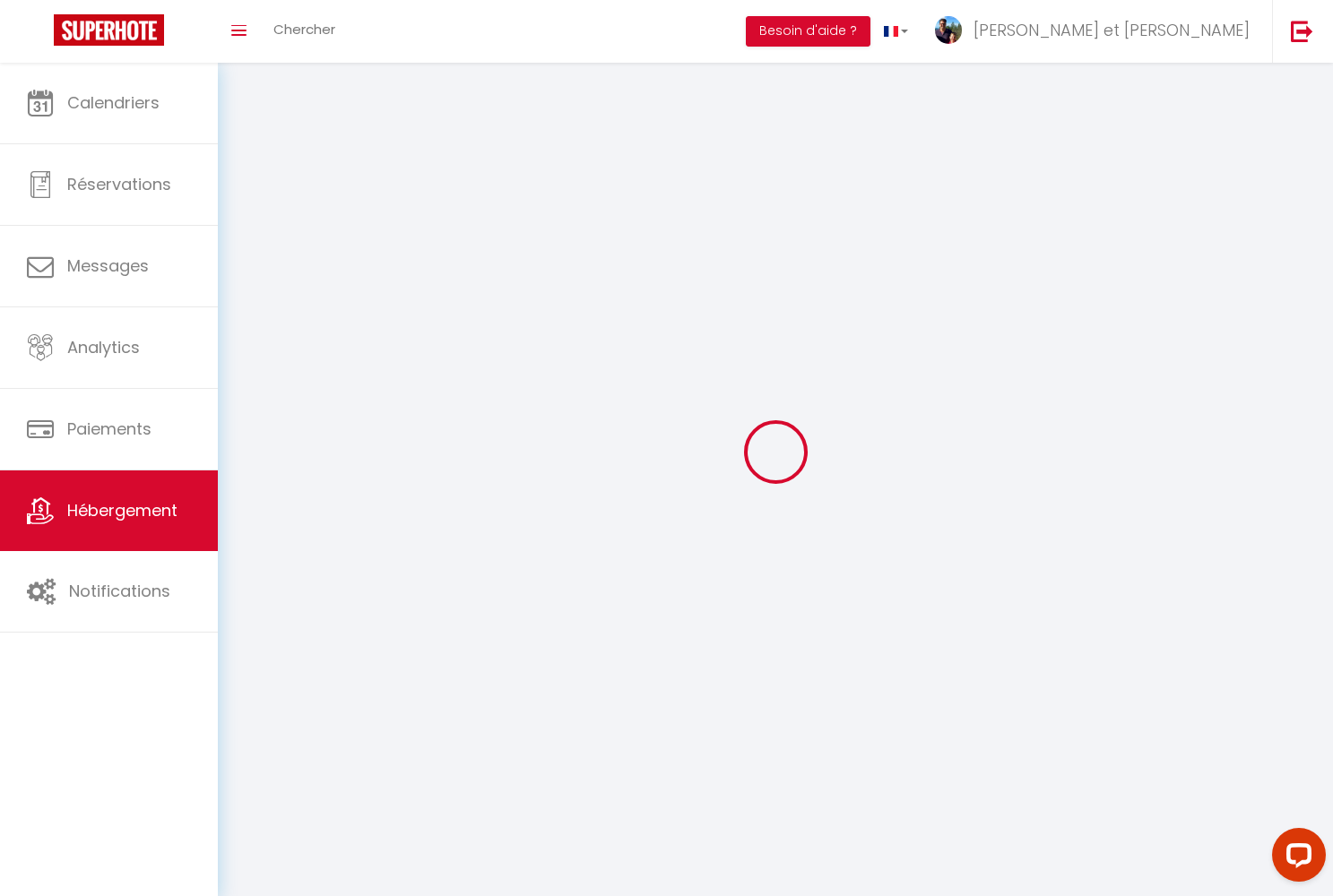
select select
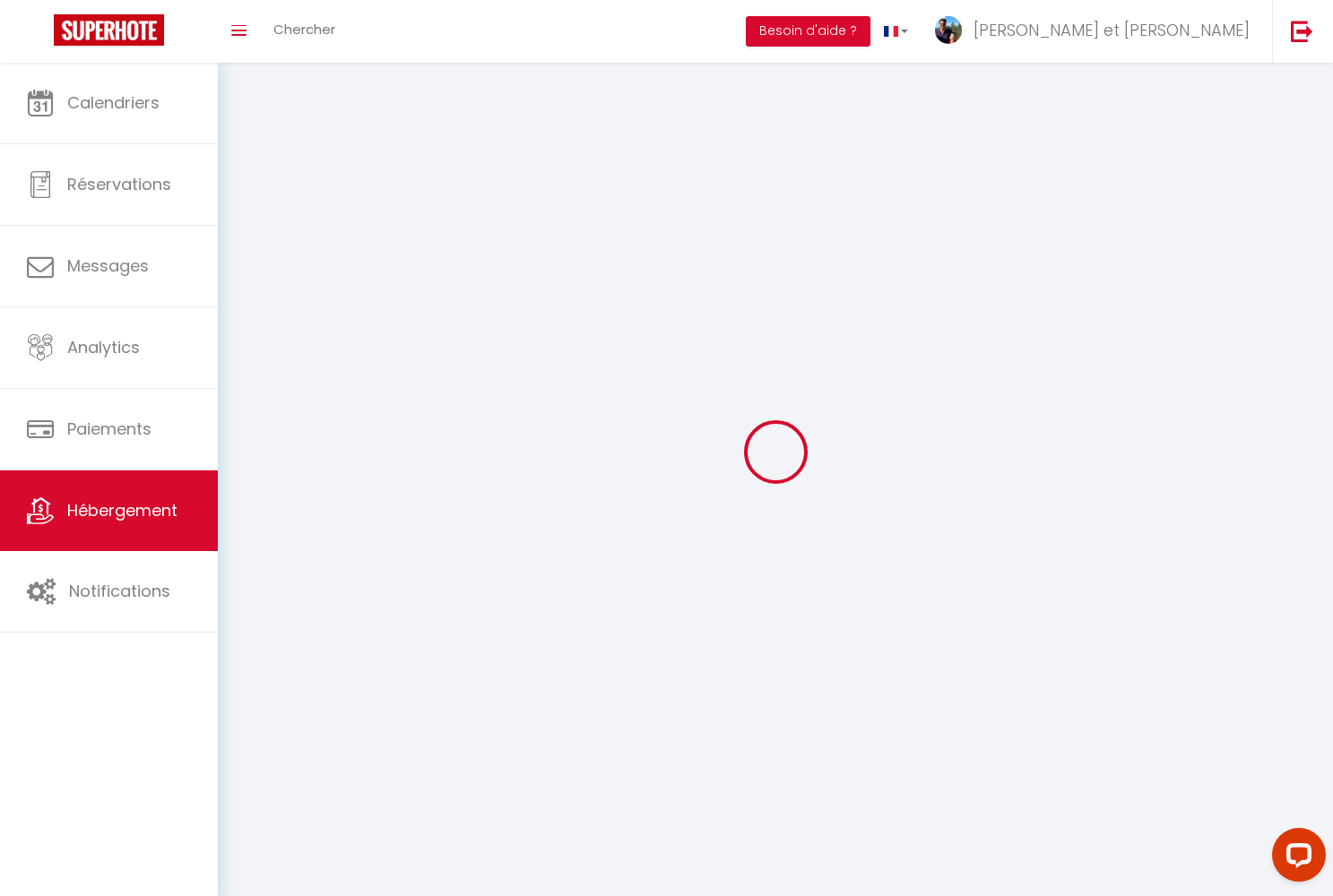
select select
checkbox input "false"
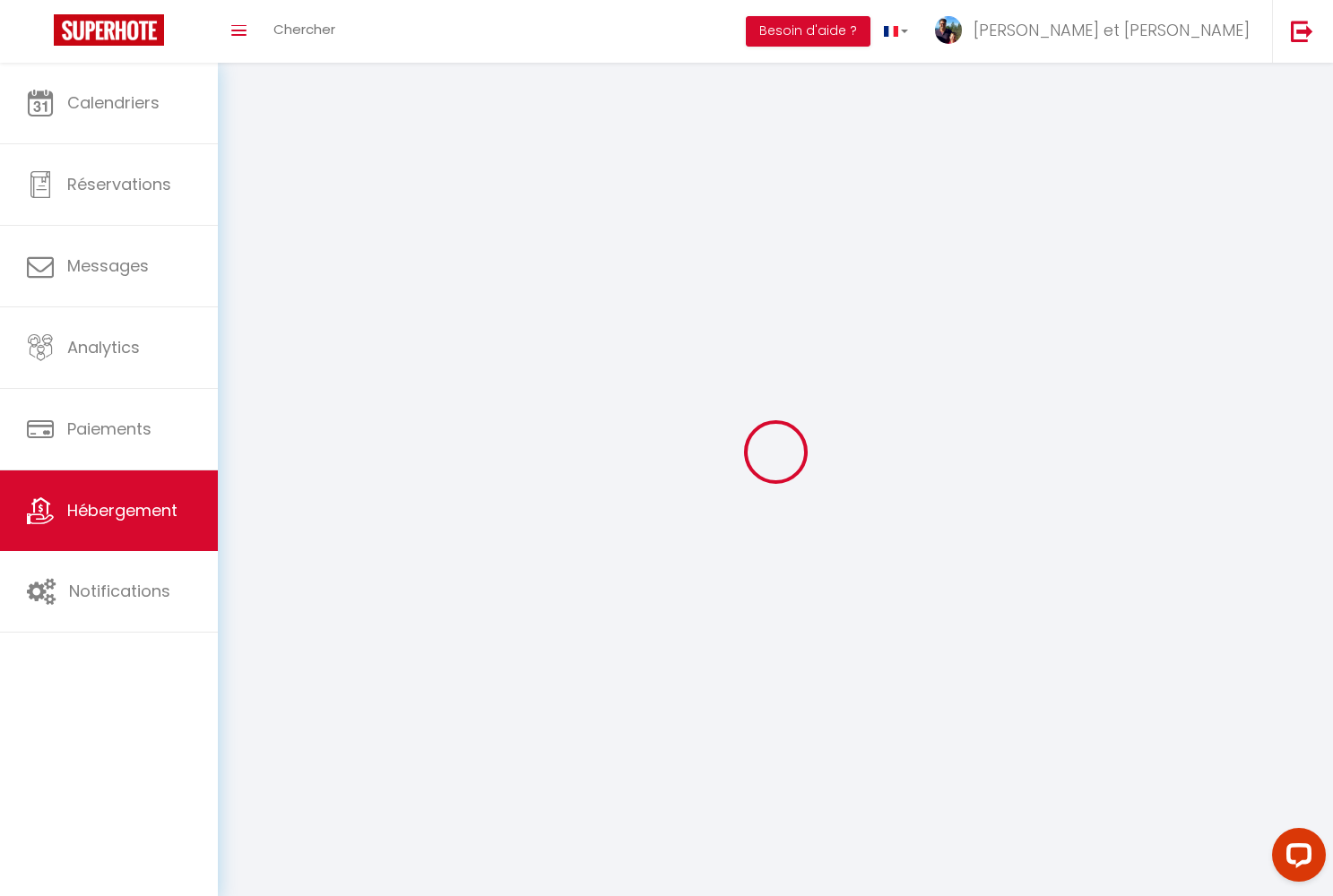
checkbox input "false"
select select
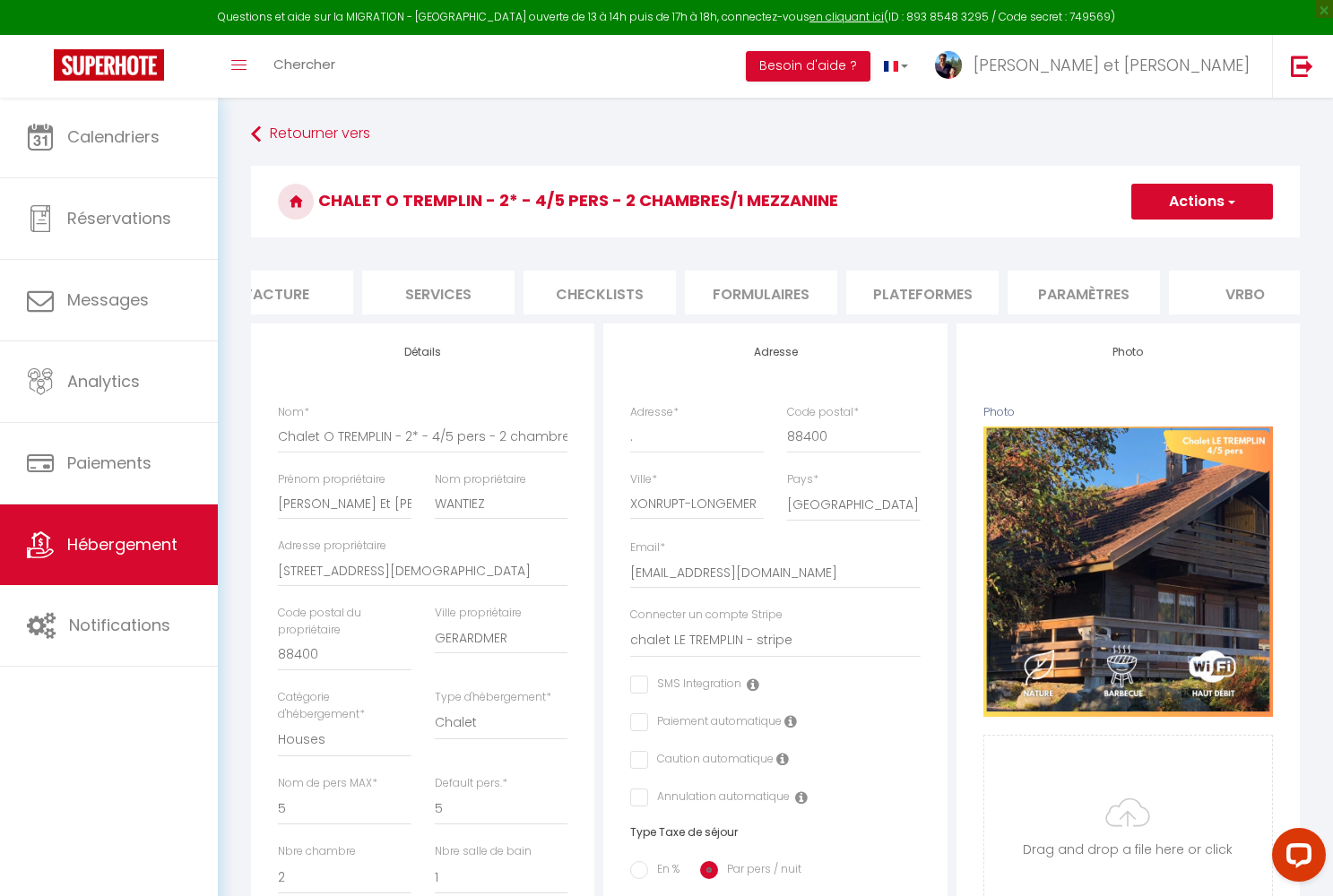
scroll to position [0, 472]
click at [1119, 288] on li "Vrbo" at bounding box center [1145, 292] width 152 height 44
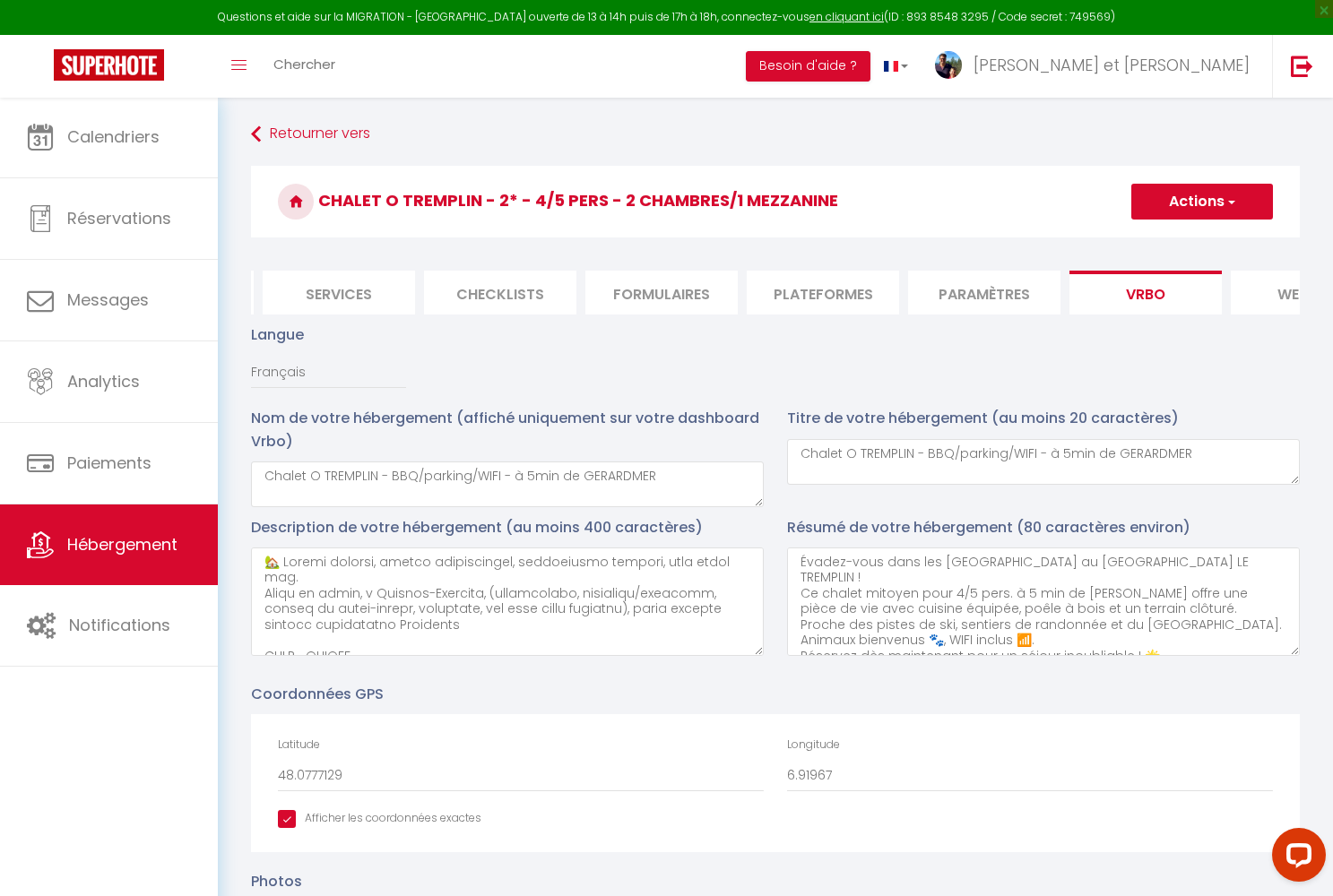
click at [847, 288] on li "Plateformes" at bounding box center [822, 292] width 152 height 44
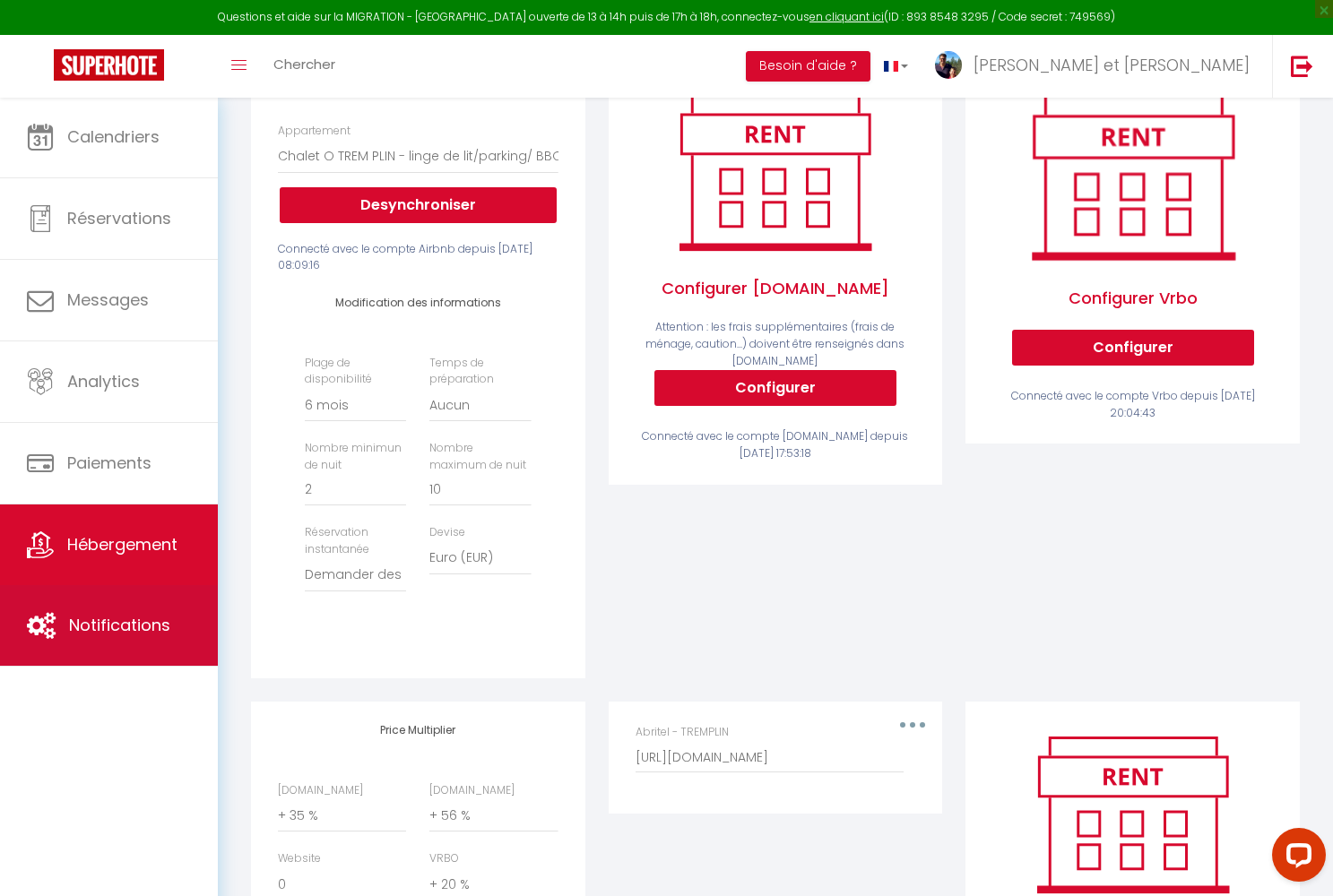
scroll to position [272, 0]
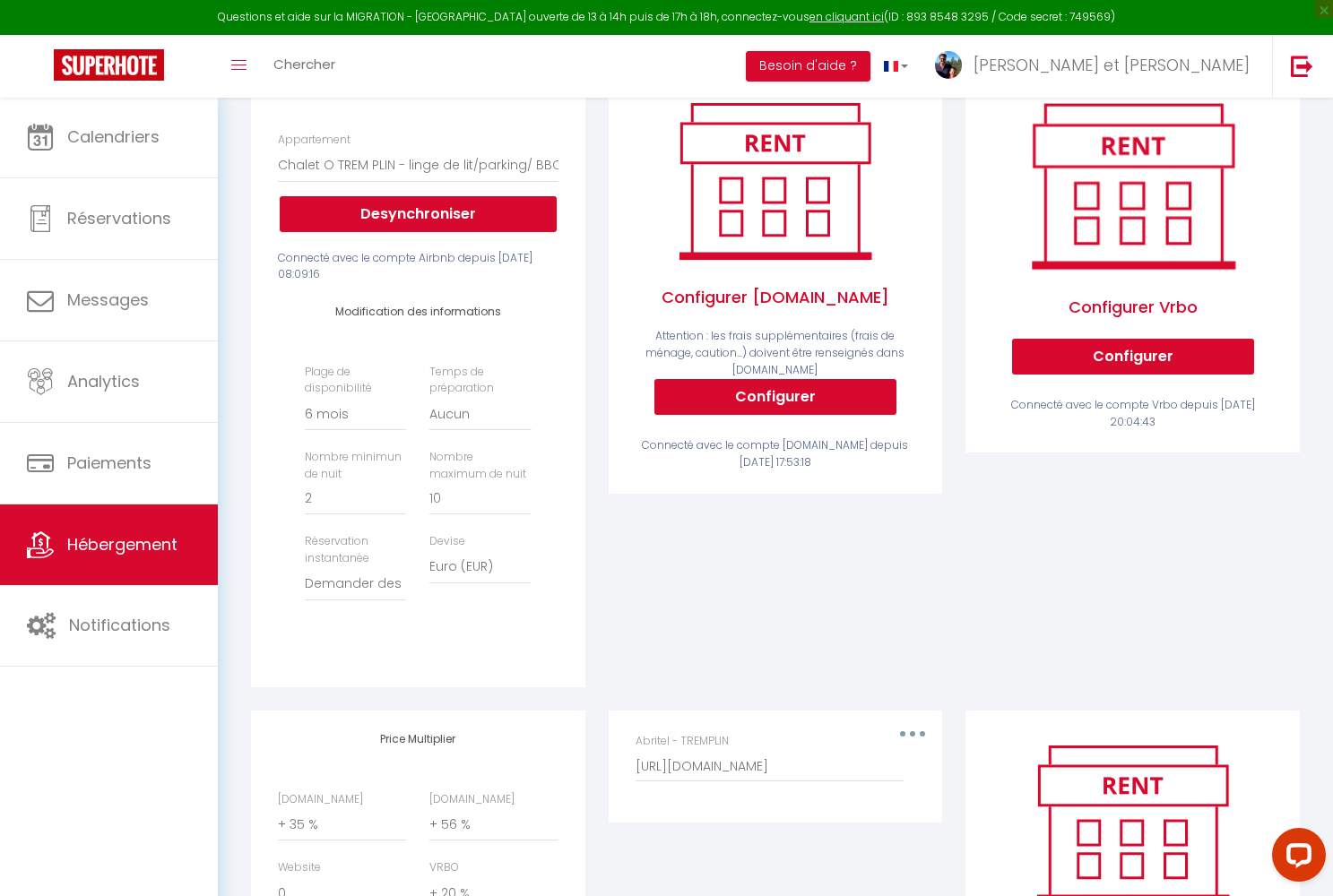
click at [148, 550] on span "Hébergement" at bounding box center [122, 544] width 110 height 23
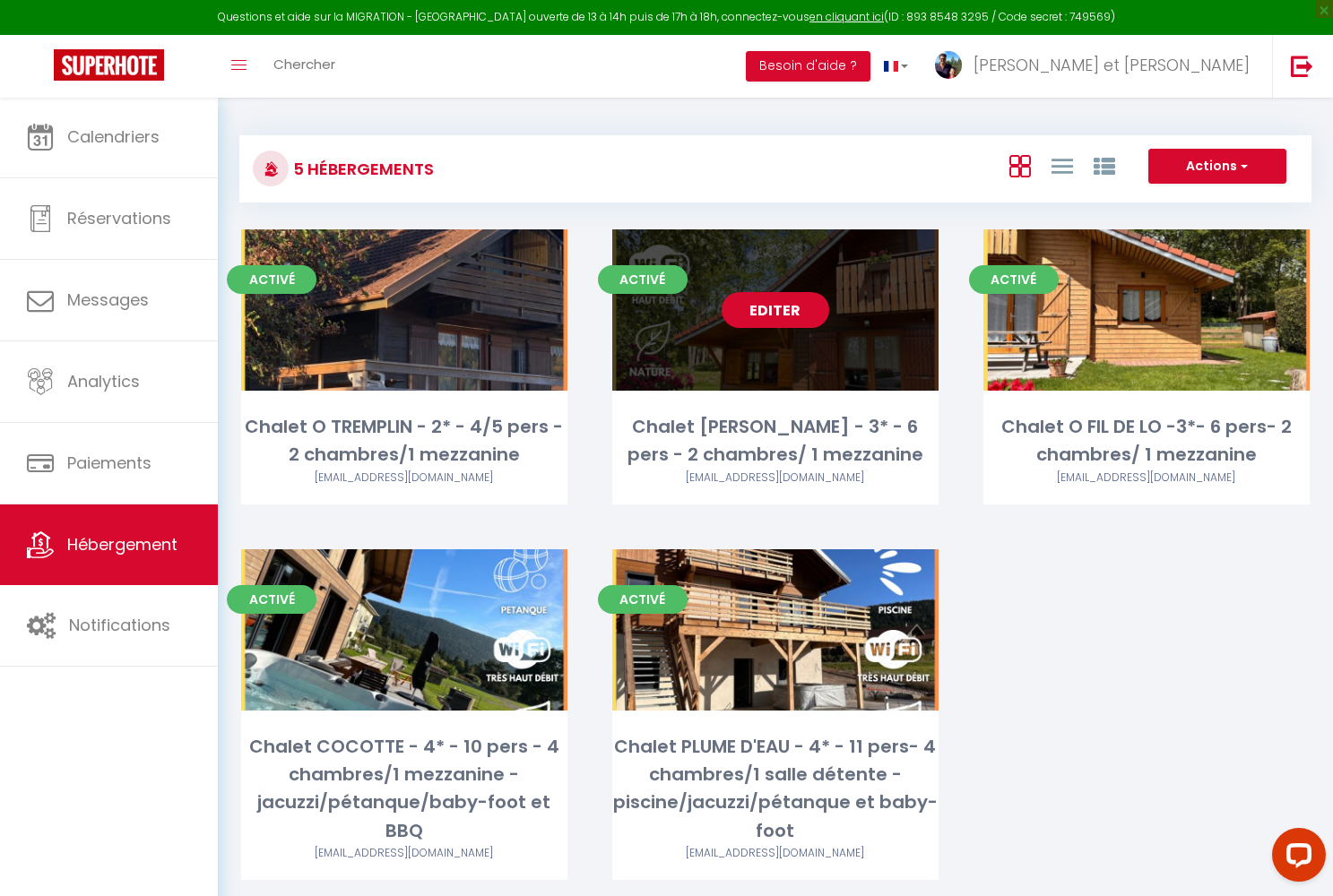
click at [785, 313] on link "Editer" at bounding box center [775, 310] width 107 height 35
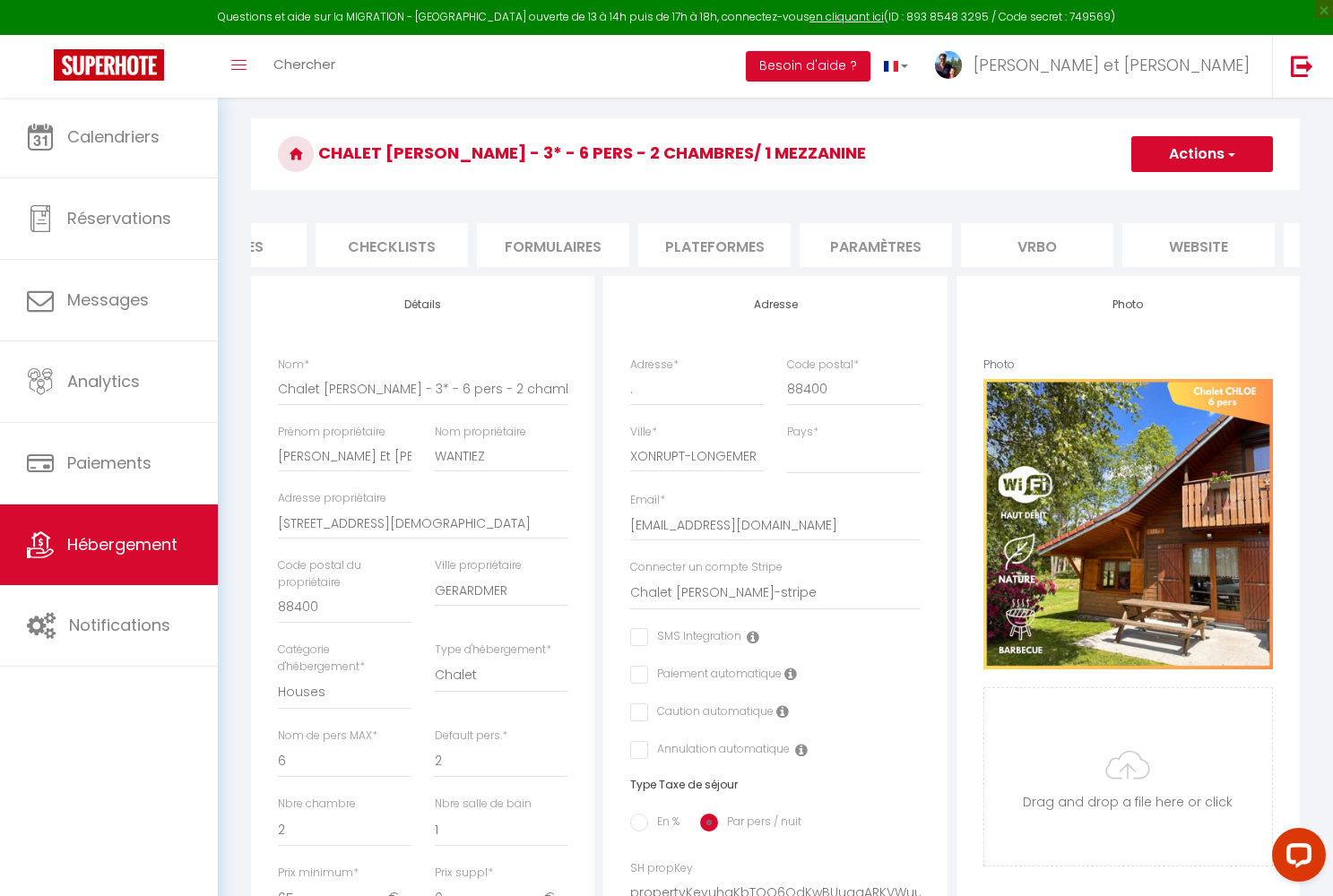
scroll to position [0, 600]
click at [857, 244] on li "Paramètres" at bounding box center [857, 245] width 152 height 44
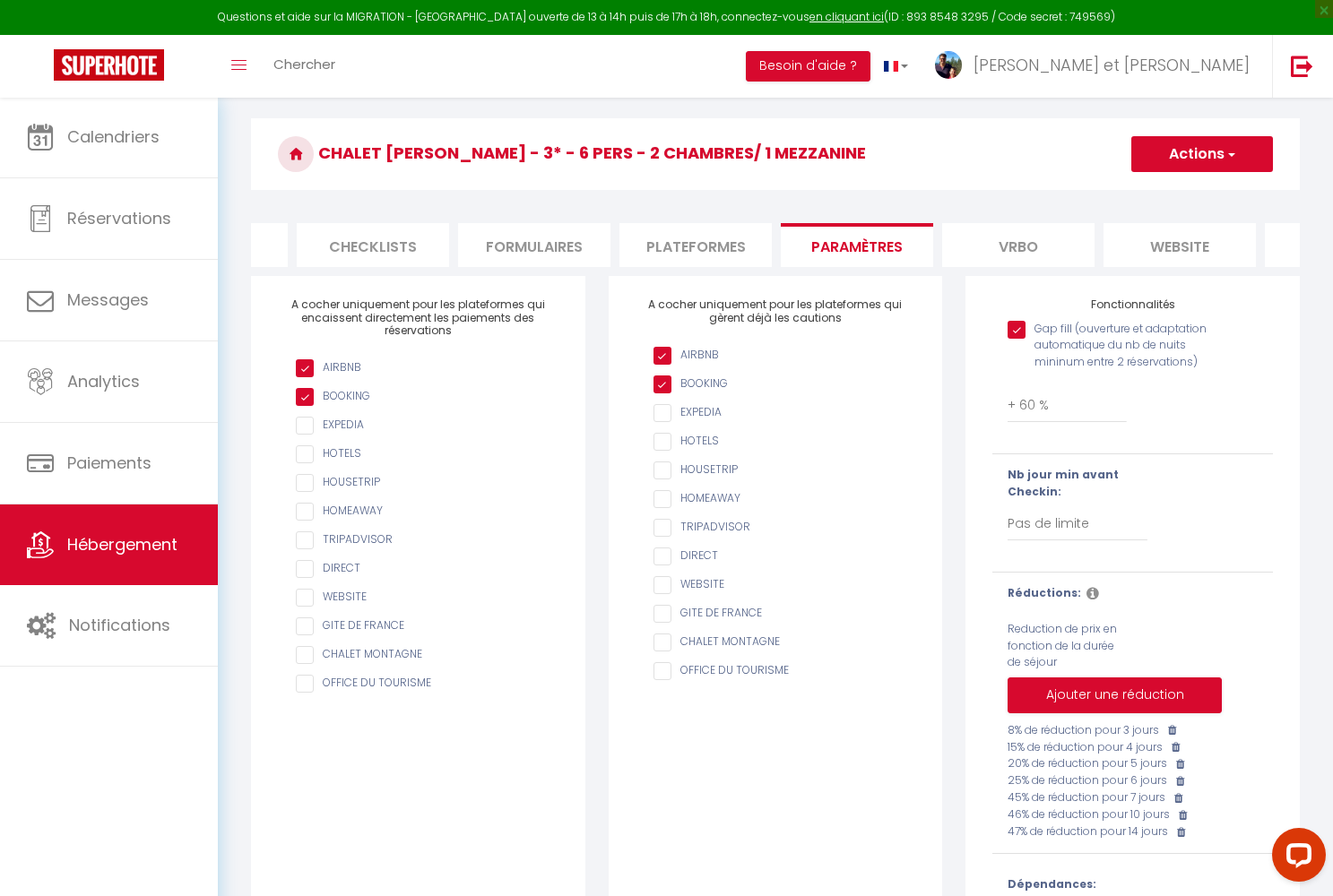
click at [701, 243] on li "Plateformes" at bounding box center [696, 245] width 152 height 44
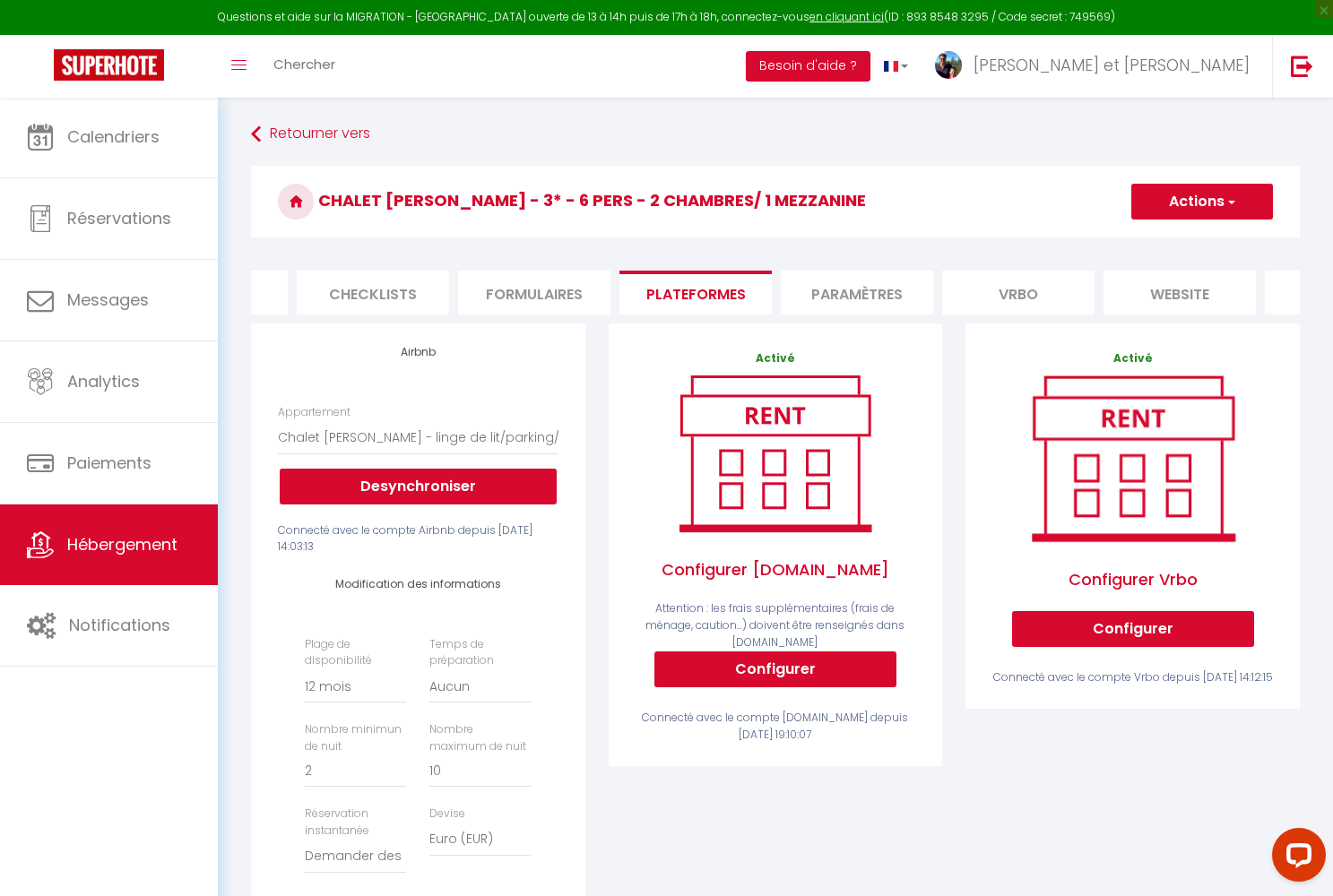
click at [1172, 208] on button "Actions" at bounding box center [1202, 202] width 142 height 35
click at [1167, 245] on link "Enregistrer" at bounding box center [1201, 241] width 142 height 24
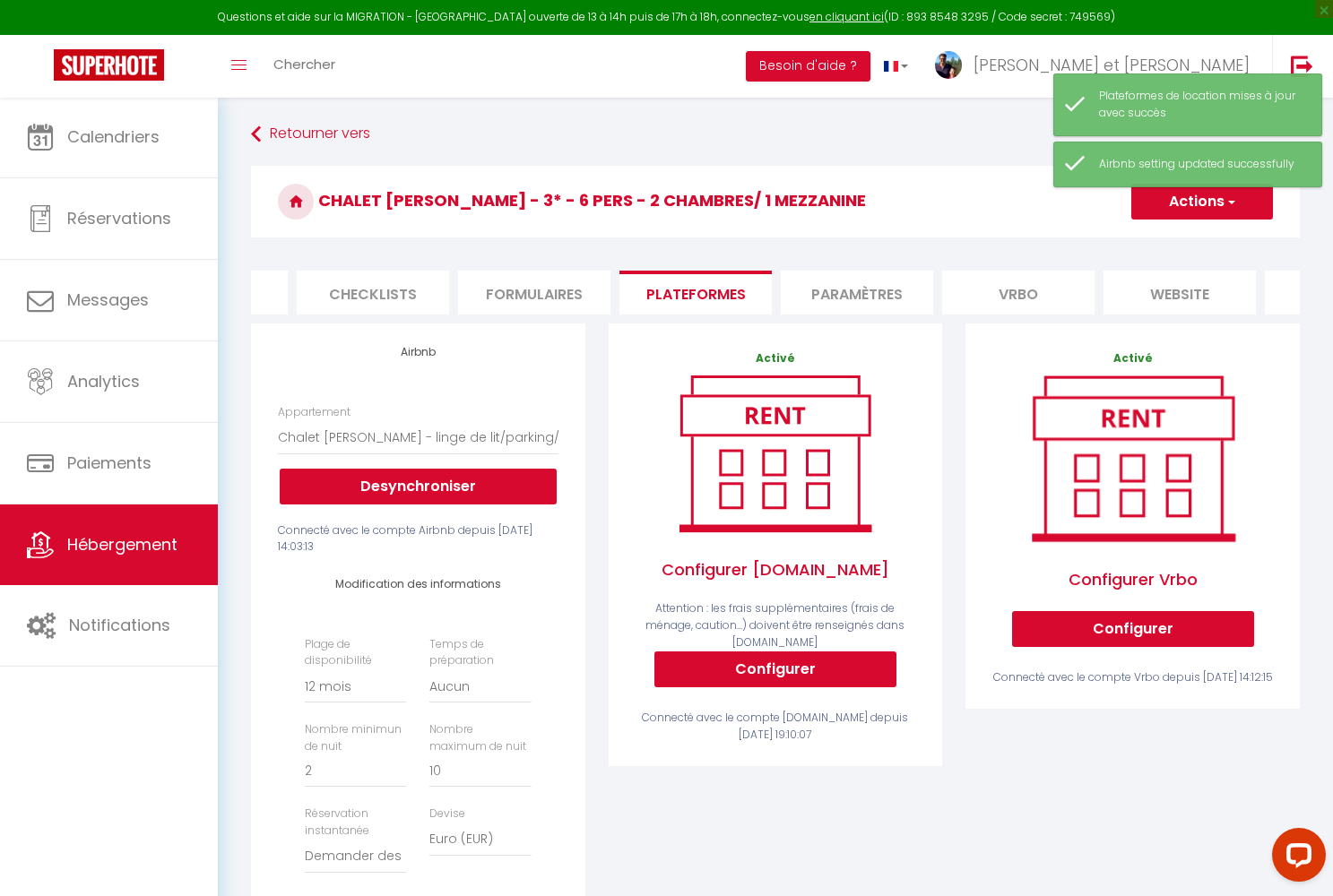
click at [156, 552] on span "Hébergement" at bounding box center [122, 544] width 110 height 23
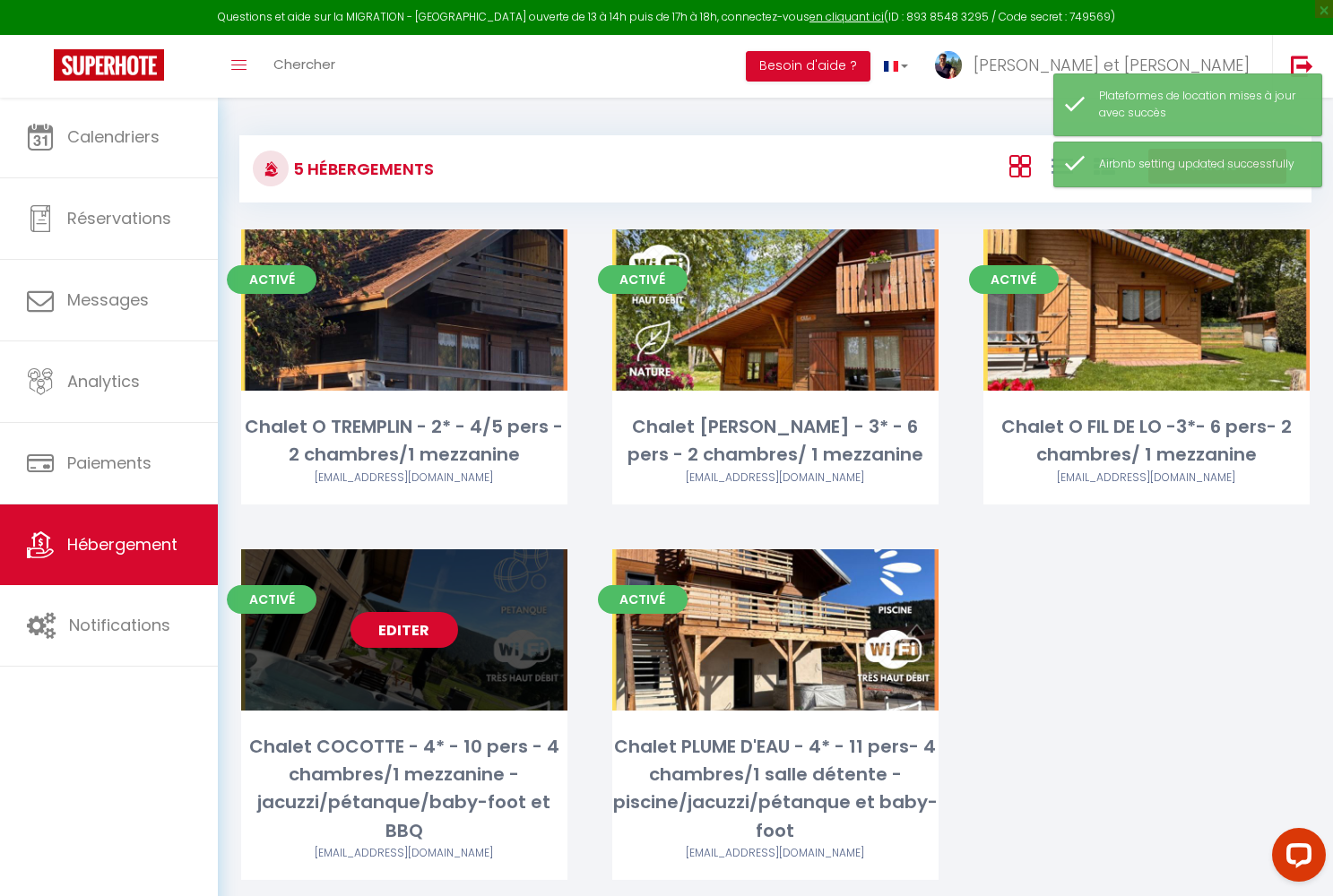
click at [409, 627] on link "Editer" at bounding box center [403, 629] width 107 height 35
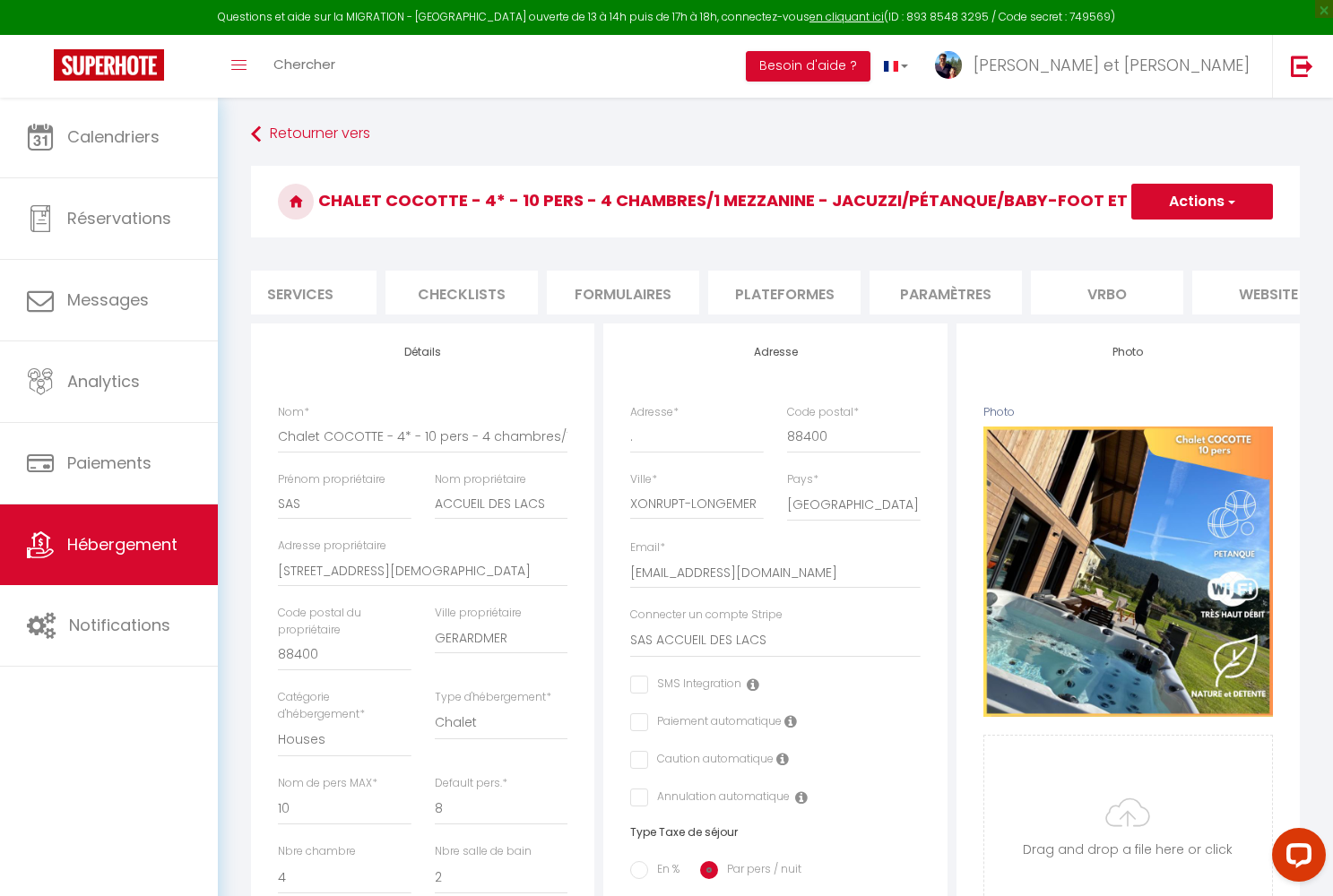
scroll to position [0, 516]
click at [820, 291] on li "Plateformes" at bounding box center [778, 292] width 152 height 44
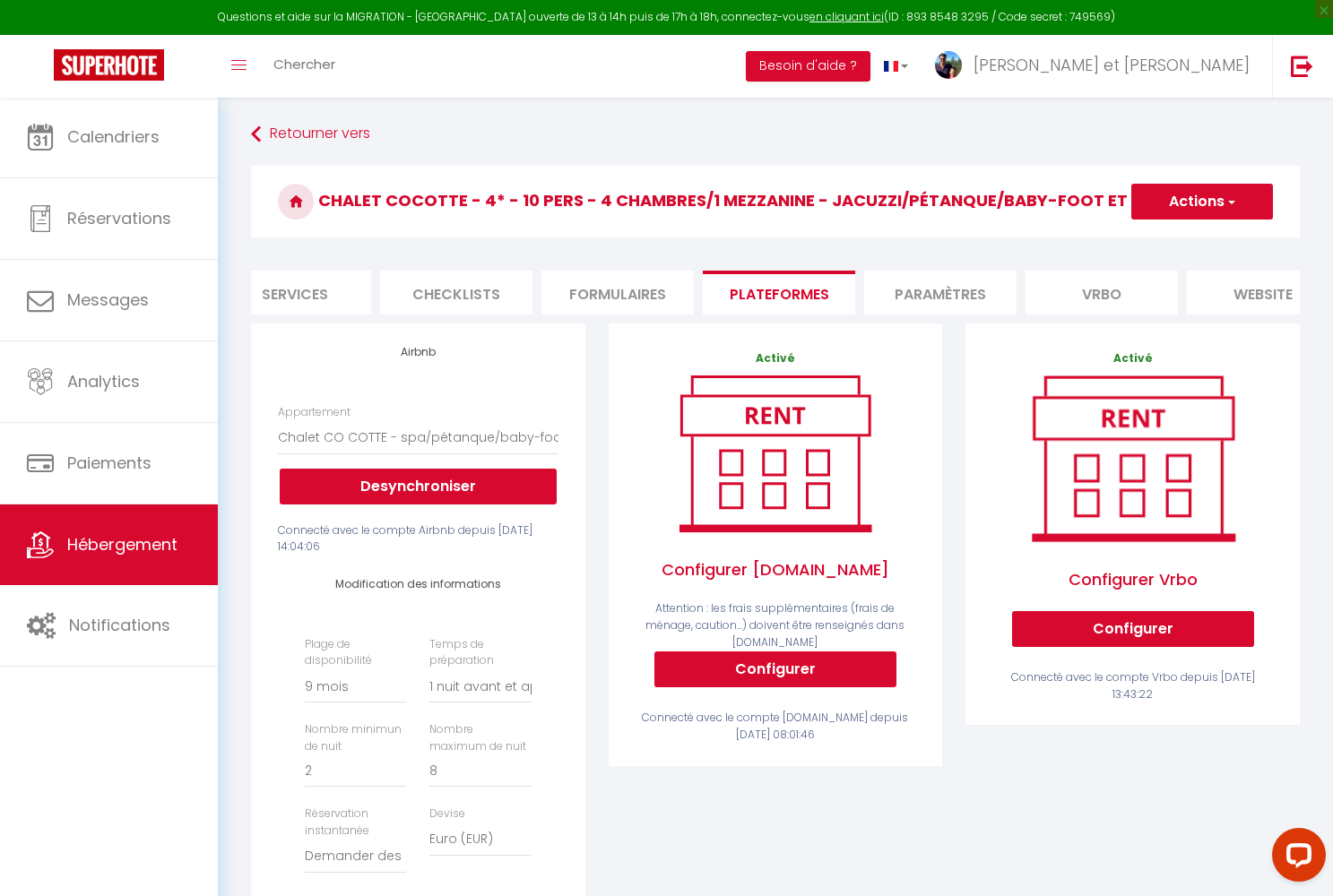
click at [1185, 198] on button "Actions" at bounding box center [1202, 202] width 142 height 35
click at [1168, 237] on link "Enregistrer" at bounding box center [1201, 241] width 142 height 24
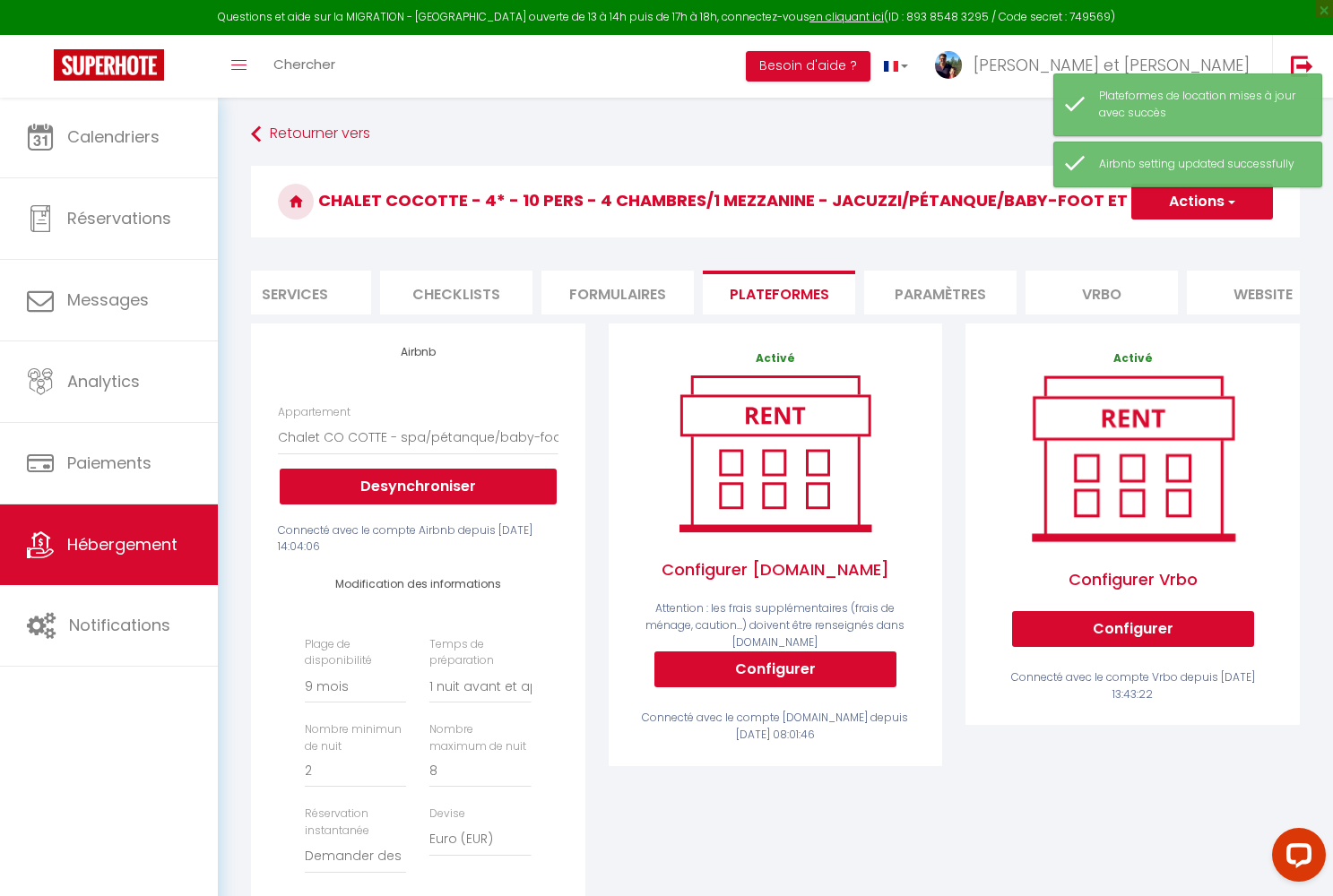
click at [151, 547] on span "Hébergement" at bounding box center [122, 544] width 110 height 23
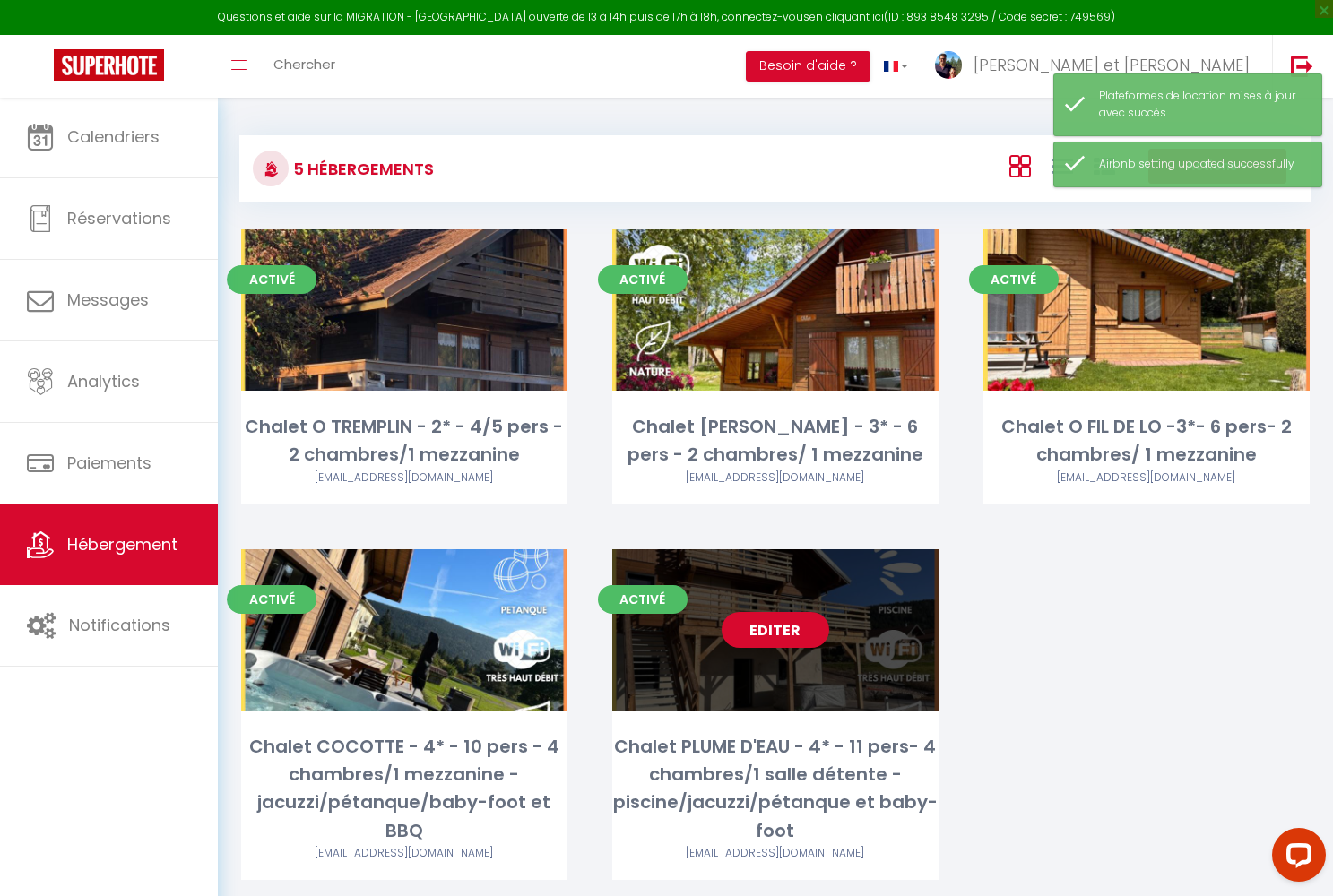
click at [777, 627] on link "Editer" at bounding box center [775, 629] width 107 height 35
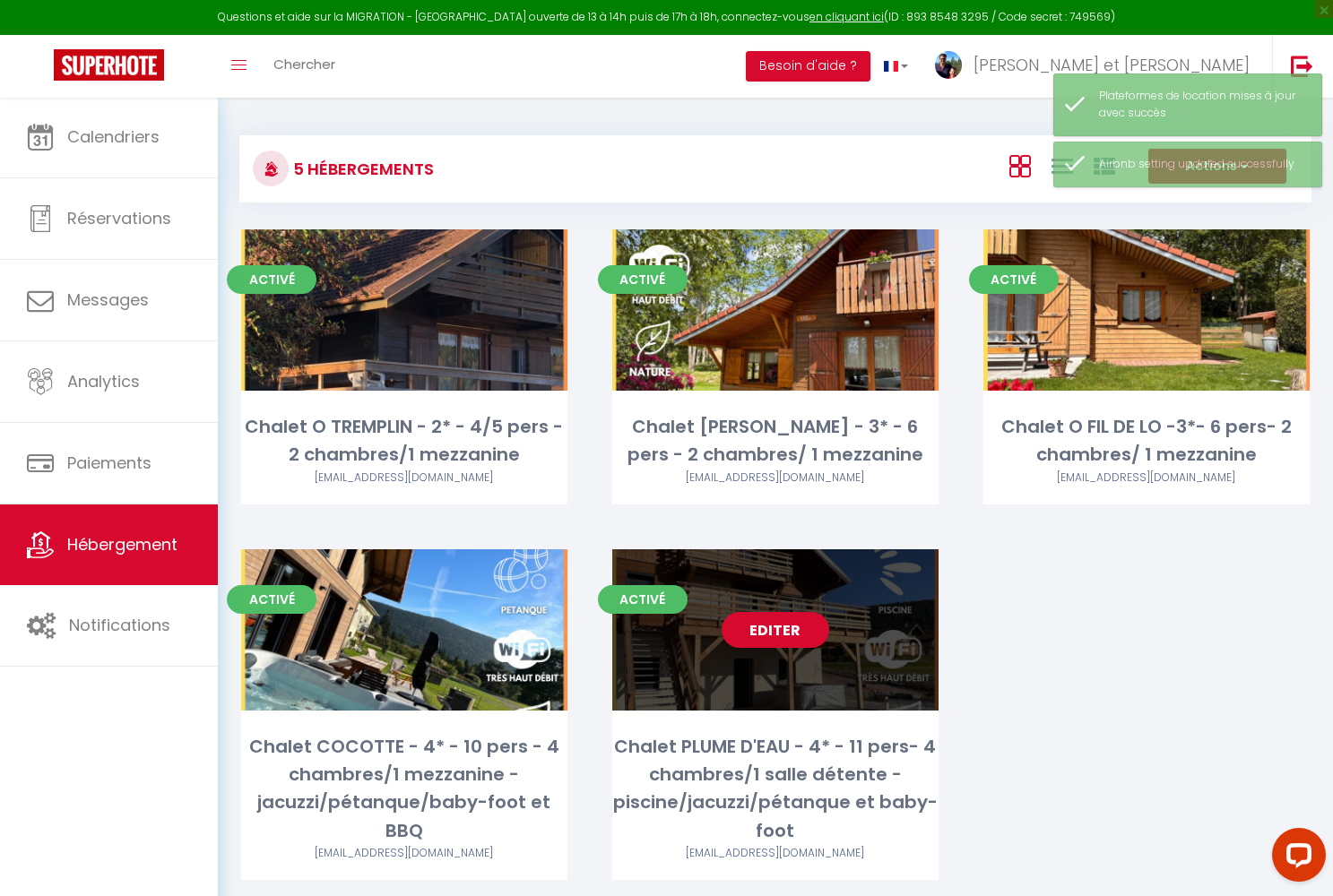
click at [781, 627] on link "Editer" at bounding box center [775, 629] width 107 height 35
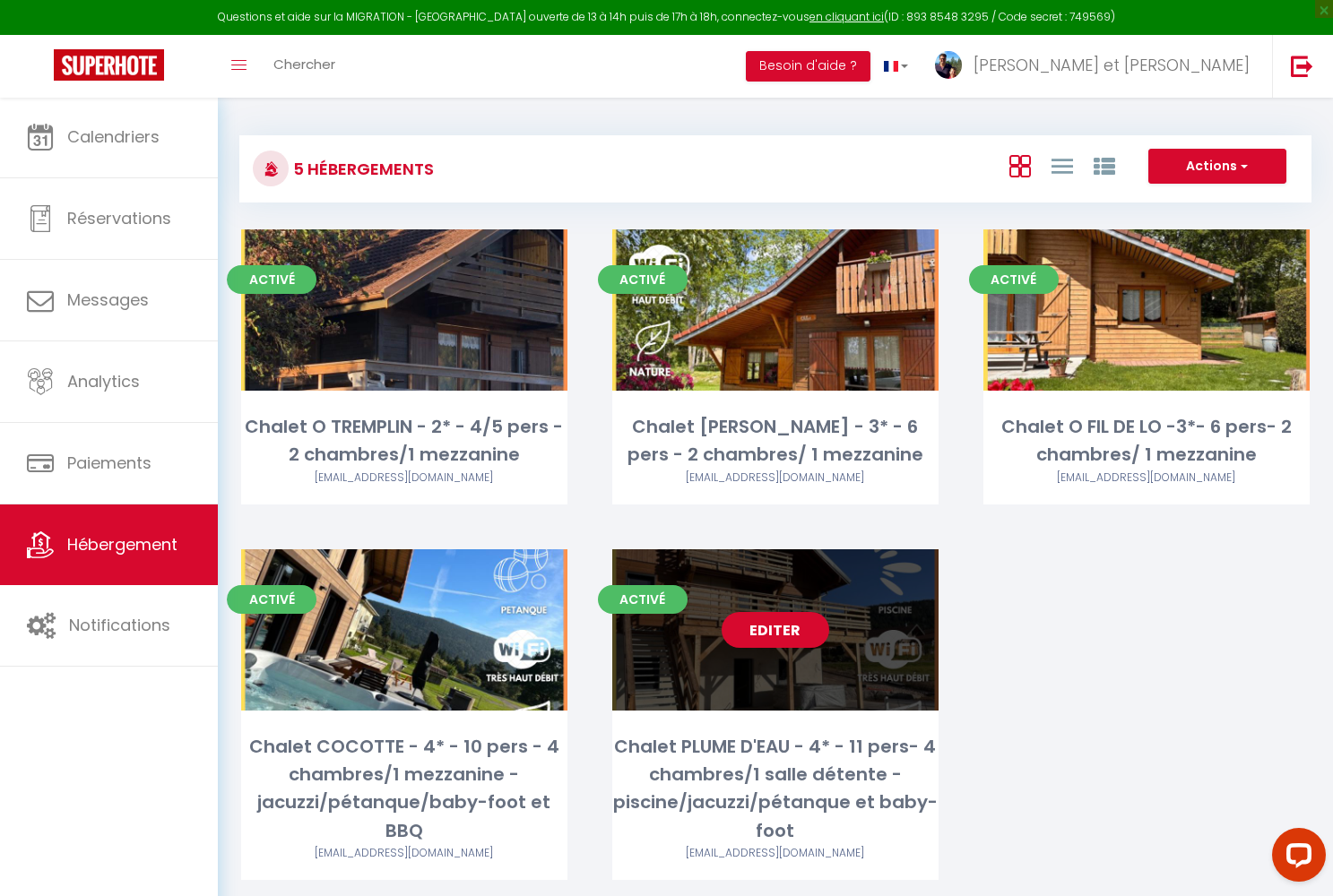
click at [787, 627] on link "Editer" at bounding box center [775, 629] width 107 height 35
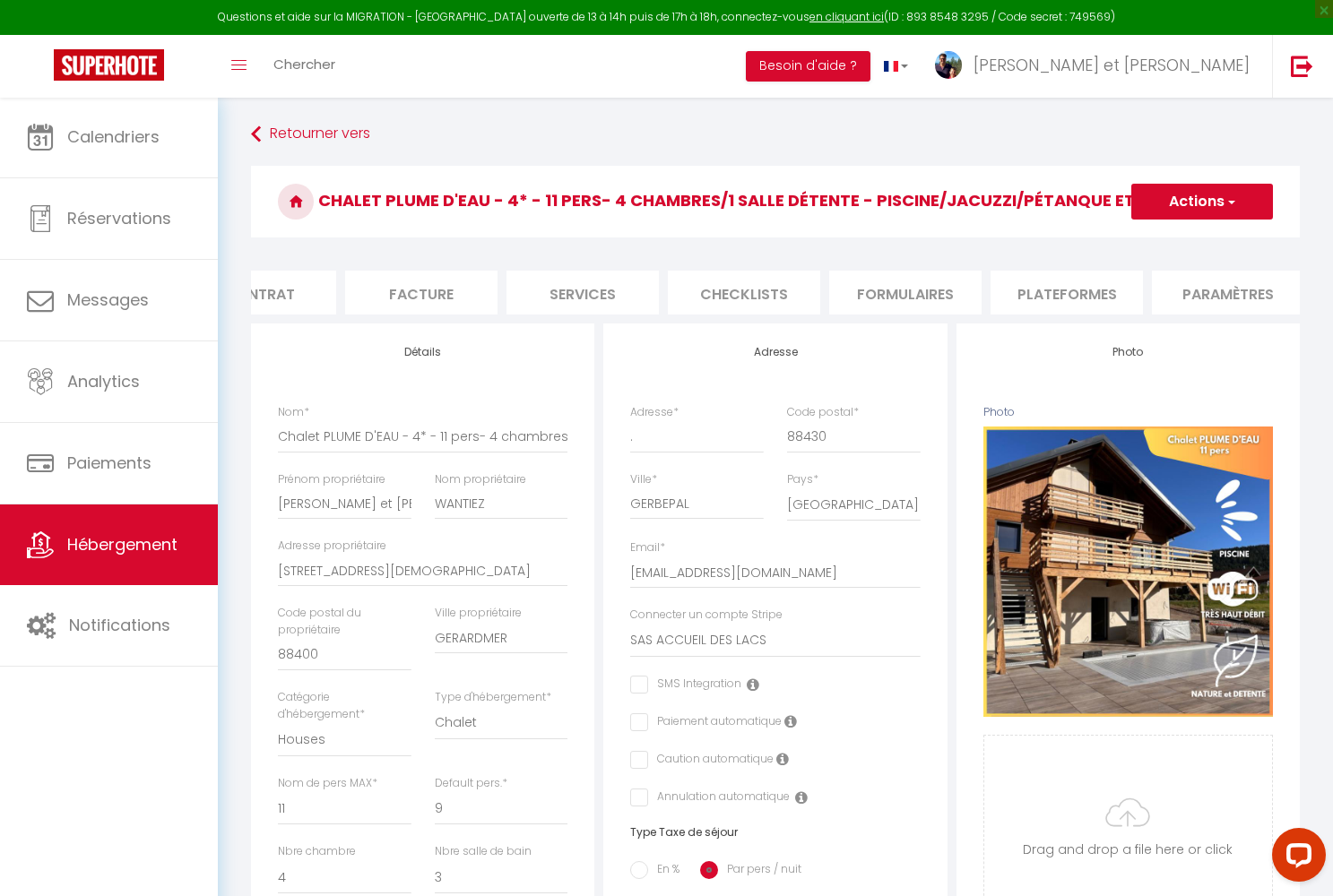
scroll to position [0, 258]
click at [1008, 290] on li "Plateformes" at bounding box center [1038, 292] width 152 height 44
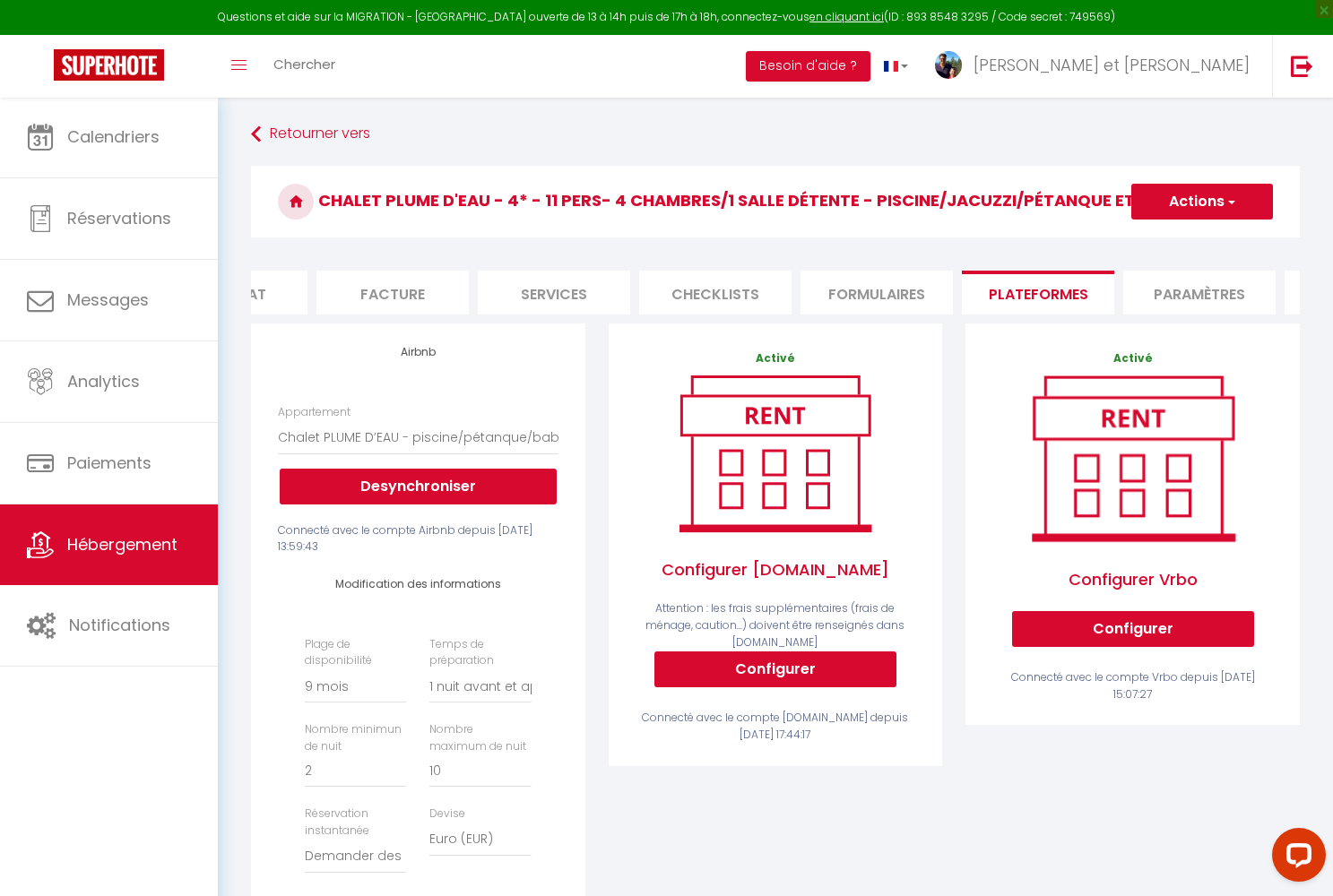
click at [1174, 208] on button "Actions" at bounding box center [1202, 202] width 142 height 35
click at [1162, 241] on link "Enregistrer" at bounding box center [1201, 241] width 142 height 24
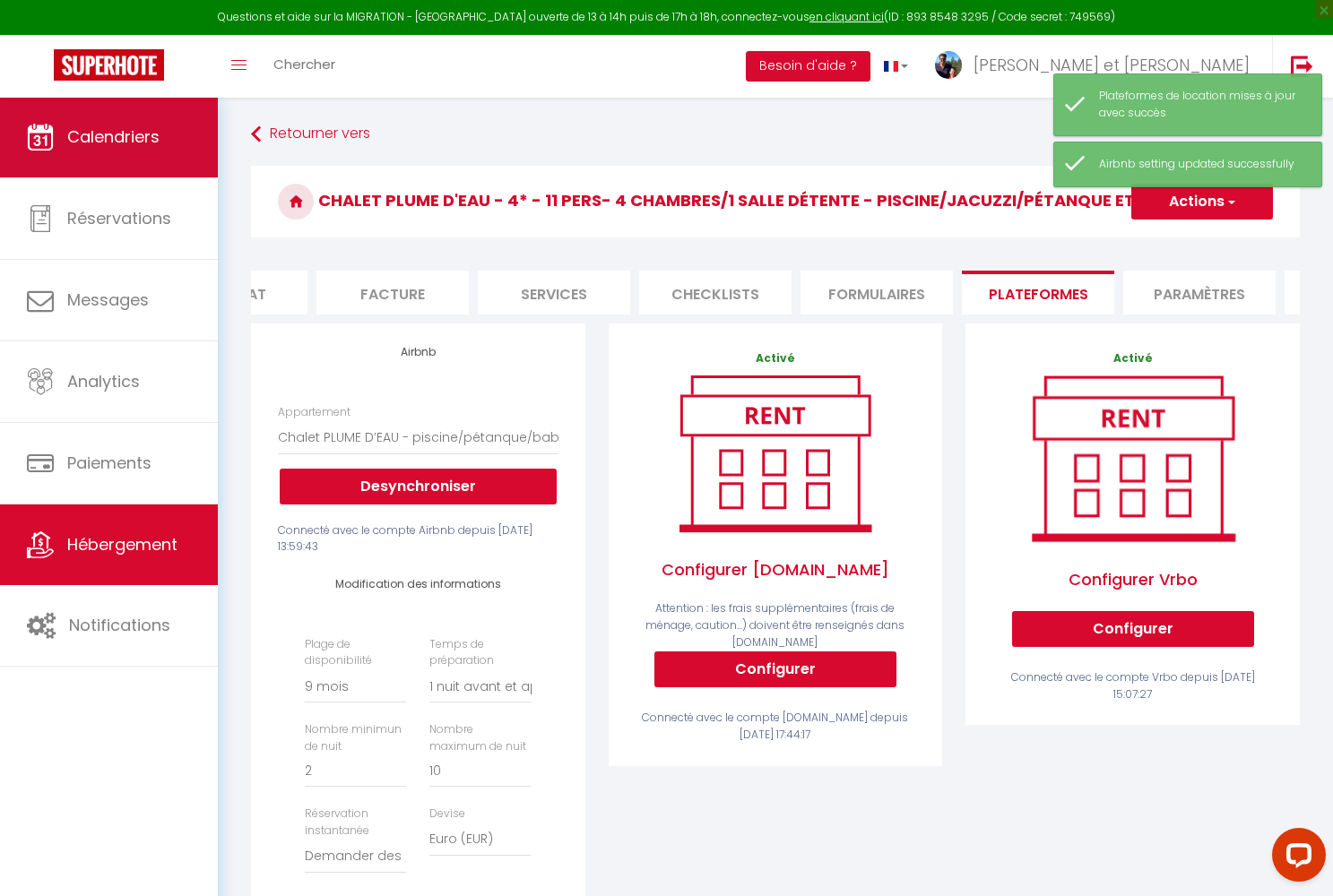
click at [116, 145] on span "Calendriers" at bounding box center [113, 137] width 92 height 23
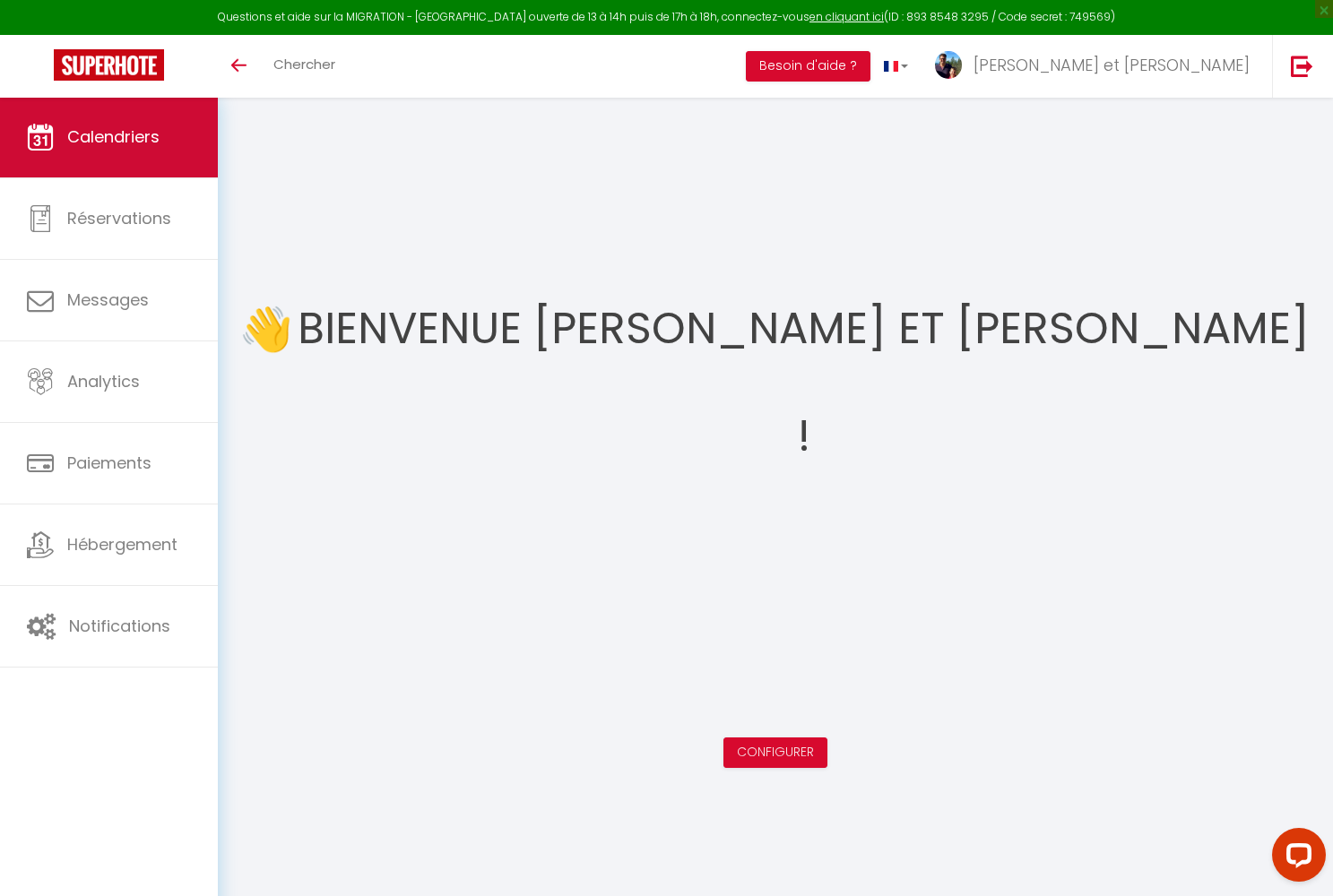
click at [50, 139] on icon at bounding box center [39, 137] width 27 height 27
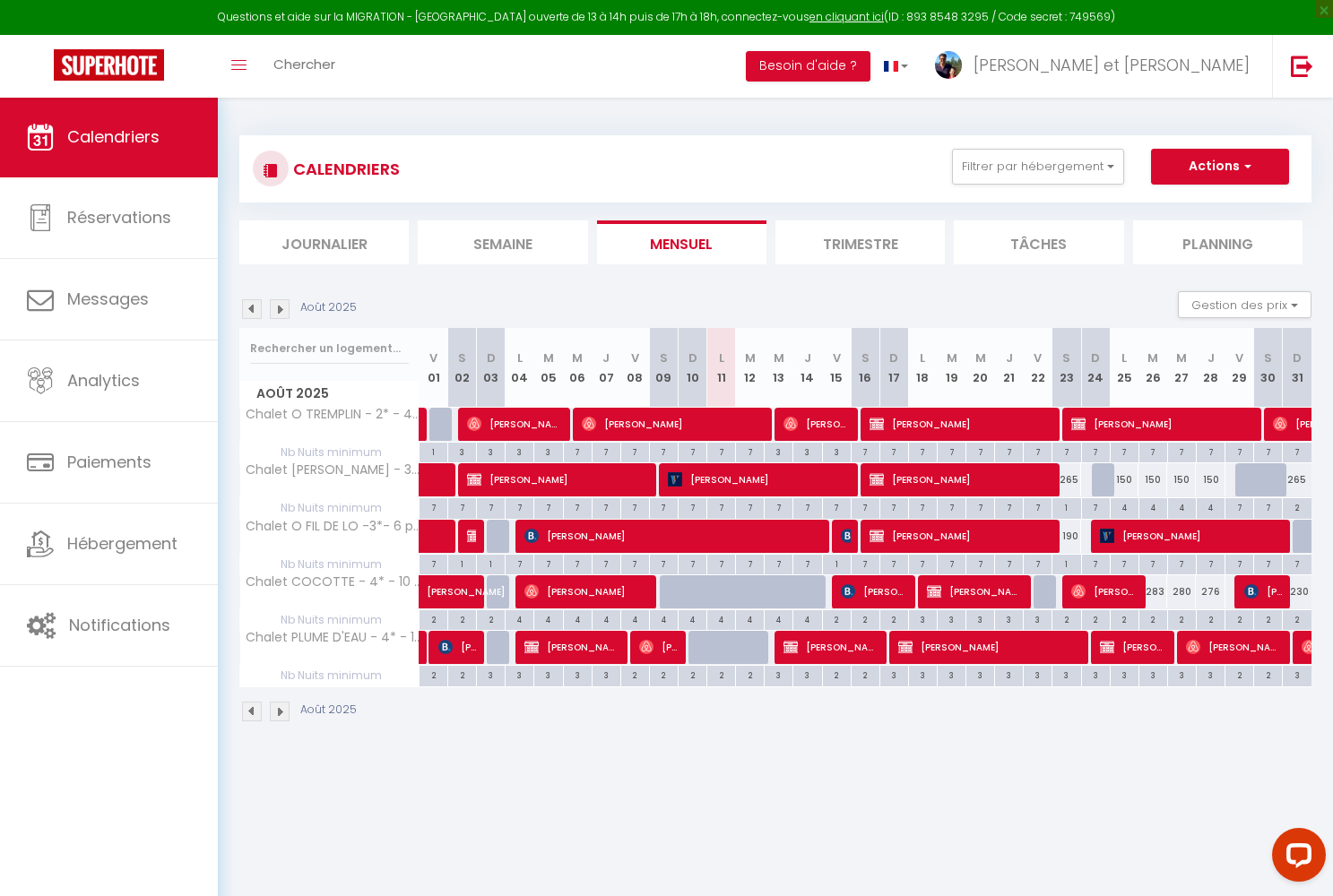
click at [50, 137] on icon at bounding box center [39, 137] width 27 height 27
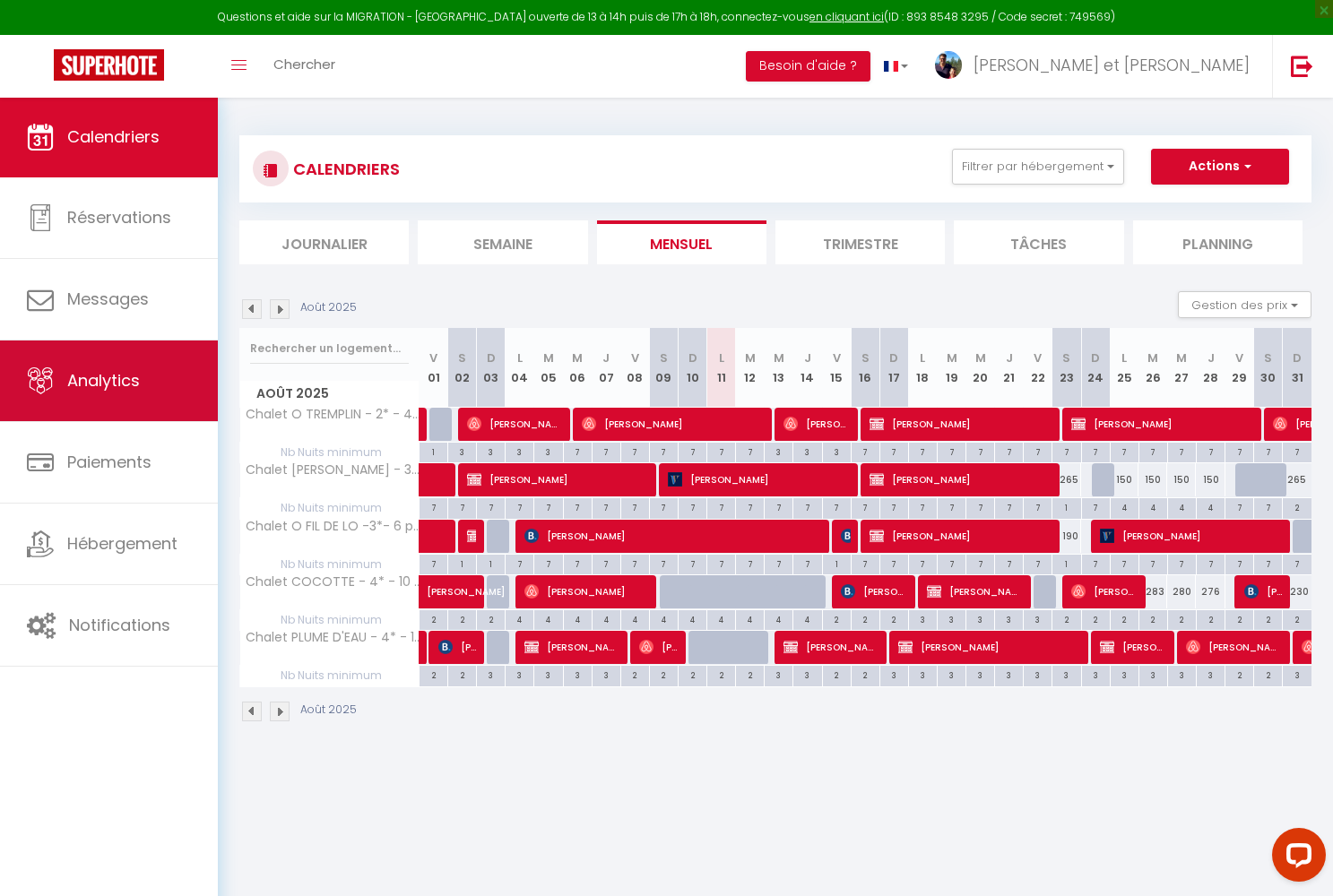
click at [91, 376] on span "Analytics" at bounding box center [103, 380] width 73 height 23
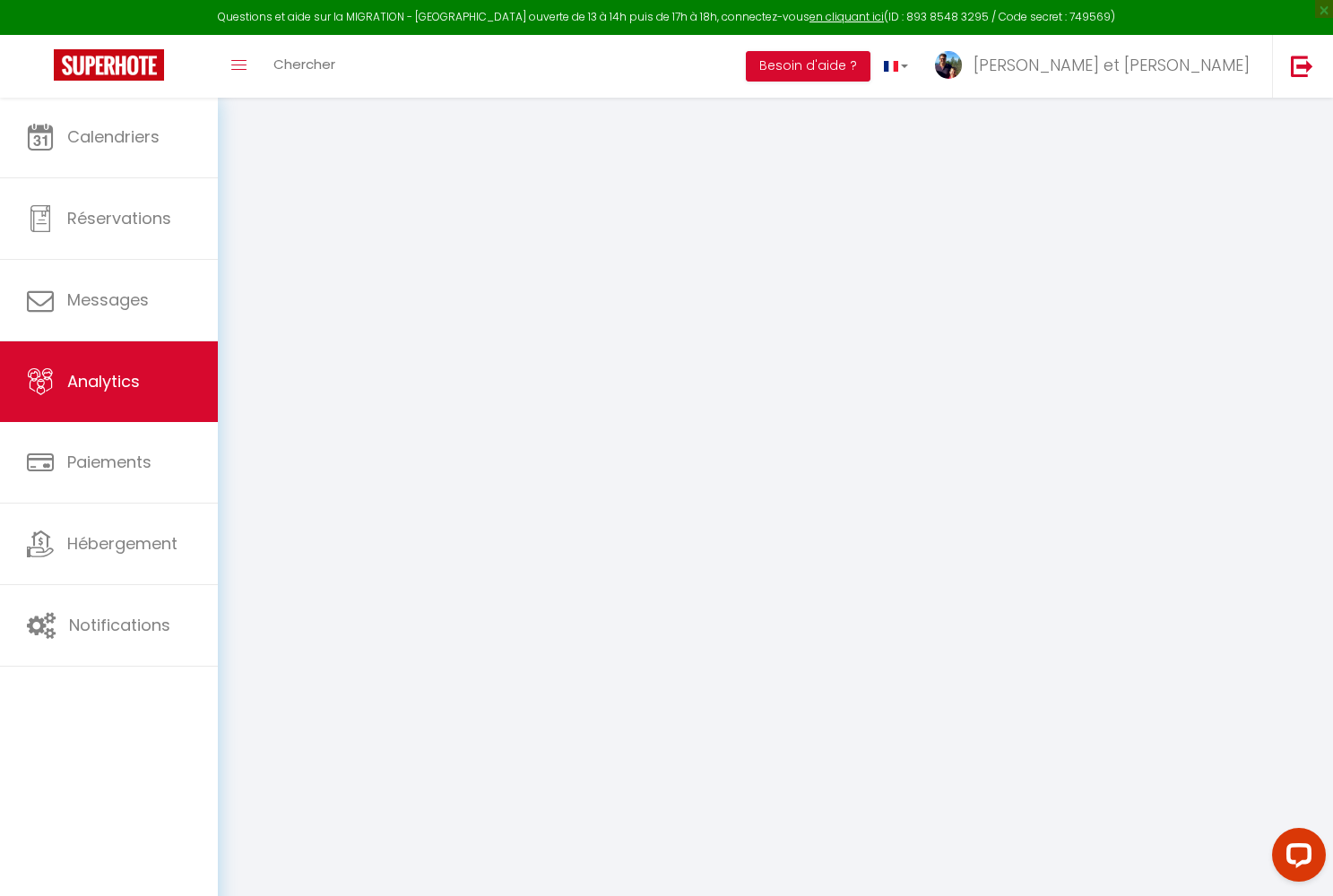
select select "2025"
select select "8"
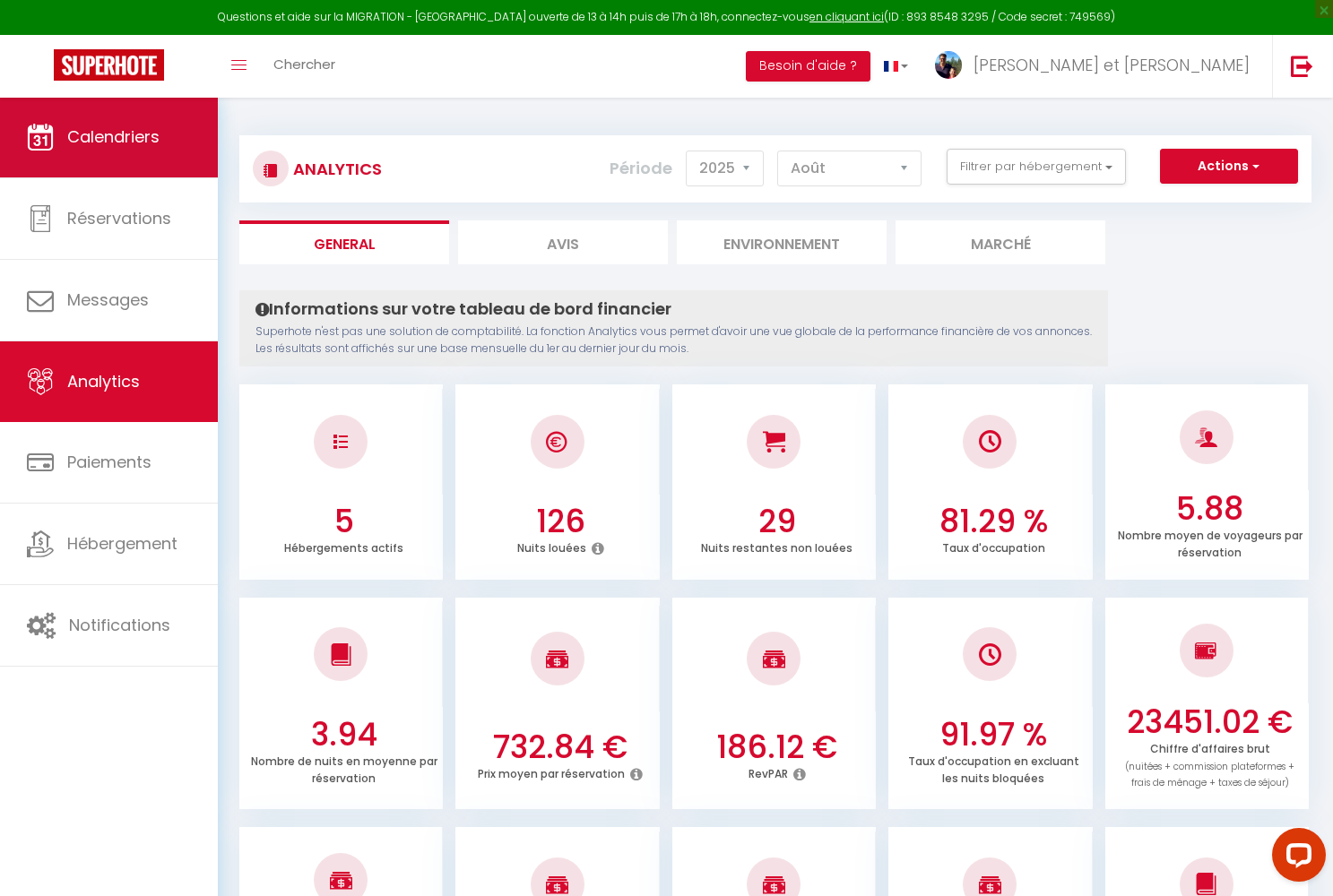
click at [76, 143] on span "Calendriers" at bounding box center [113, 137] width 92 height 23
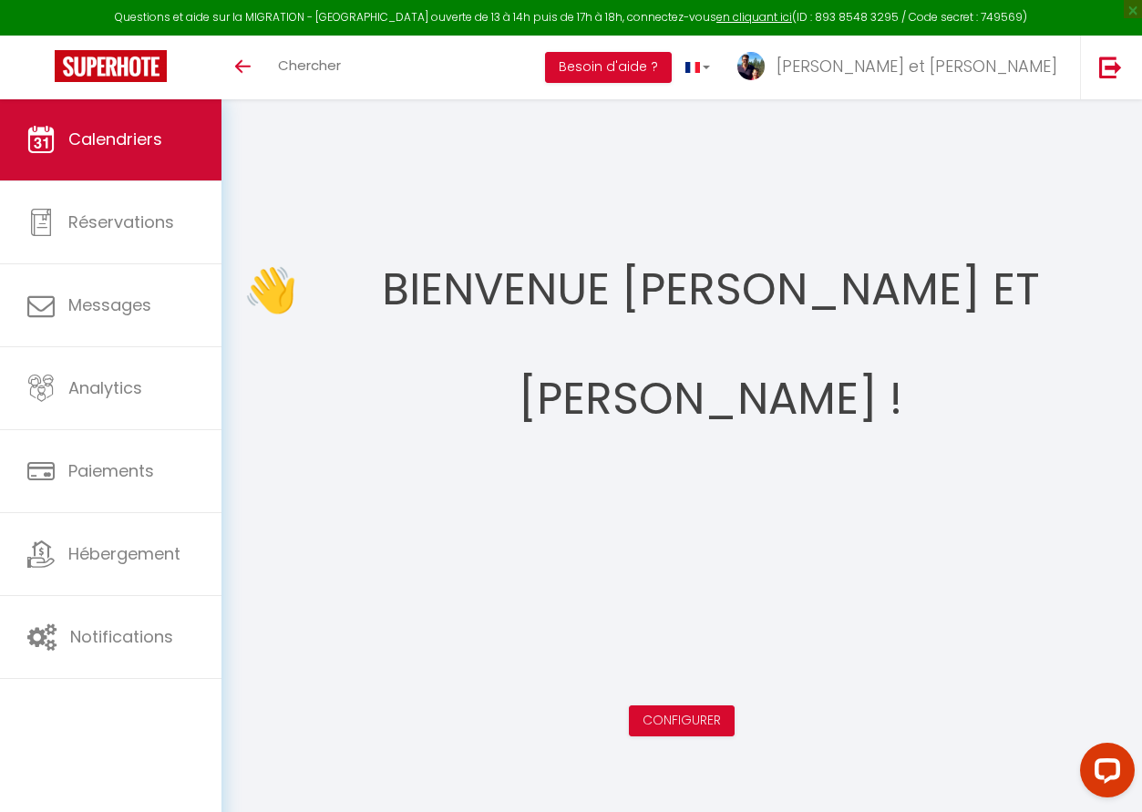
click at [84, 141] on span "Calendriers" at bounding box center [115, 139] width 94 height 23
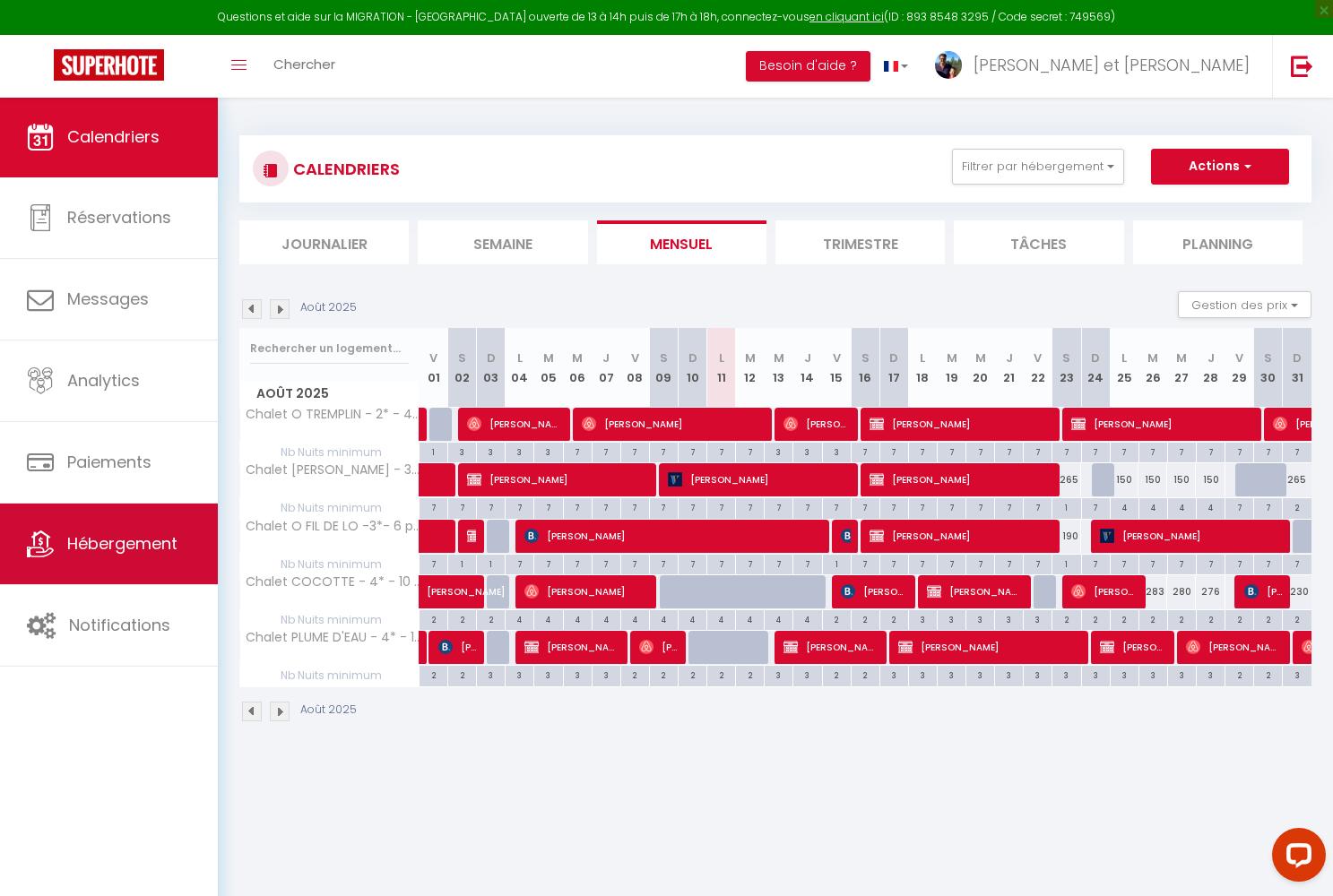
click at [143, 544] on span "Hébergement" at bounding box center [122, 543] width 110 height 23
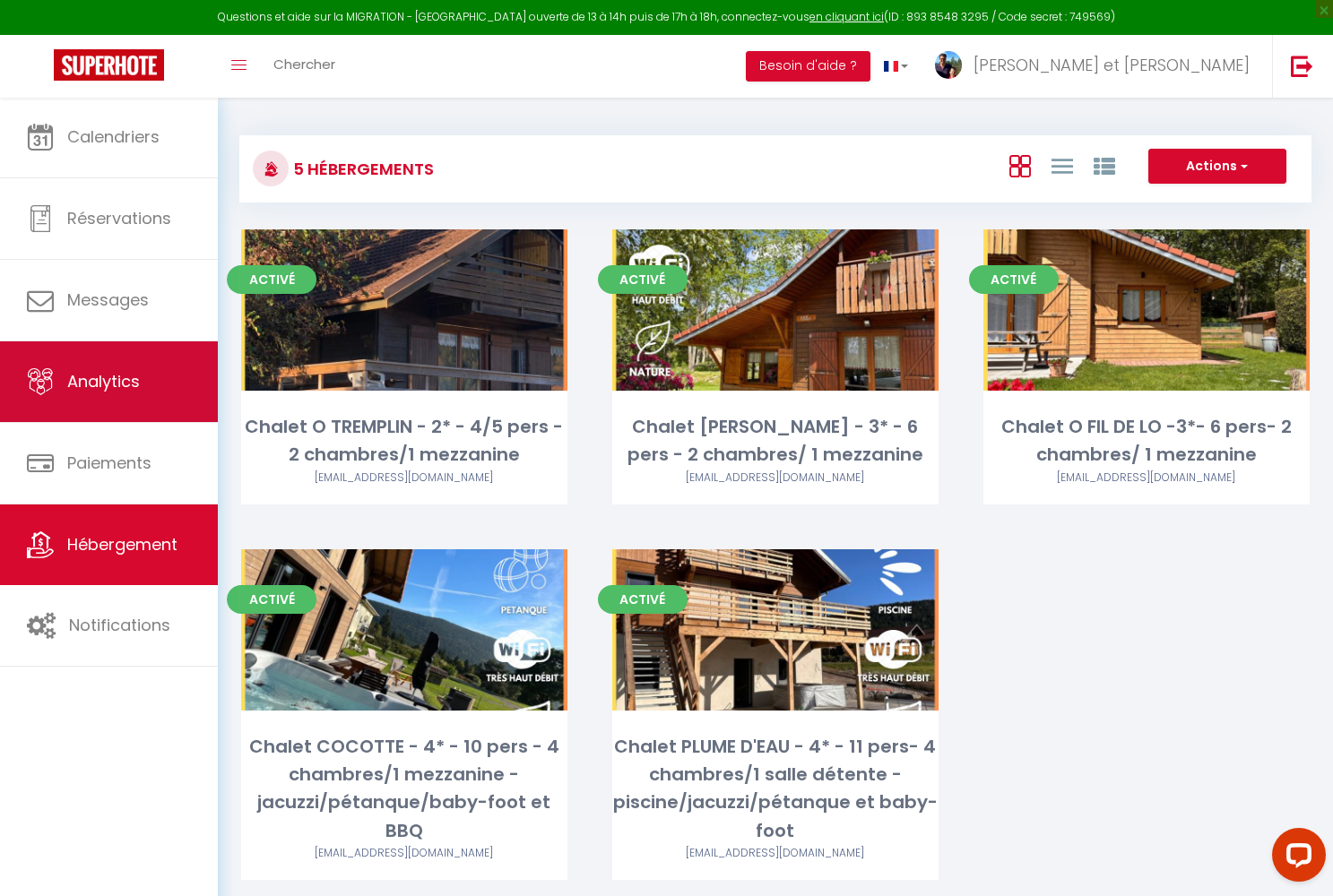
click at [117, 387] on span "Analytics" at bounding box center [103, 381] width 73 height 23
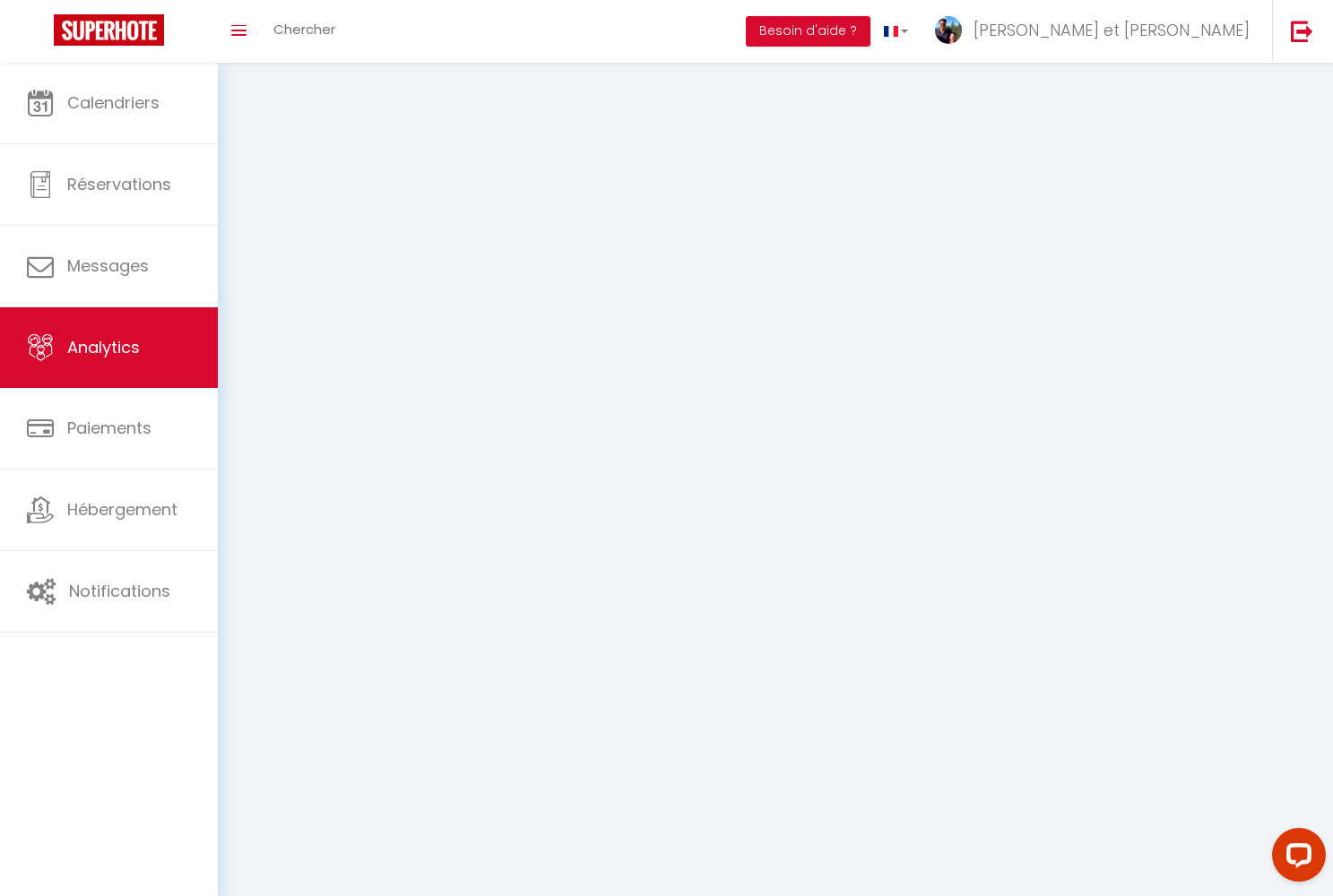
select select "2025"
select select "8"
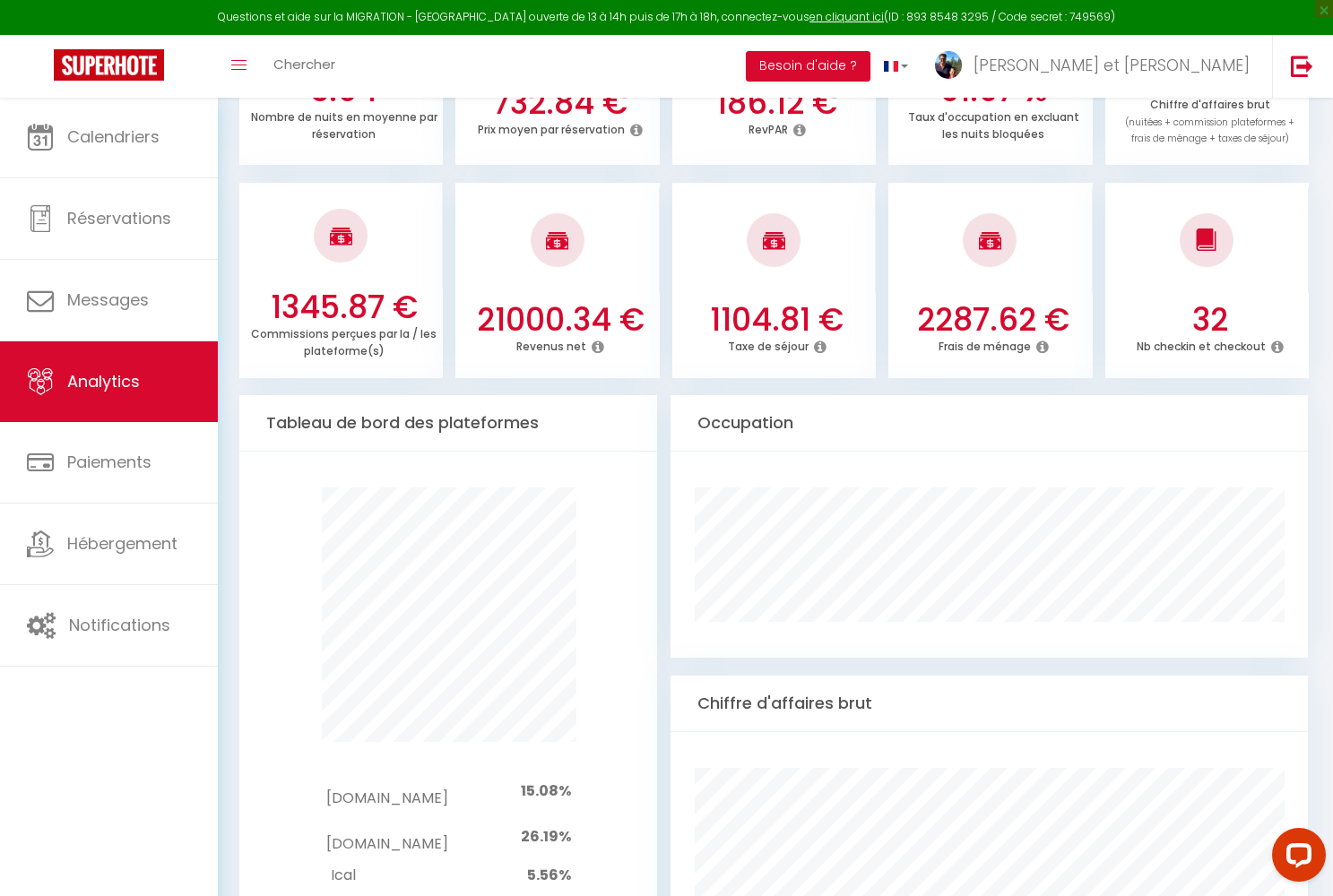
scroll to position [648, 0]
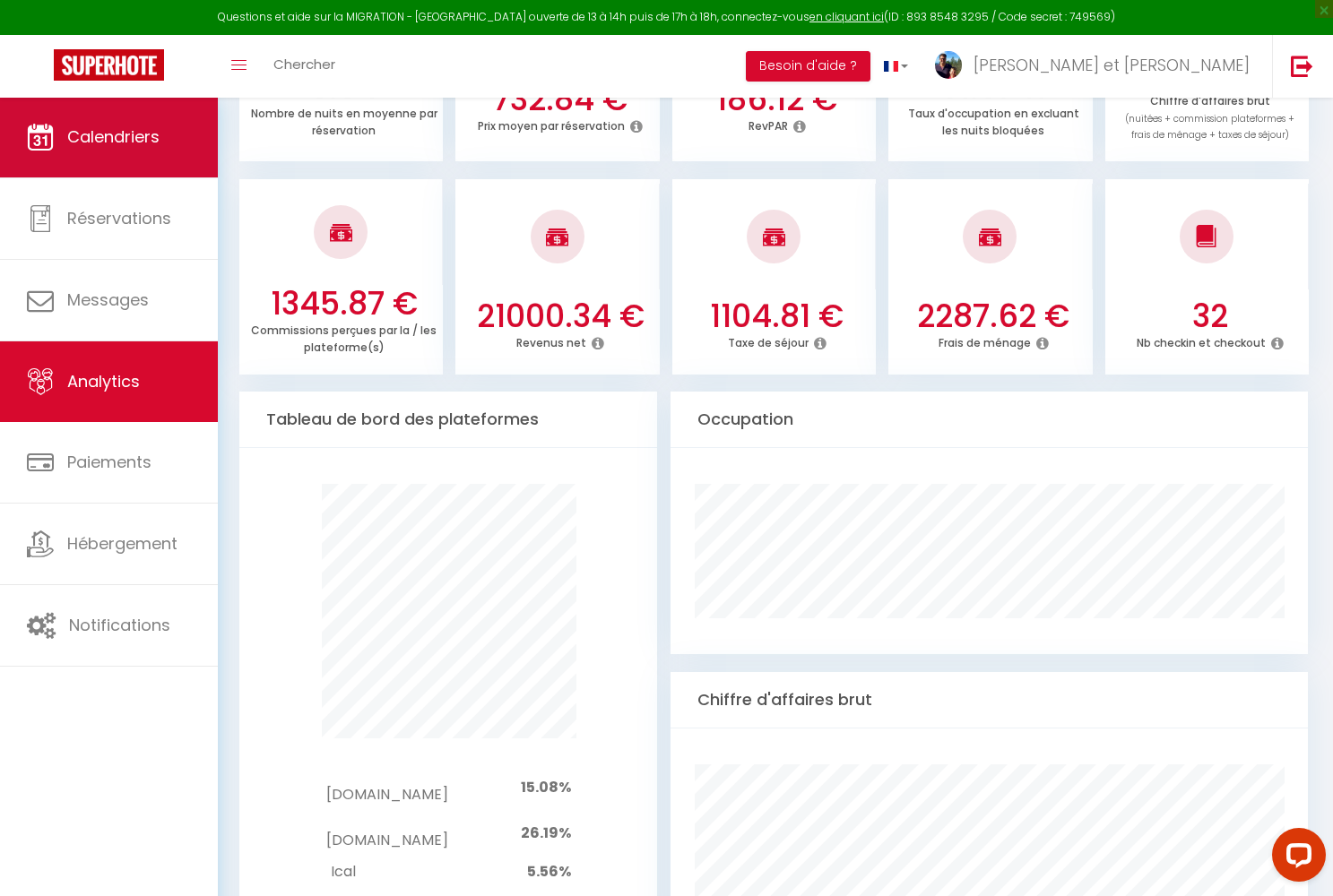
click at [96, 145] on span "Calendriers" at bounding box center [113, 137] width 92 height 23
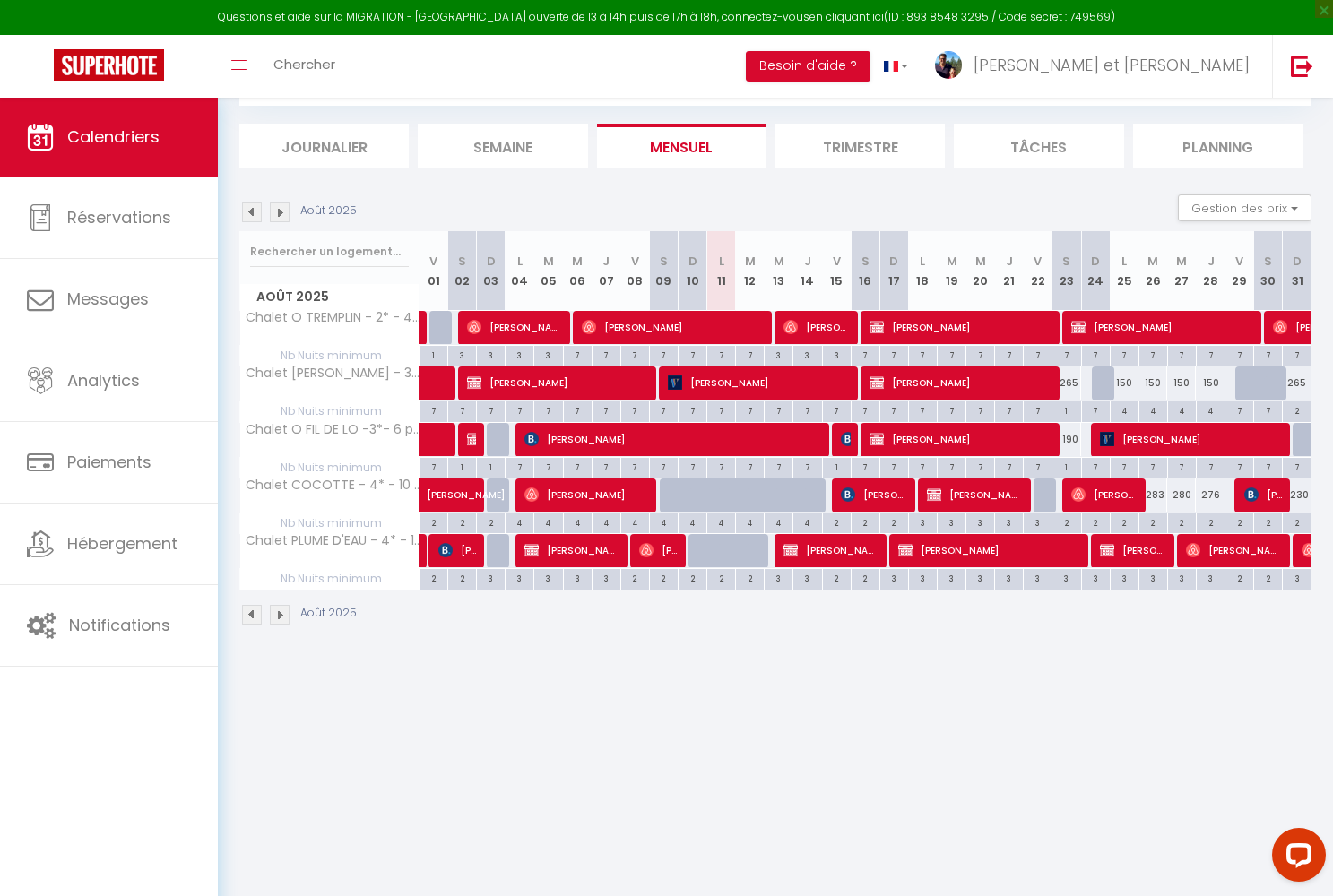
scroll to position [96, 0]
click at [1122, 380] on div at bounding box center [1249, 384] width 29 height 34
type input "166"
type input "Ven 29 Août 2025"
type input "[PERSON_NAME] 30 Août 2025"
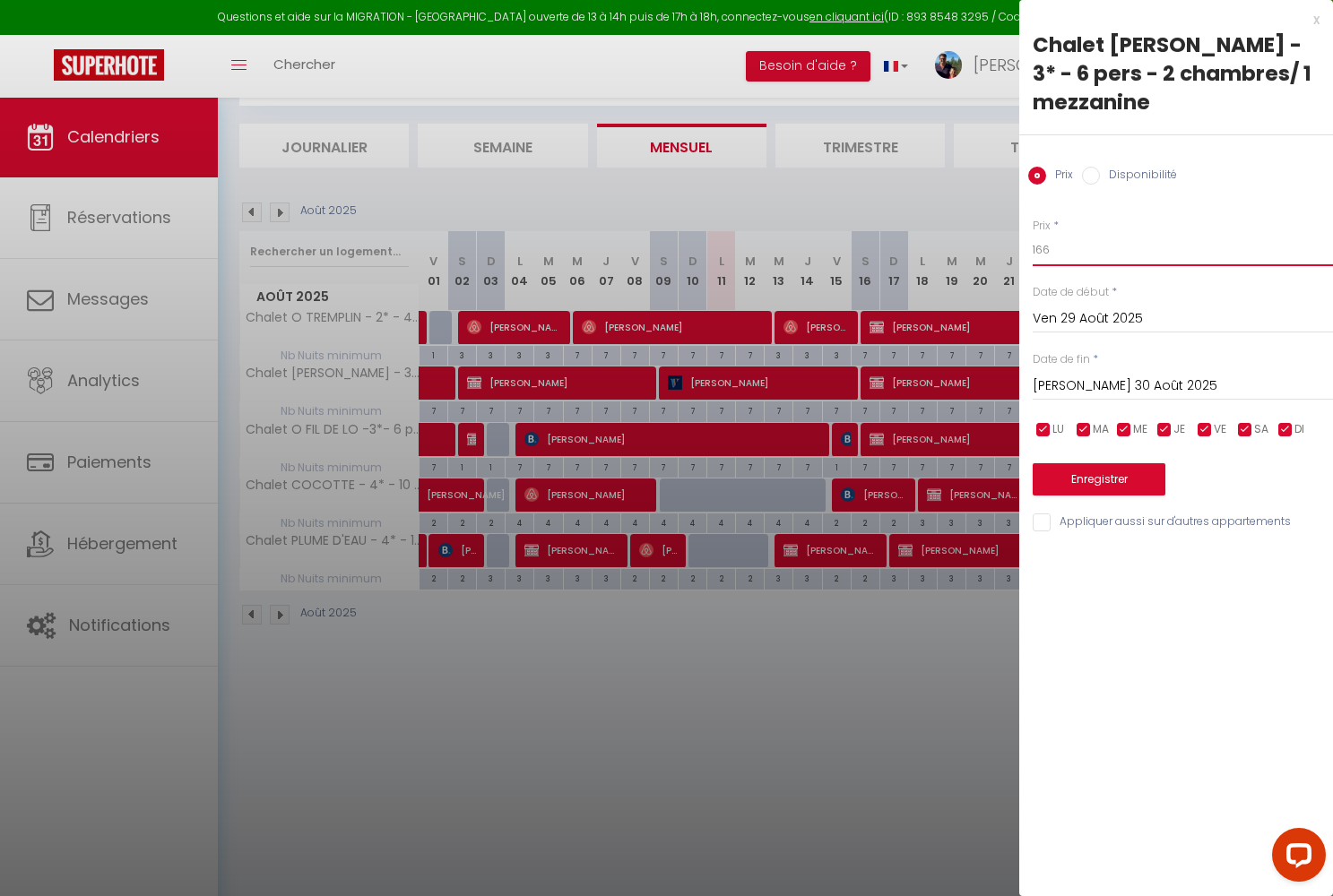
click at [1057, 234] on input "166" at bounding box center [1182, 250] width 300 height 32
type input "175"
click at [1105, 375] on input "[PERSON_NAME] 30 Août 2025" at bounding box center [1182, 387] width 300 height 24
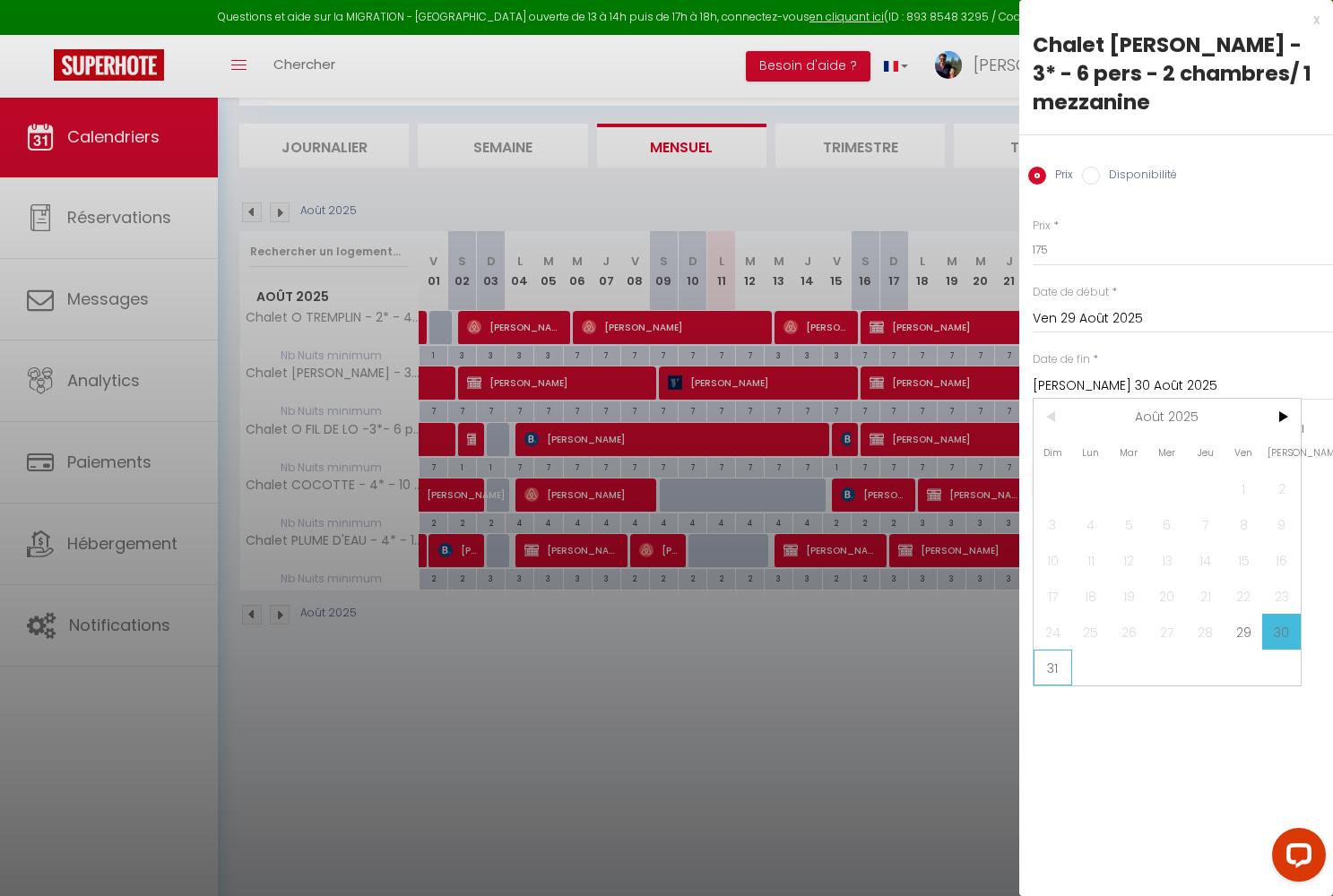
click at [1049, 650] on span "31" at bounding box center [1053, 668] width 38 height 35
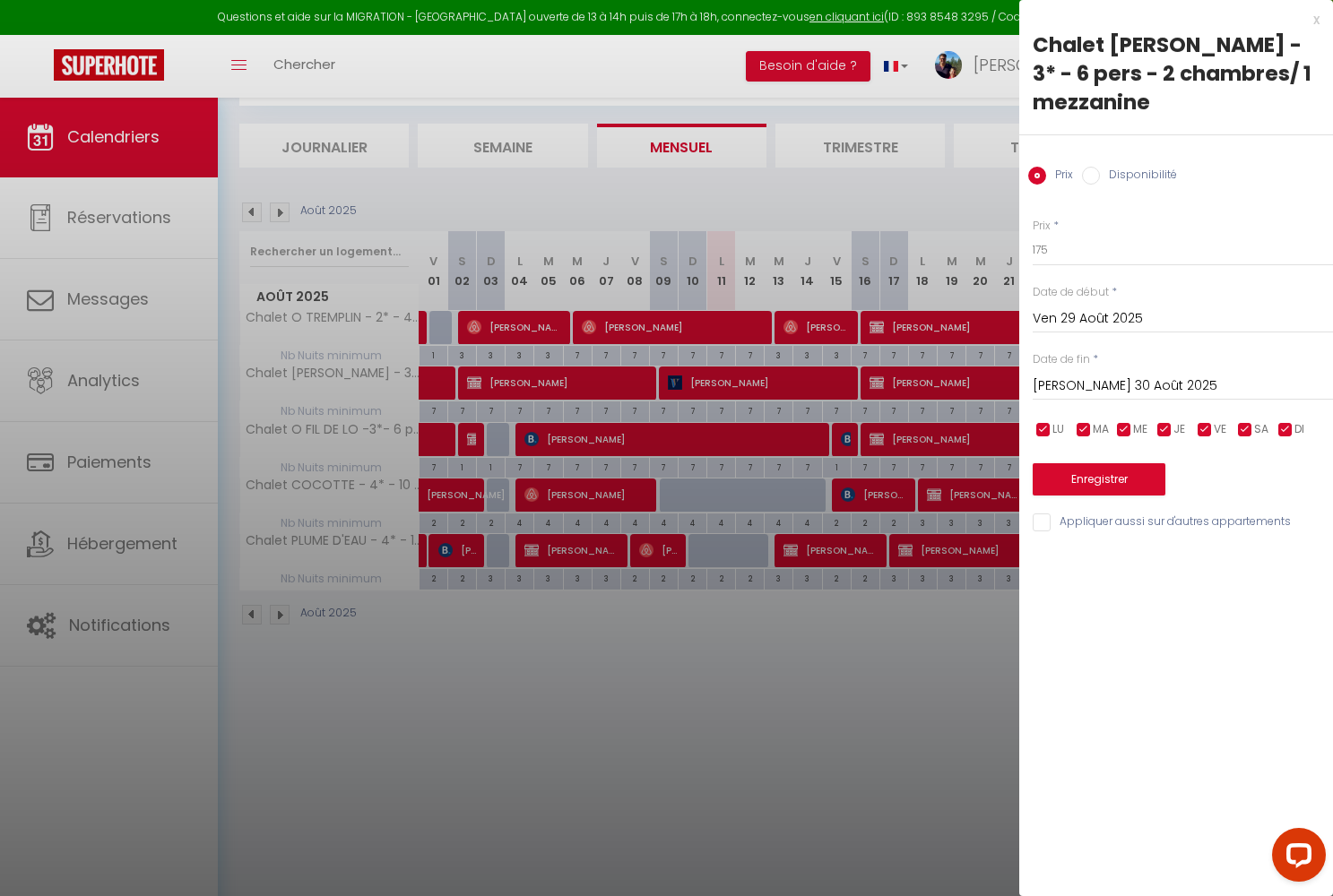
type input "Dim 31 Août 2025"
click at [1122, 463] on button "Enregistrer" at bounding box center [1099, 479] width 133 height 32
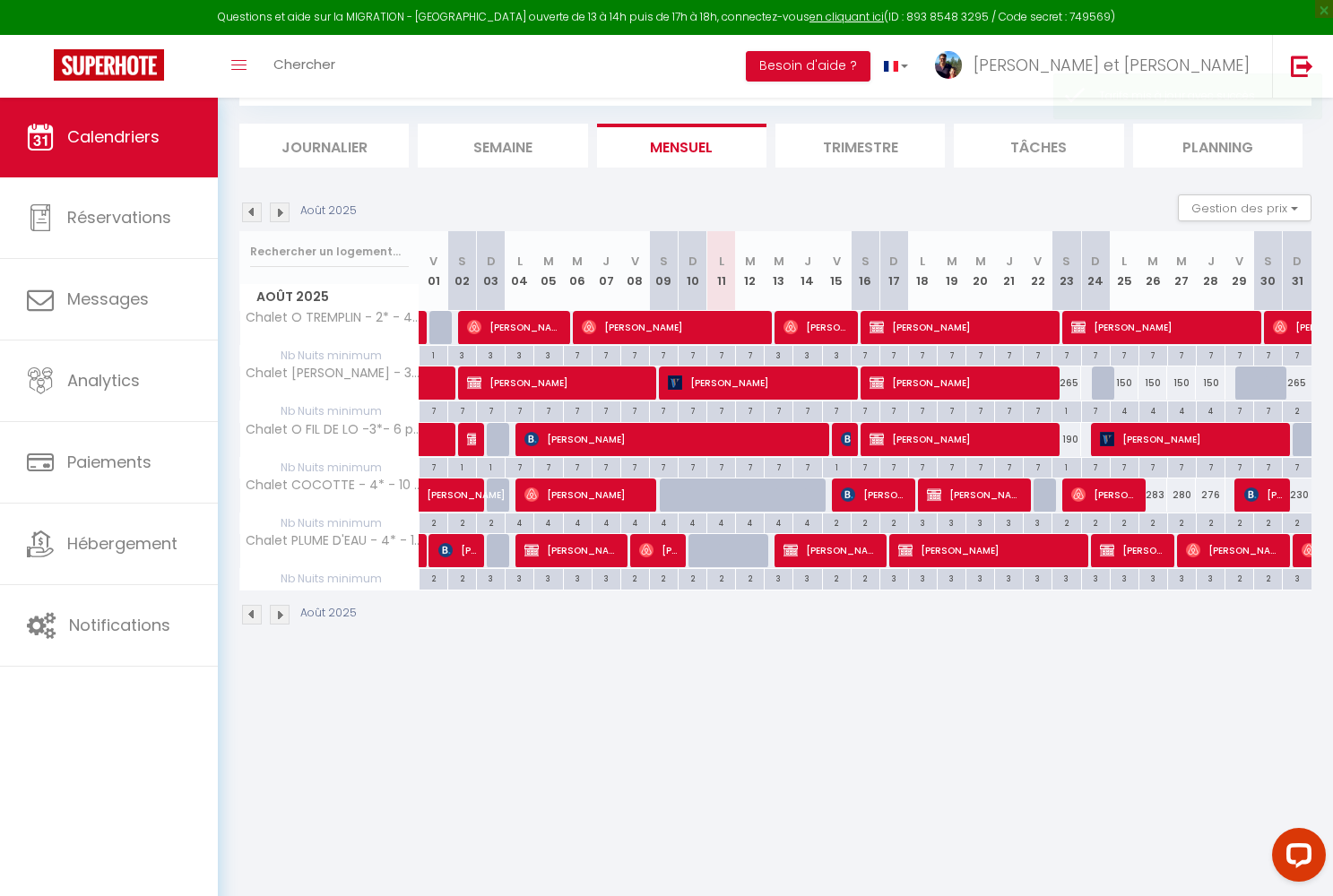
click at [1122, 388] on div at bounding box center [1249, 384] width 29 height 34
type input "175"
type input "Ven 29 Août 2025"
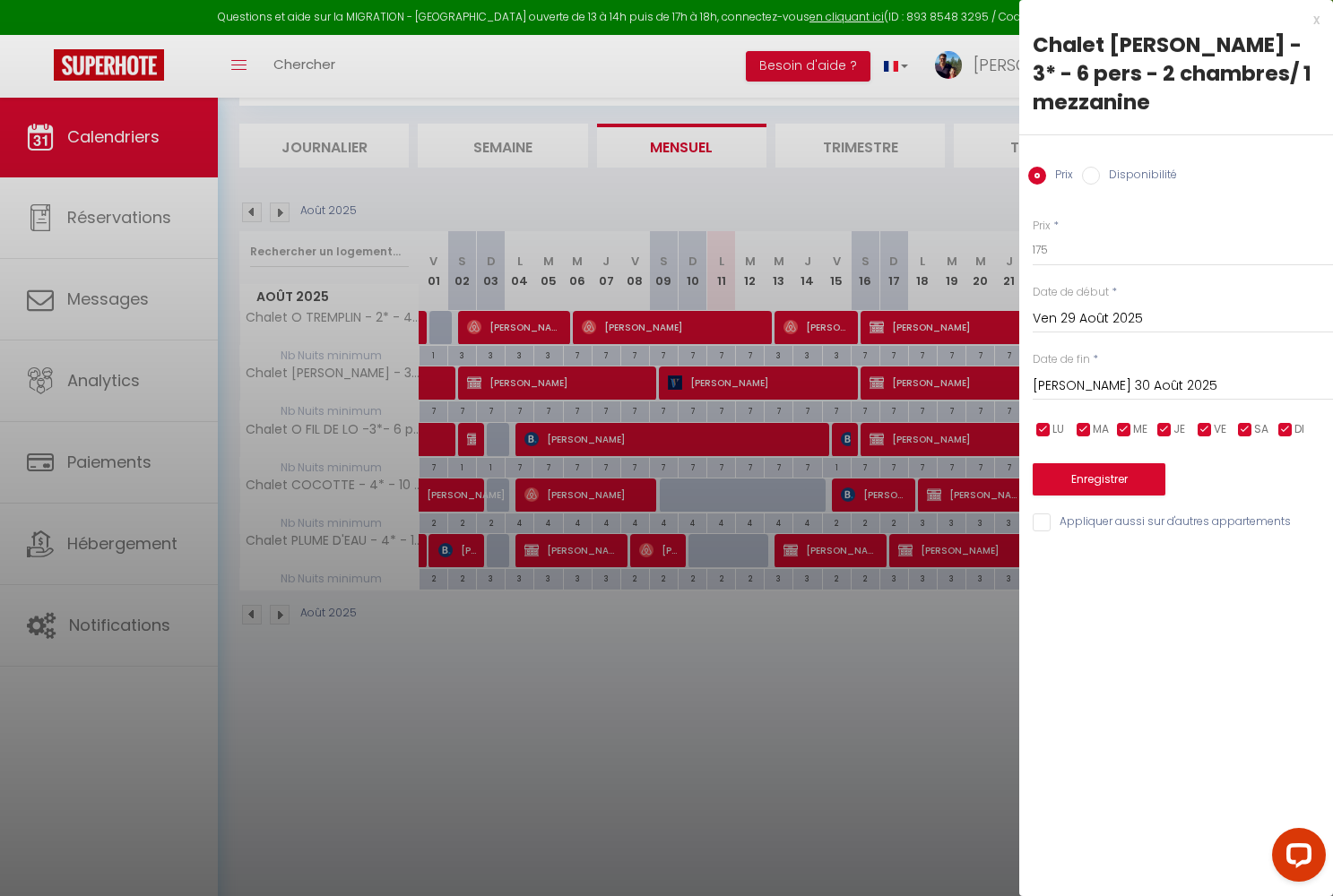
click at [1116, 375] on input "[PERSON_NAME] 30 Août 2025" at bounding box center [1182, 387] width 300 height 24
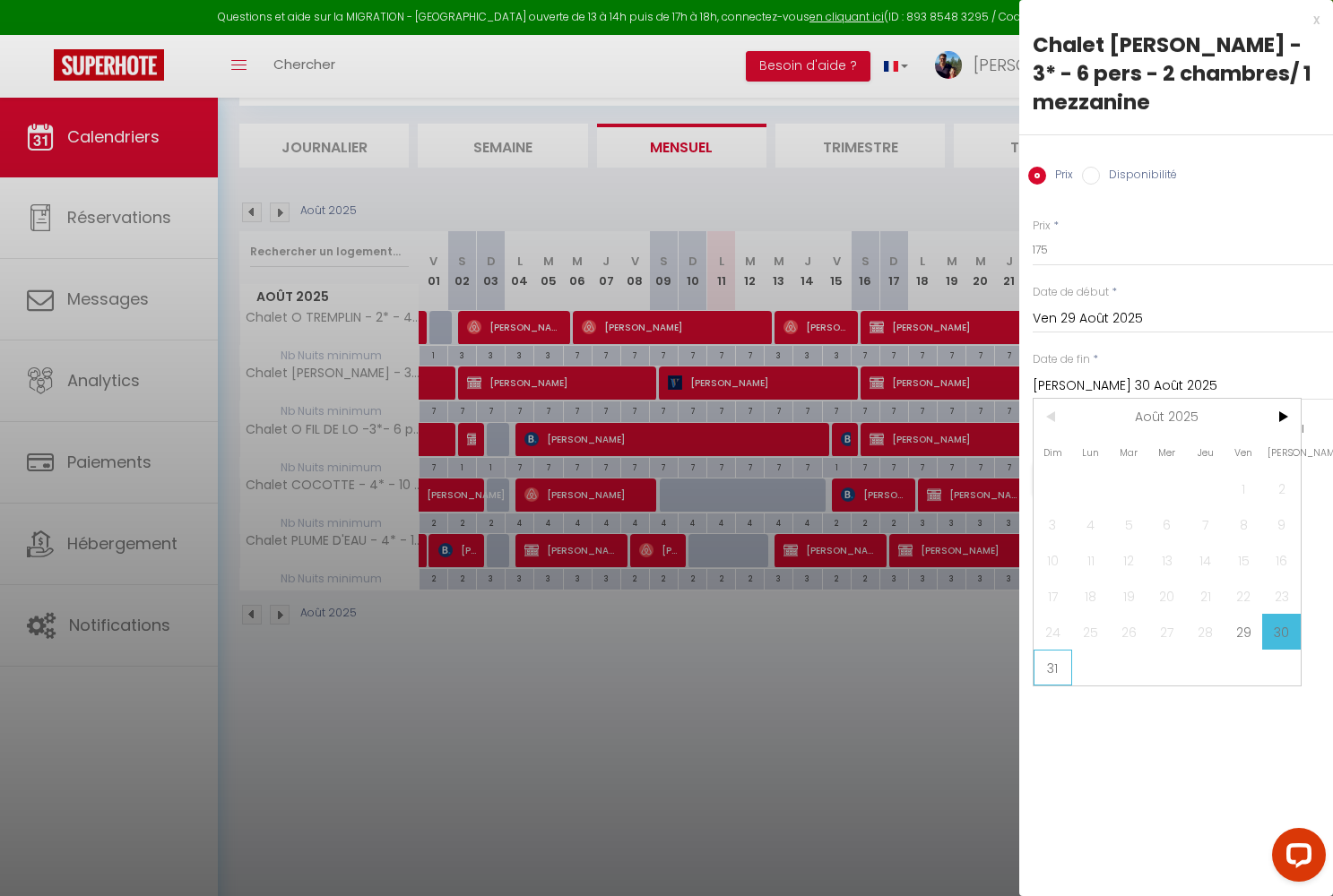
click at [1058, 650] on span "31" at bounding box center [1053, 668] width 38 height 35
type input "Dim 31 Août 2025"
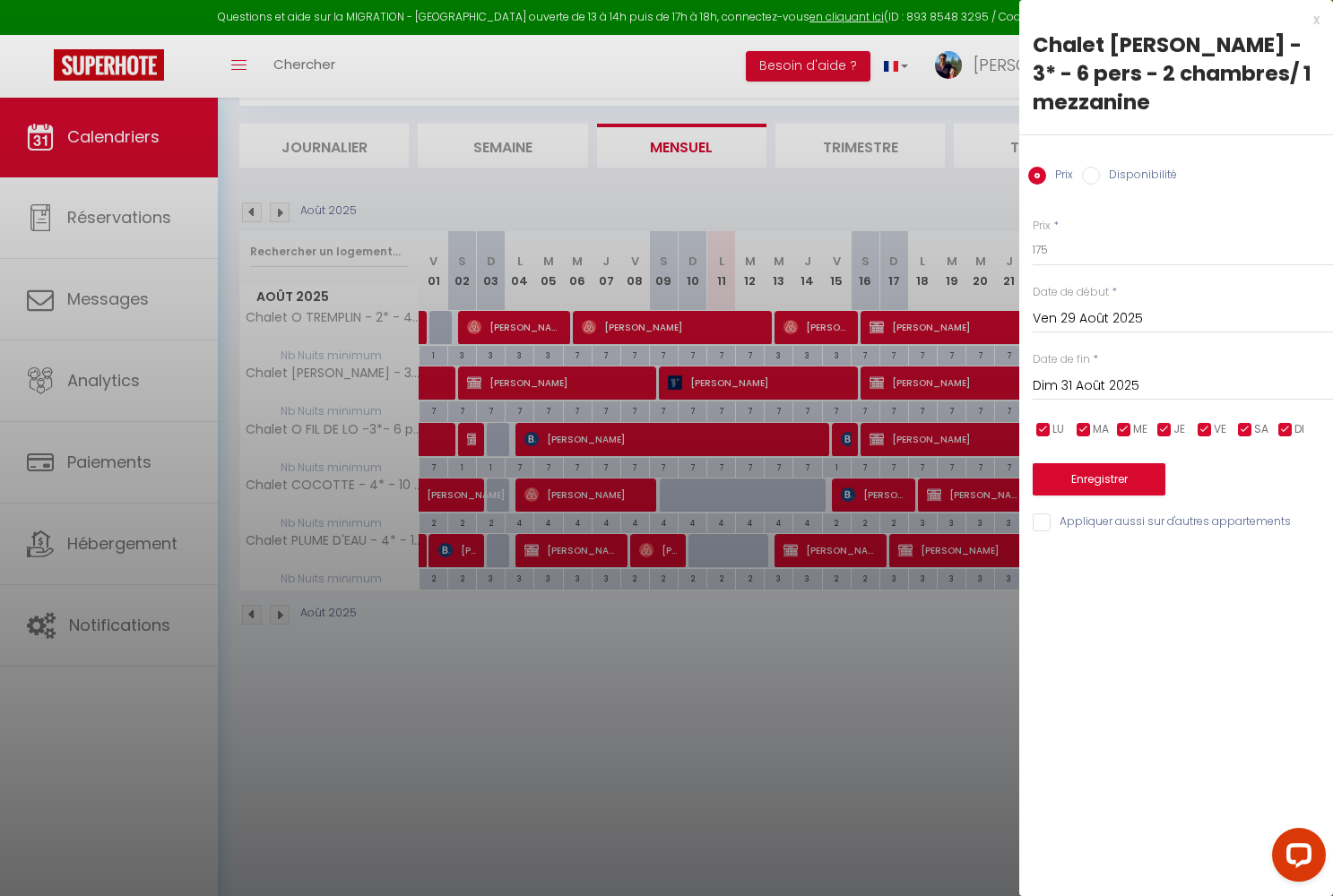
click at [1090, 167] on input "Disponibilité" at bounding box center [1091, 176] width 18 height 18
radio input "true"
radio input "false"
click at [1072, 465] on button "Enregistrer" at bounding box center [1099, 481] width 133 height 32
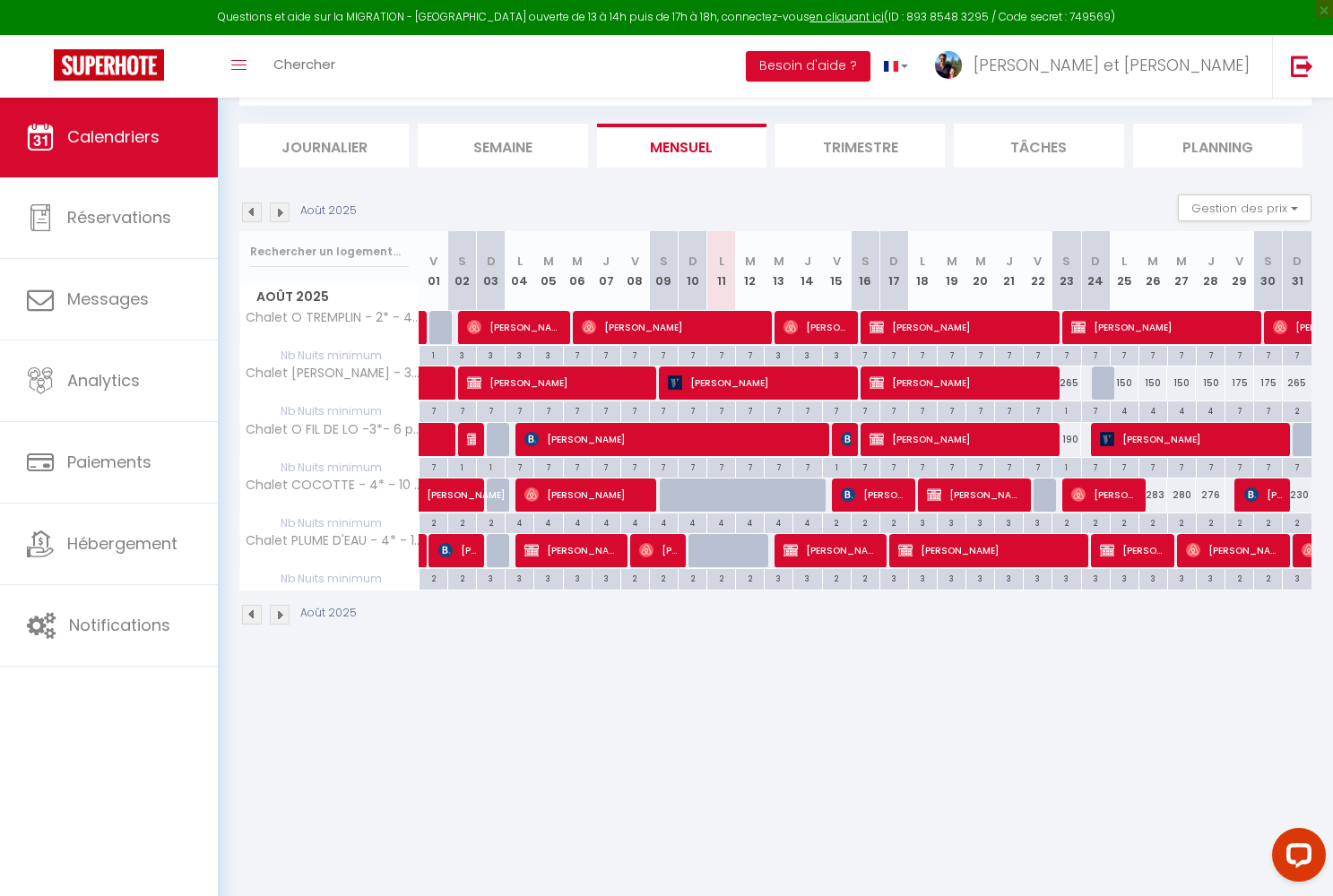
click at [1122, 388] on div "265" at bounding box center [1297, 384] width 29 height 33
type input "265"
select select "1"
type input "Dim 31 Août 2025"
type input "Lun 01 Septembre 2025"
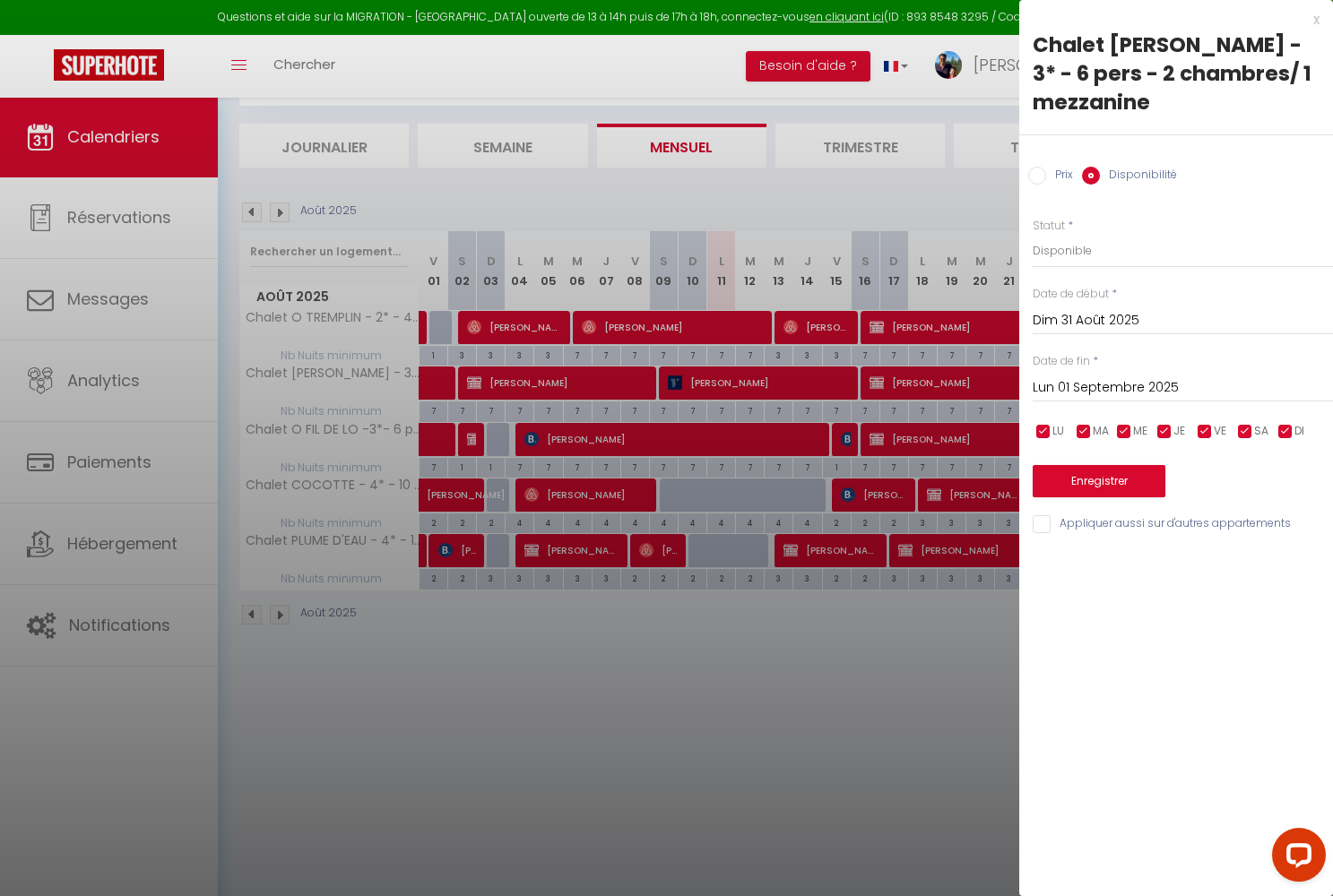
click at [1043, 167] on input "Prix" at bounding box center [1037, 176] width 18 height 18
radio input "true"
radio input "false"
click at [1060, 234] on input "265" at bounding box center [1182, 250] width 300 height 32
type input "2"
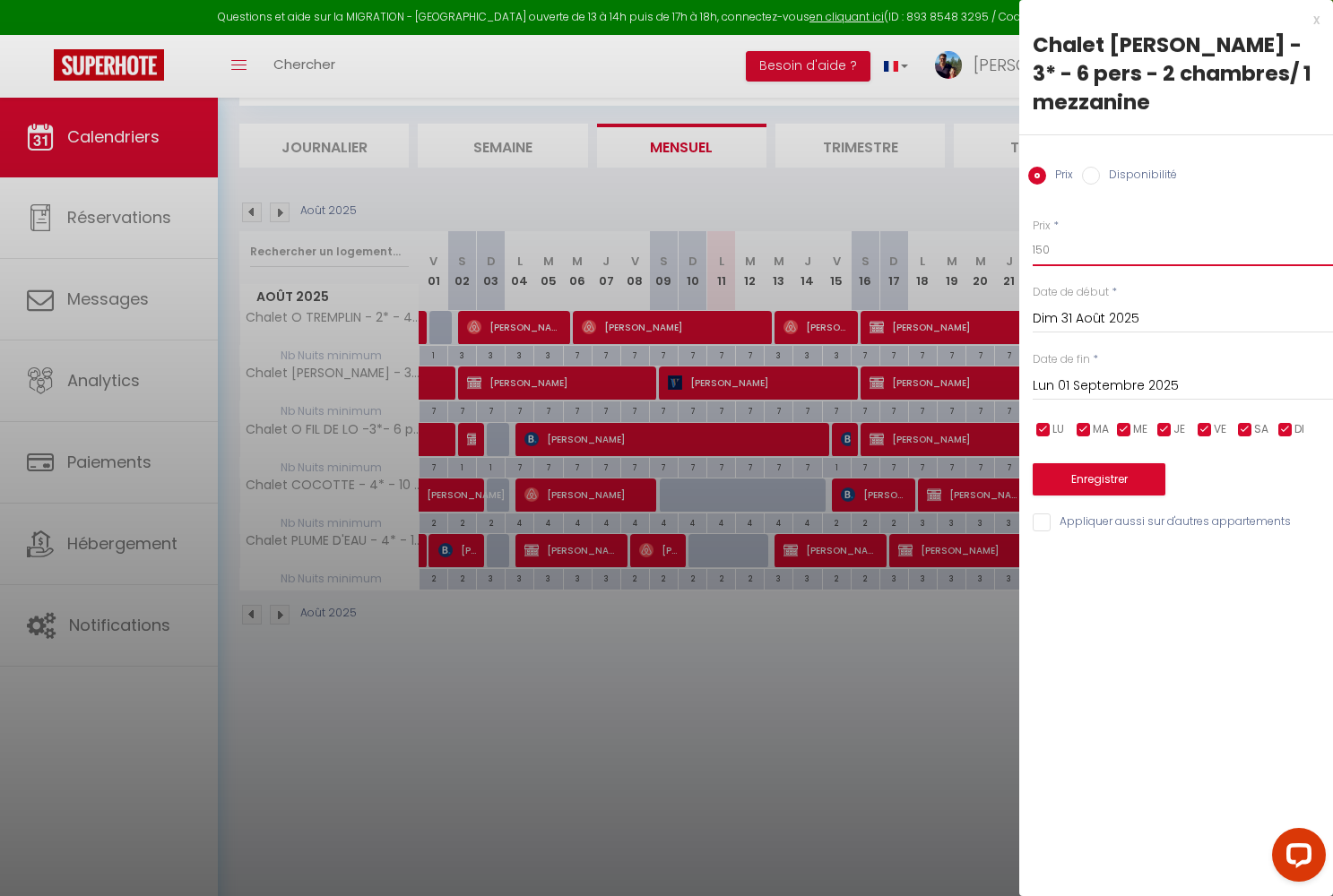
type input "150"
click at [1089, 463] on button "Enregistrer" at bounding box center [1099, 479] width 133 height 32
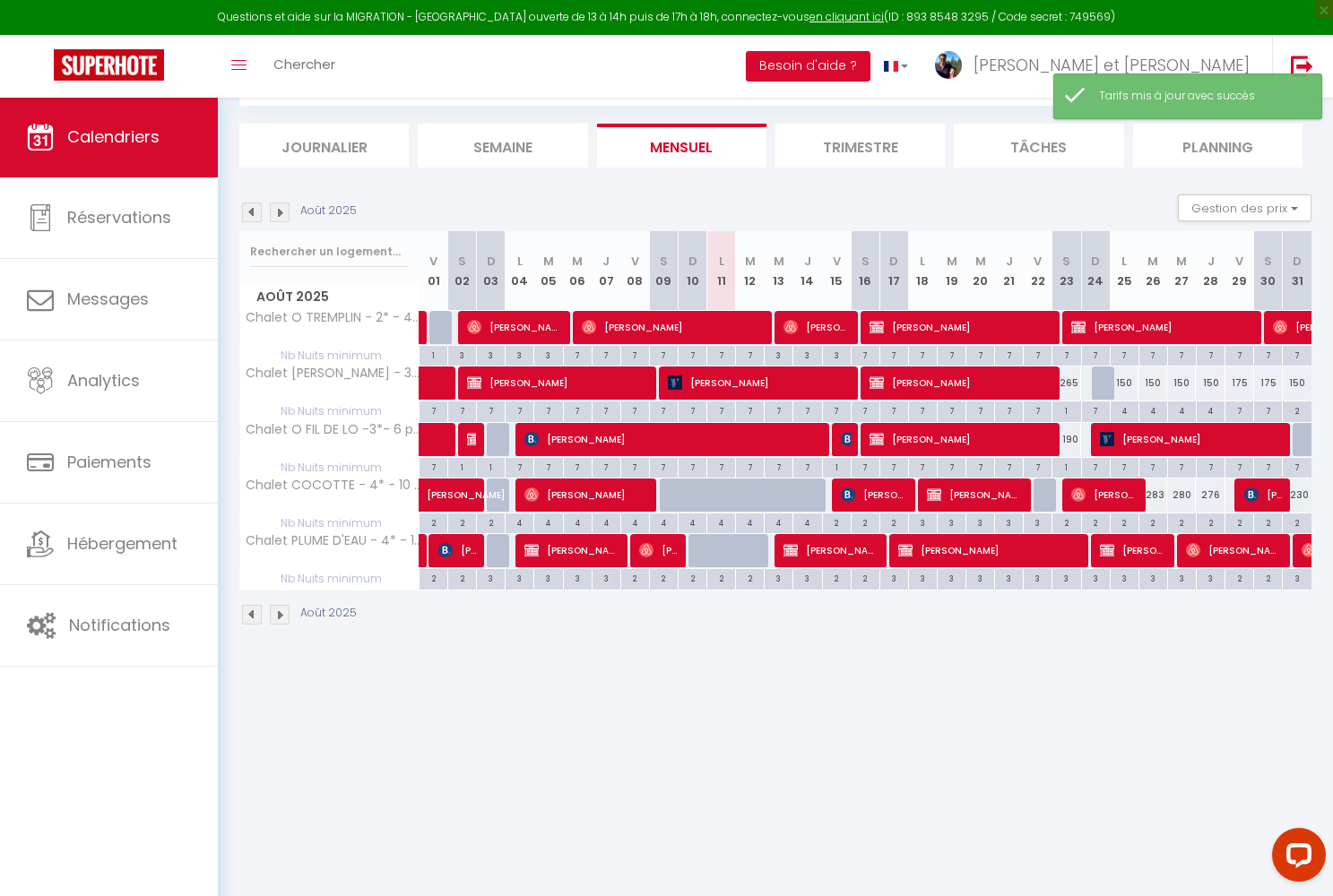
click at [1122, 411] on div "7" at bounding box center [1240, 409] width 28 height 17
type input "7"
type input "Ven 29 Août 2025"
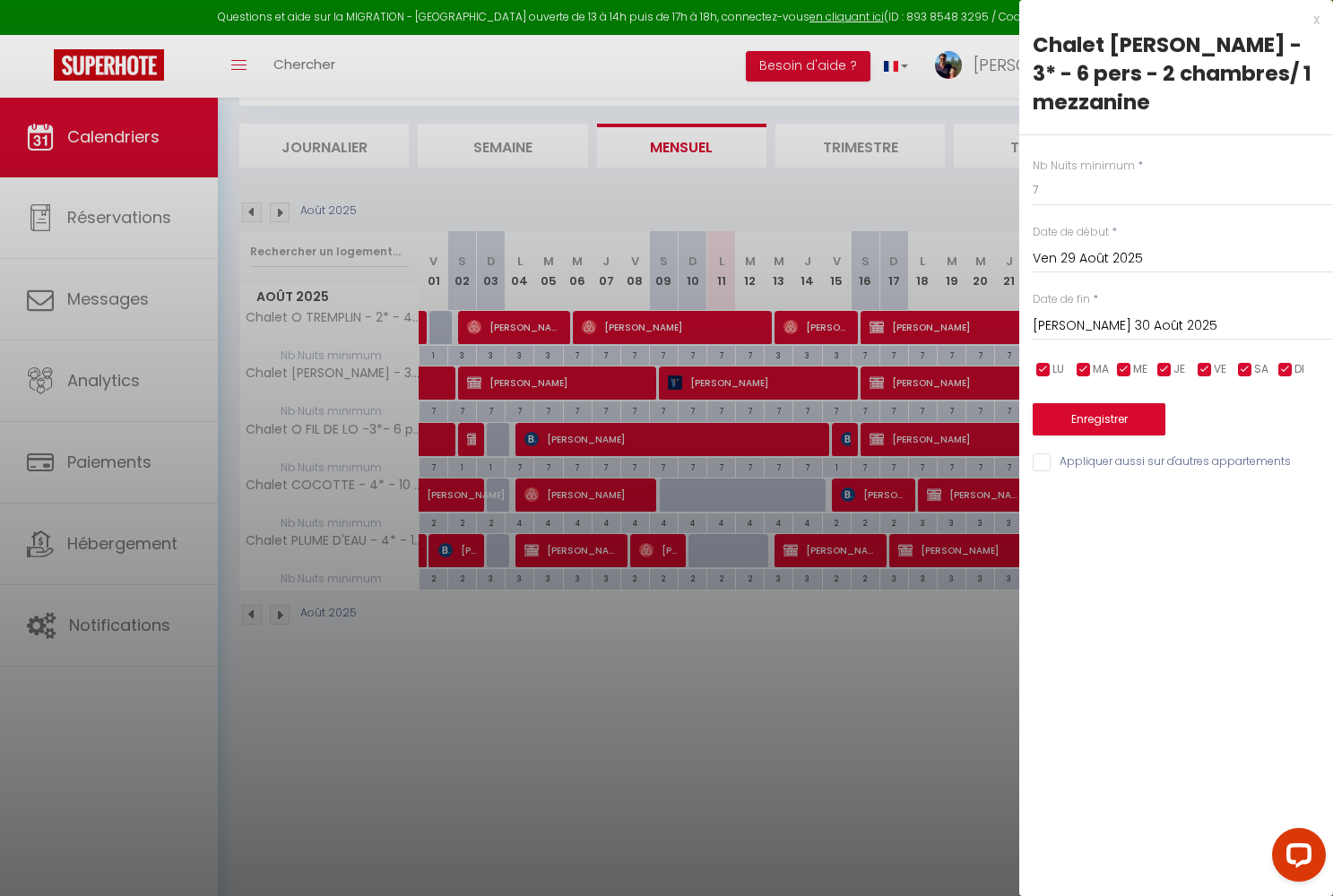
click at [1119, 315] on input "[PERSON_NAME] 30 Août 2025" at bounding box center [1182, 327] width 300 height 24
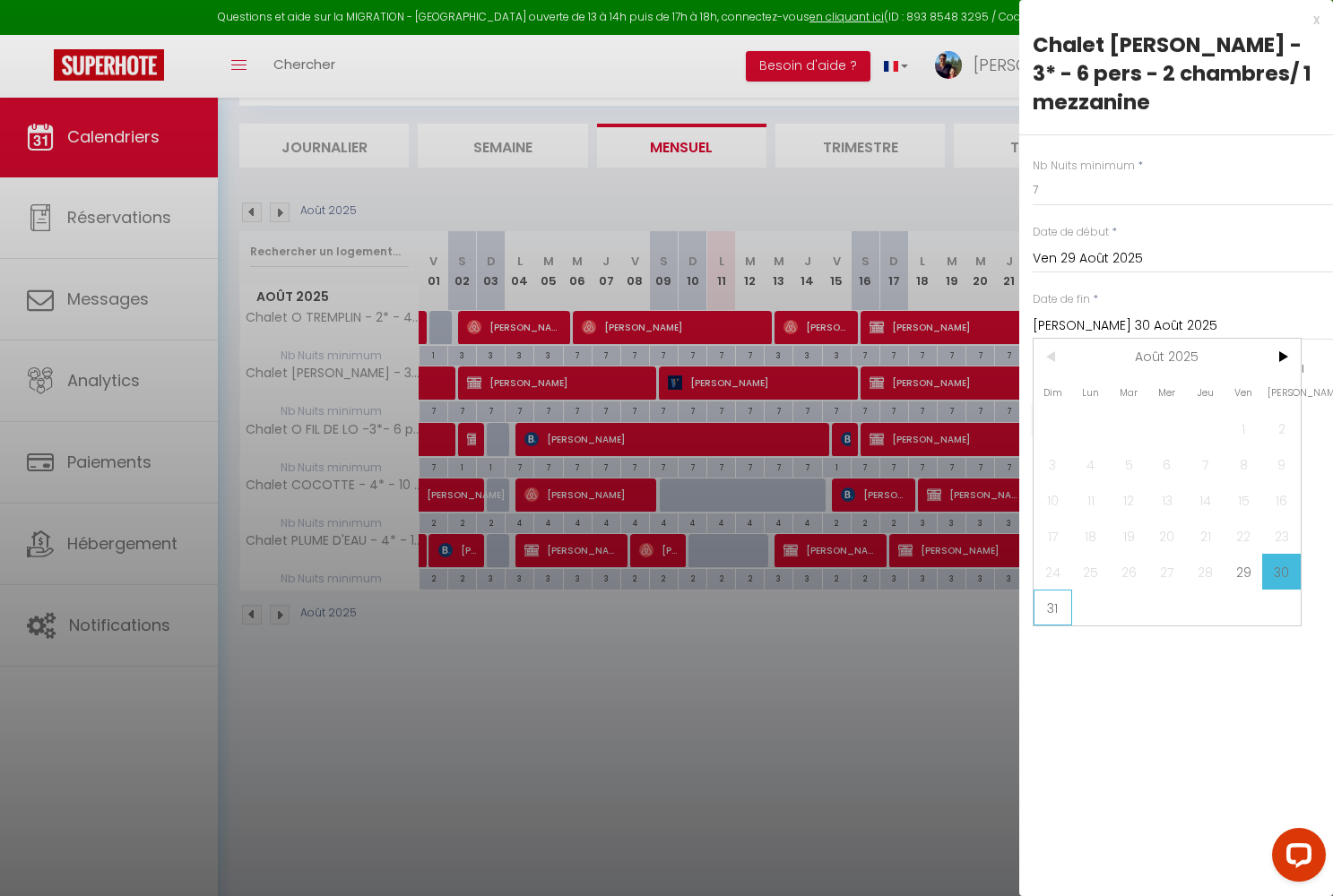
click at [1057, 590] on span "31" at bounding box center [1053, 608] width 38 height 35
type input "Dim 31 Août 2025"
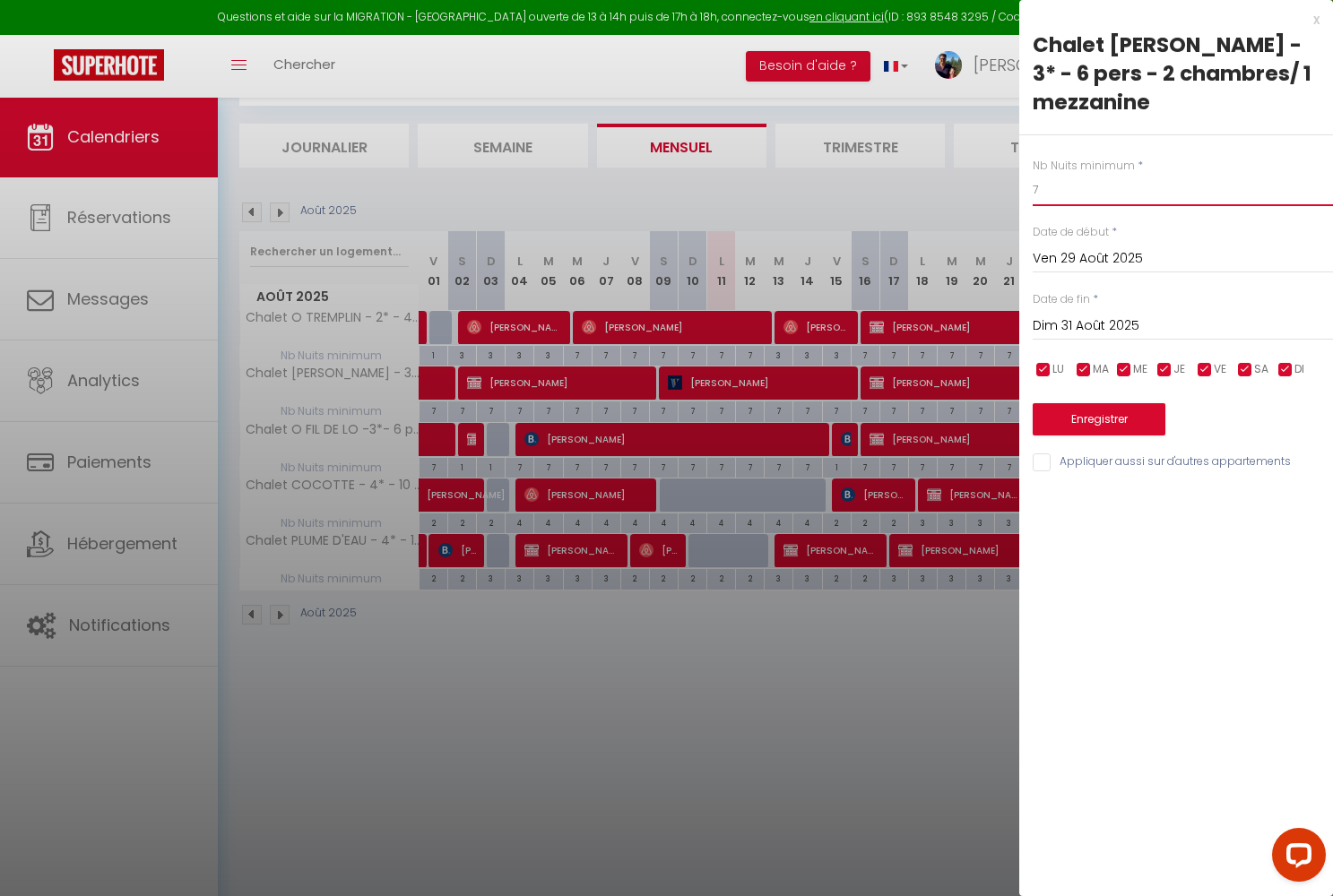
click at [1049, 174] on input "7" at bounding box center [1182, 190] width 300 height 32
type input "2"
click at [1102, 403] on button "Enregistrer" at bounding box center [1099, 419] width 133 height 32
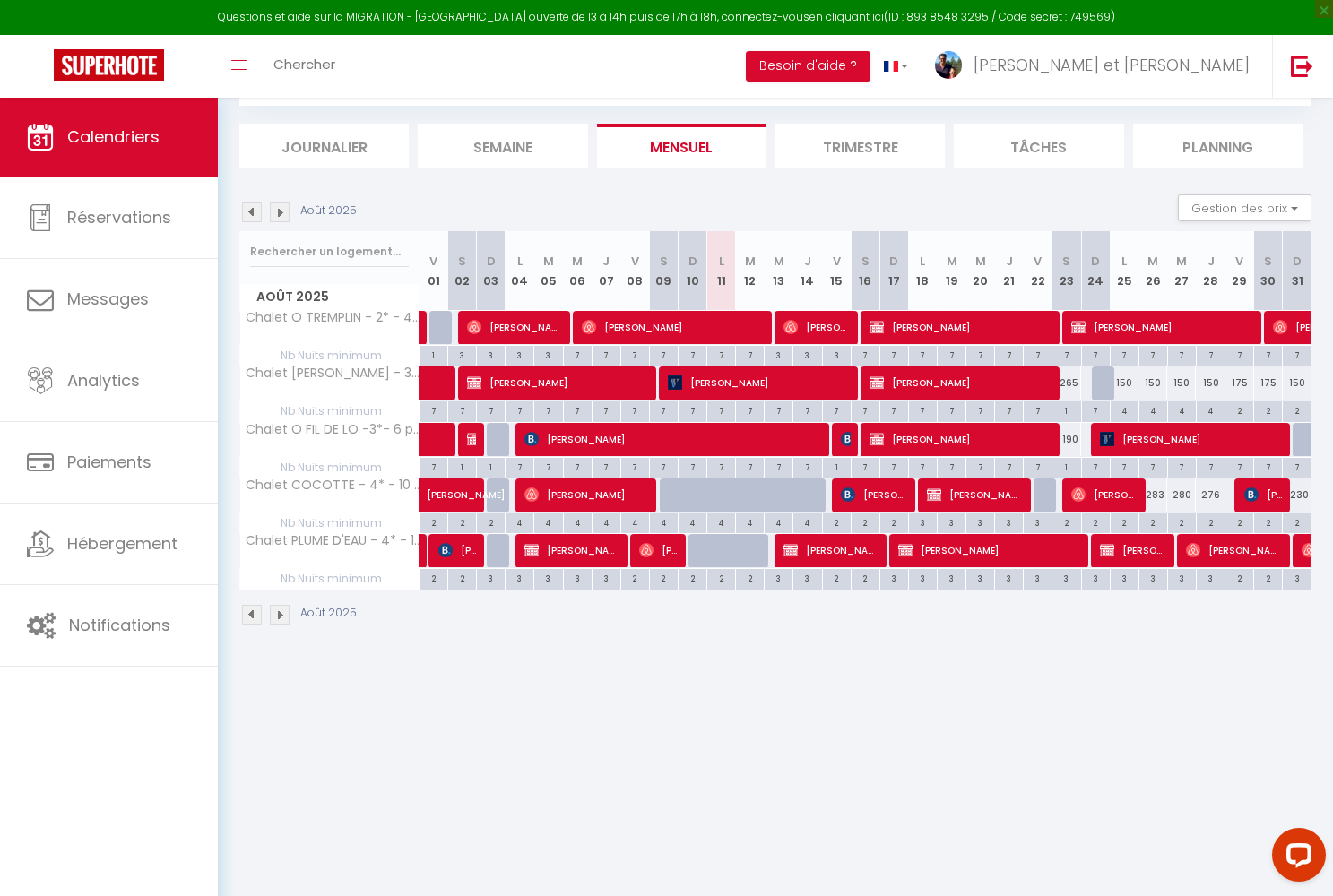
click at [1122, 386] on div "150" at bounding box center [1123, 384] width 29 height 33
type input "150"
type input "Lun 25 Août 2025"
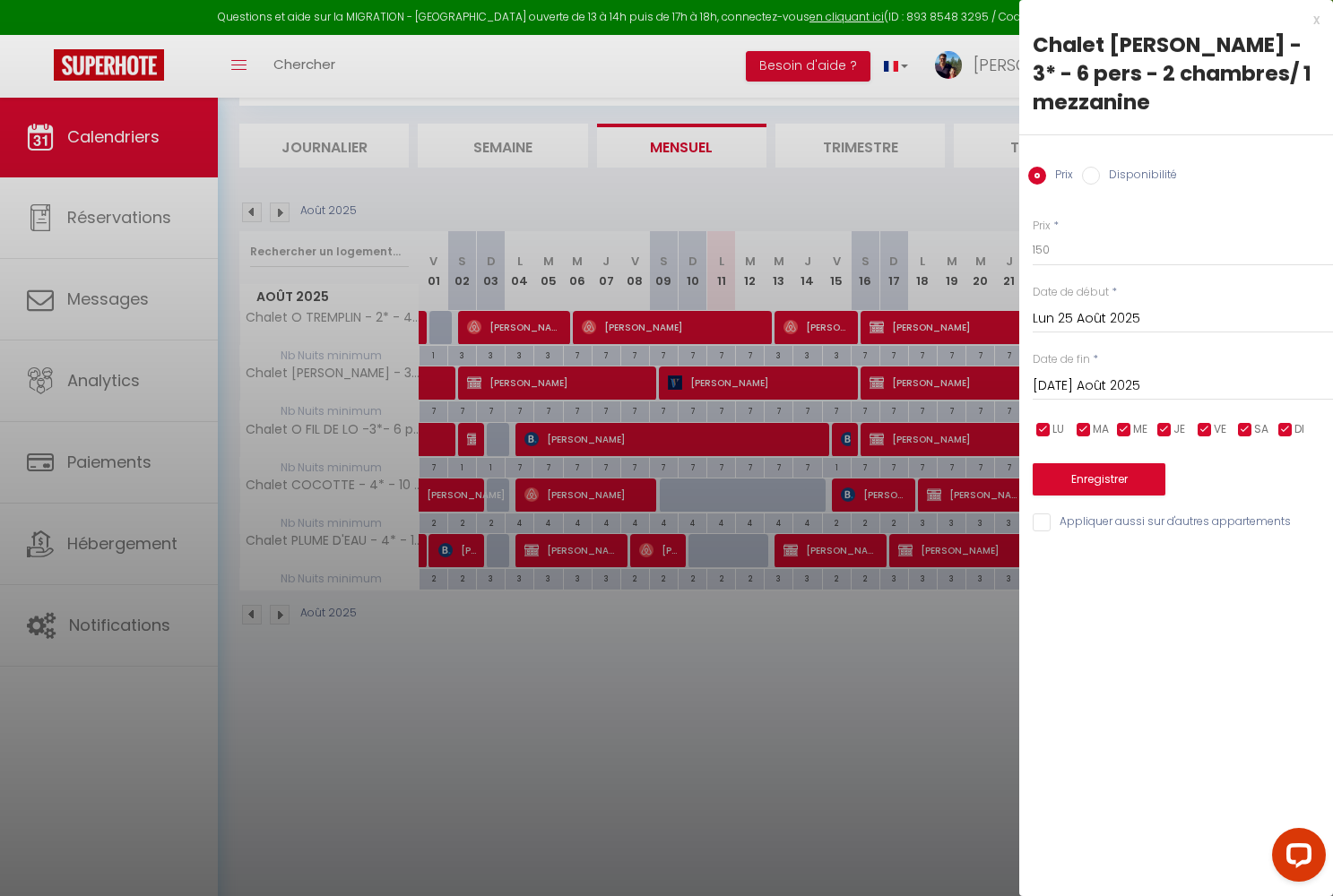
click at [1102, 375] on input "[DATE] Août 2025" at bounding box center [1182, 387] width 300 height 24
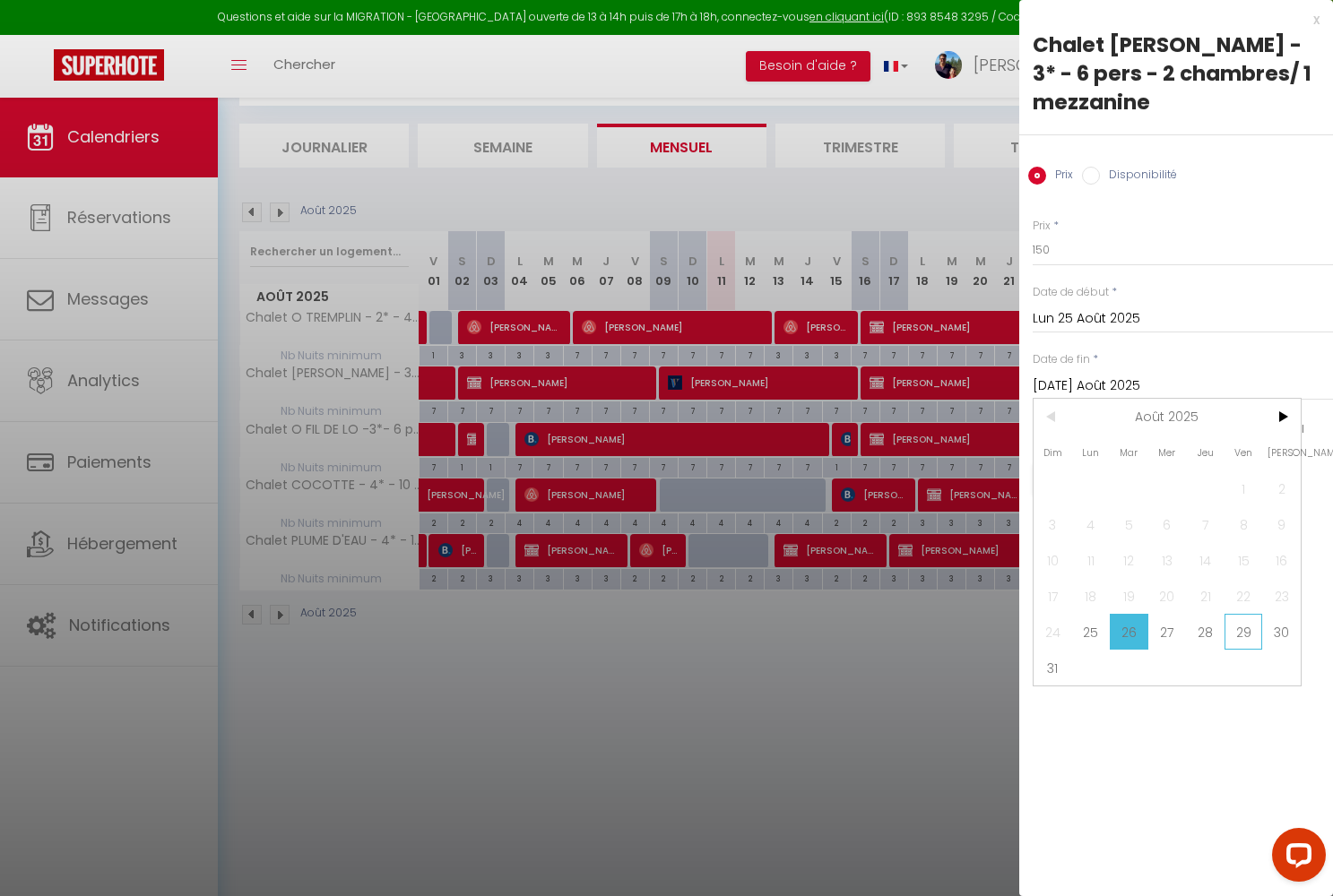
click at [1122, 614] on span "29" at bounding box center [1243, 631] width 38 height 35
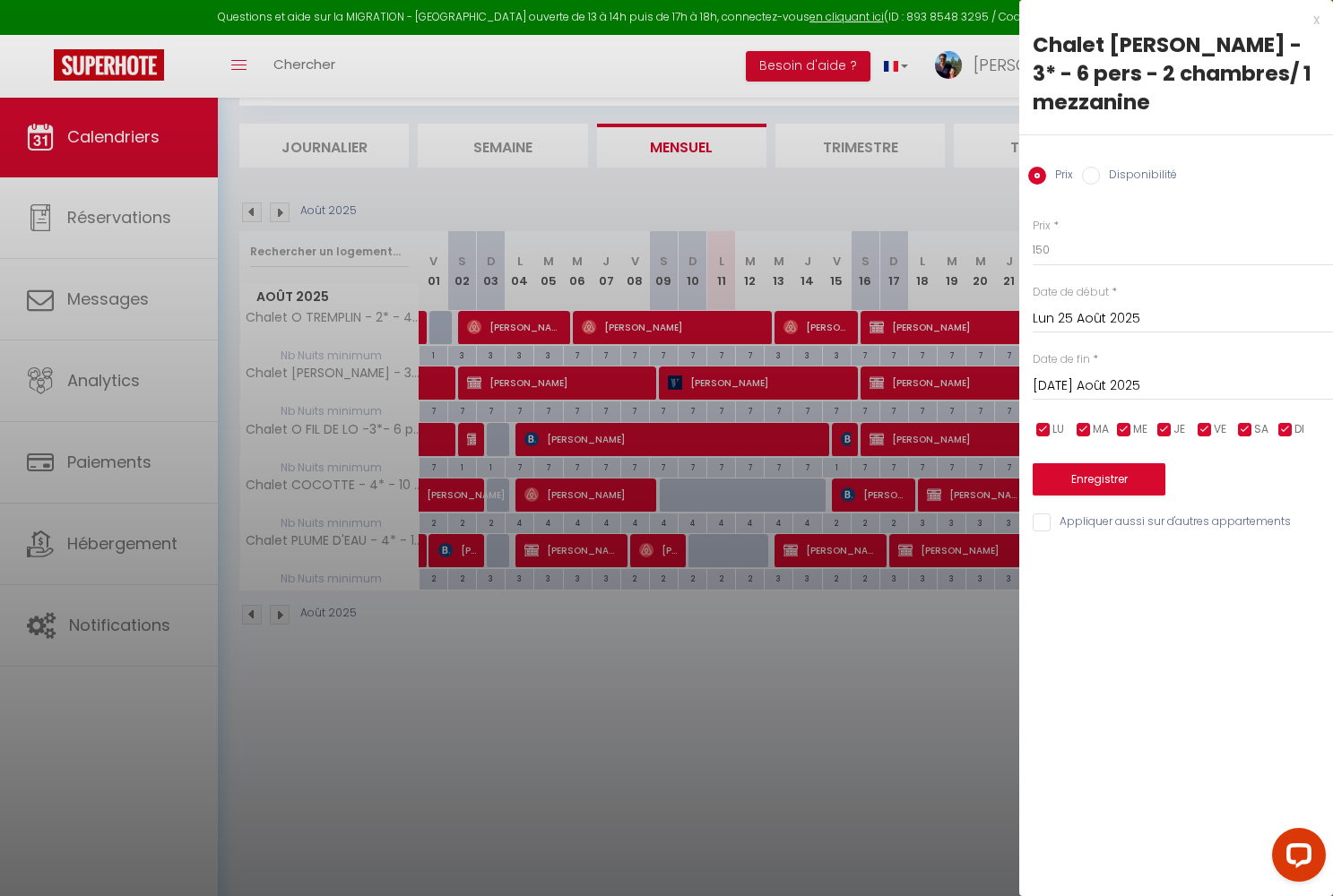
type input "Ven 29 Août 2025"
click at [1043, 234] on input "150" at bounding box center [1182, 250] width 300 height 32
type input "140"
click at [1072, 463] on button "Enregistrer" at bounding box center [1099, 479] width 133 height 32
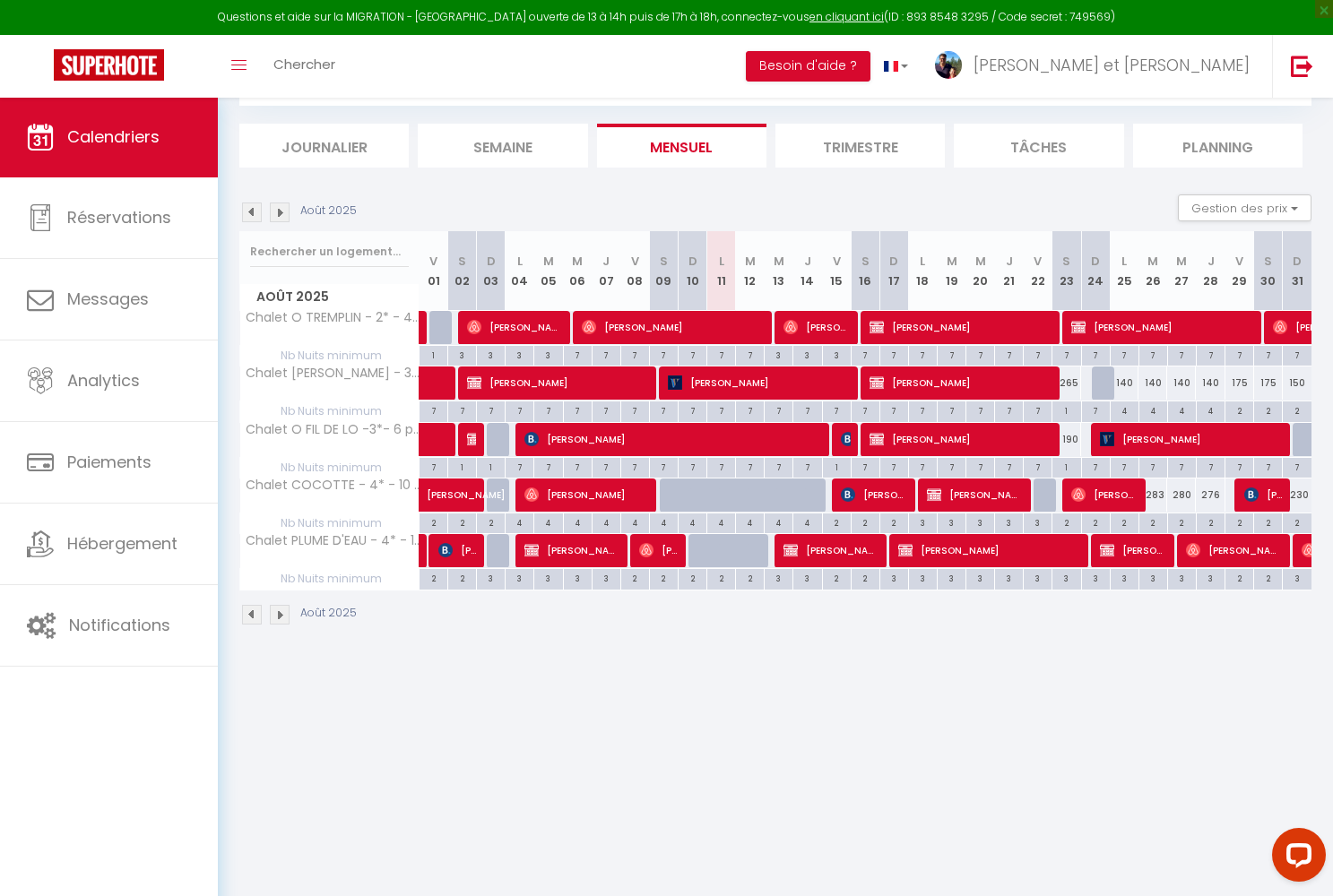
click at [278, 613] on img at bounding box center [279, 615] width 20 height 20
